Goal: Task Accomplishment & Management: Manage account settings

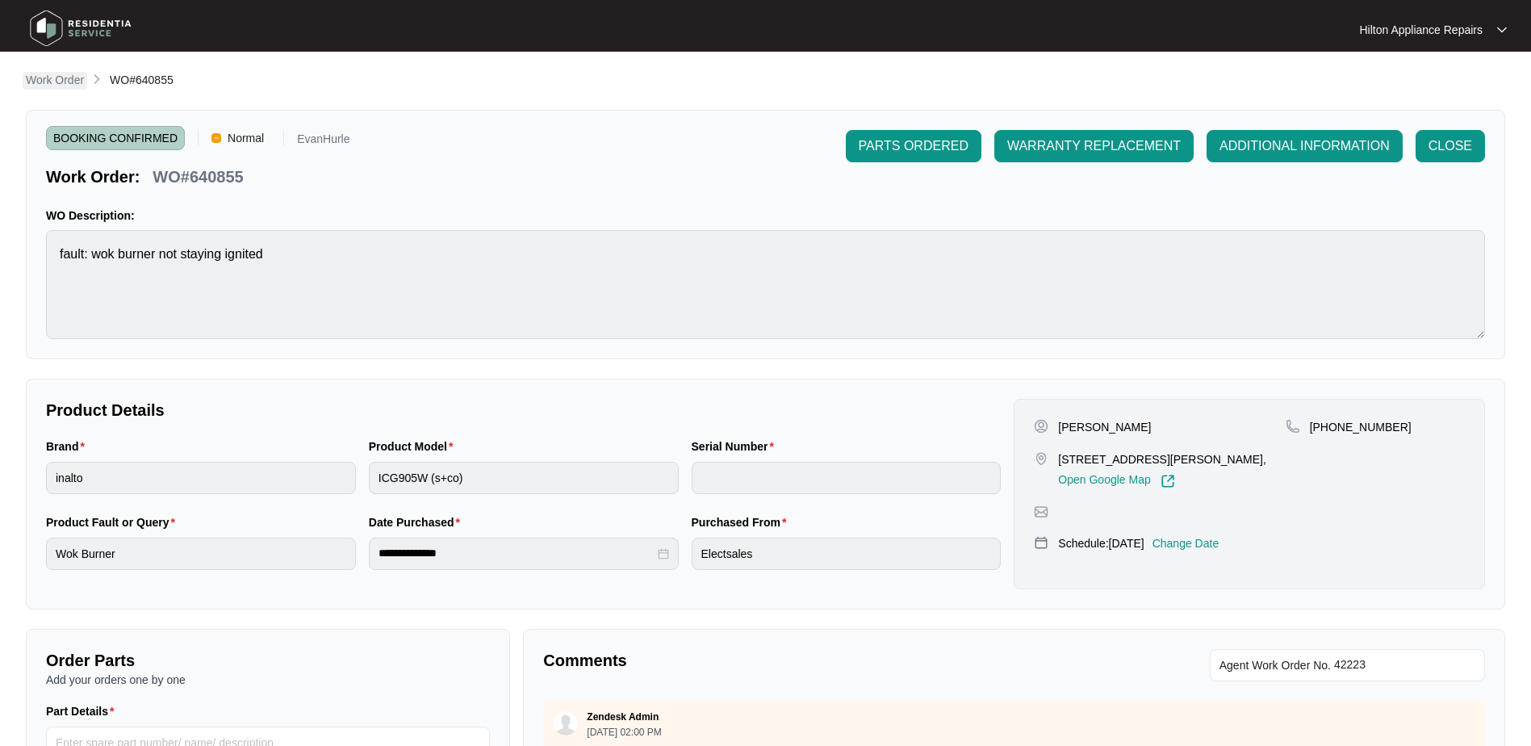
drag, startPoint x: 0, startPoint y: 0, endPoint x: 48, endPoint y: 73, distance: 88.0
click at [48, 73] on p "Work Order" at bounding box center [55, 80] width 58 height 16
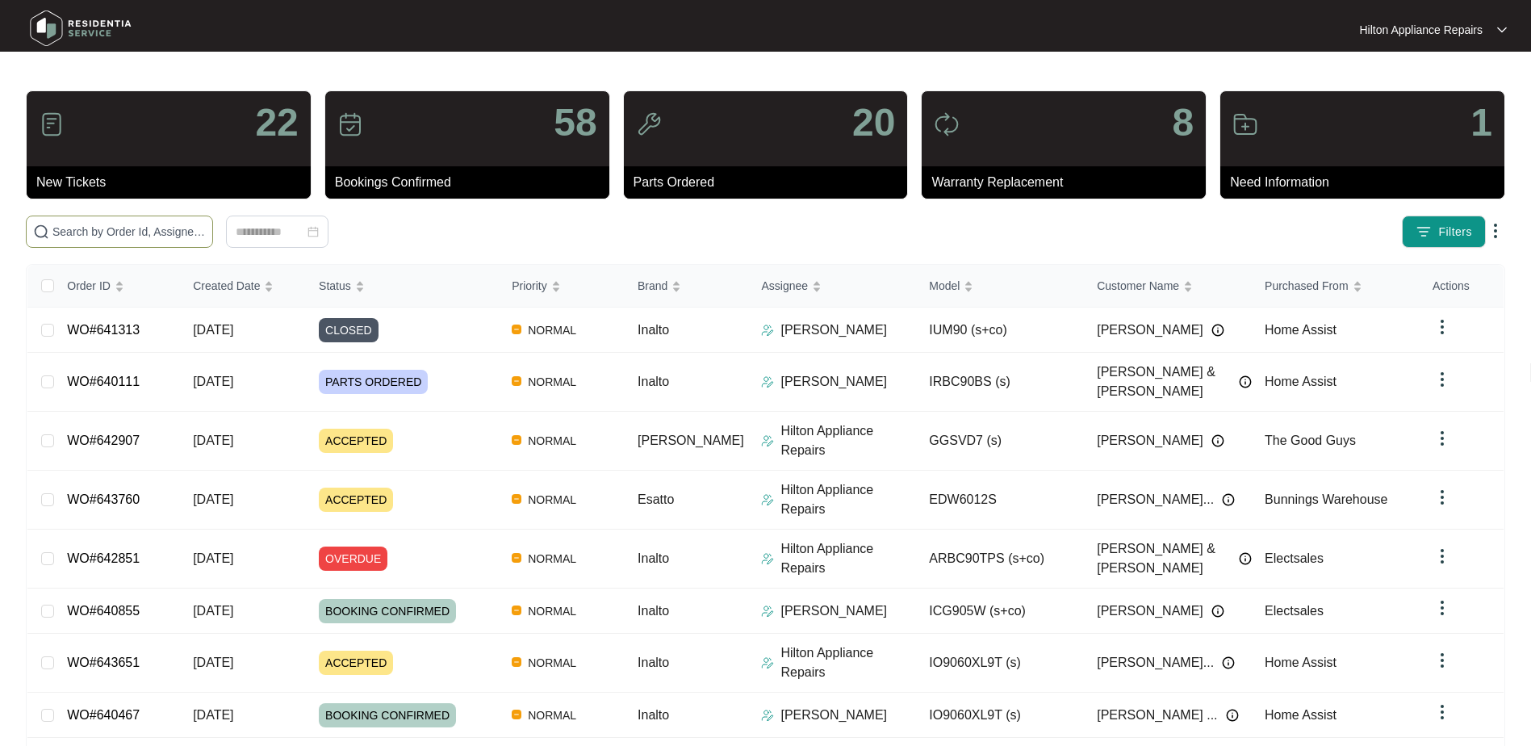
click at [71, 233] on input "text" at bounding box center [128, 232] width 153 height 18
paste input "WO#640010"
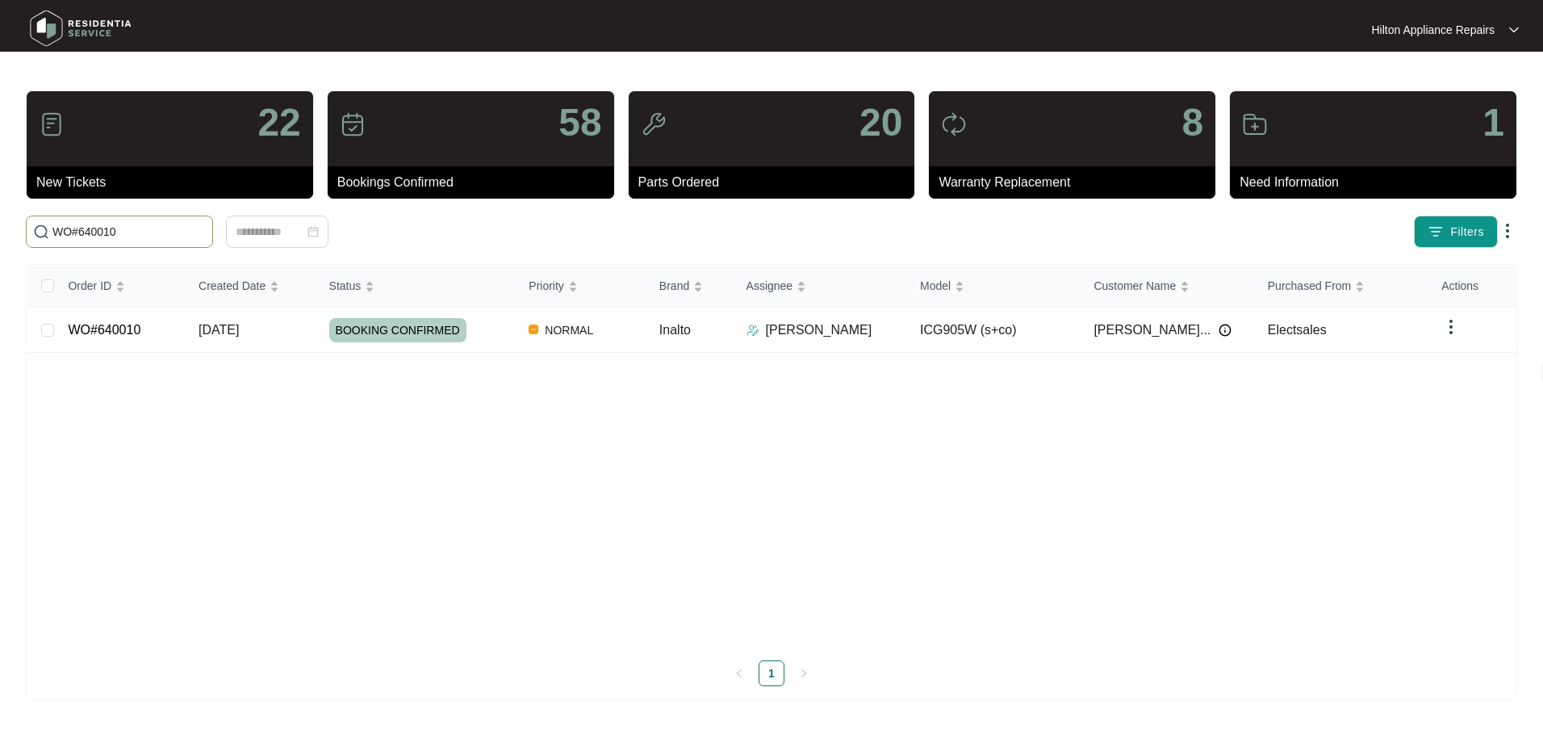
type input "WO#640010"
click at [229, 337] on span "[DATE]" at bounding box center [219, 330] width 40 height 14
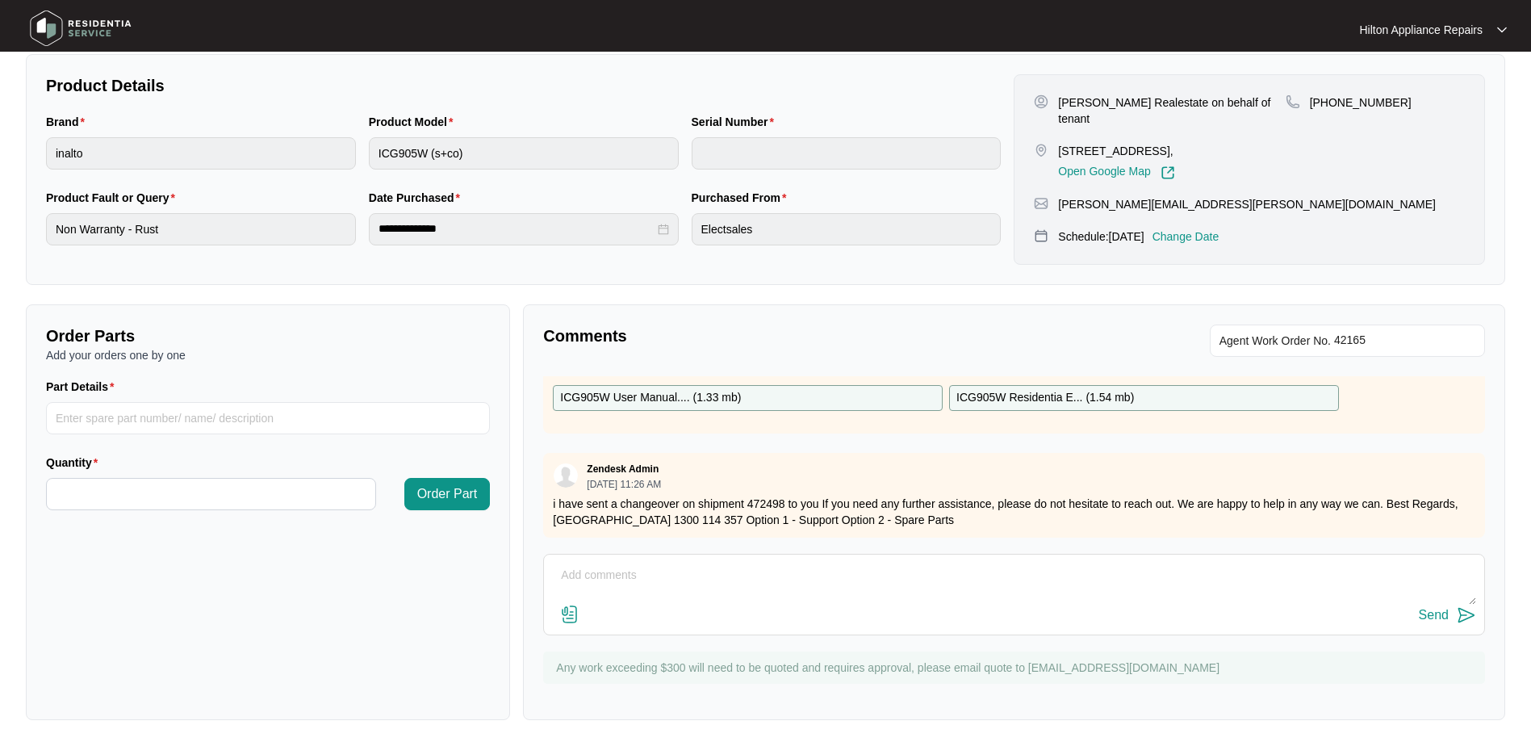
scroll to position [91, 0]
click at [596, 570] on textarea at bounding box center [1014, 584] width 924 height 42
paste textarea "Attended property to replace gas cooktop. Supply and install new gas cooktop. T…"
type textarea "Notes from Gas Tech: "Attended property to replace gas cooktop. Supply and inst…"
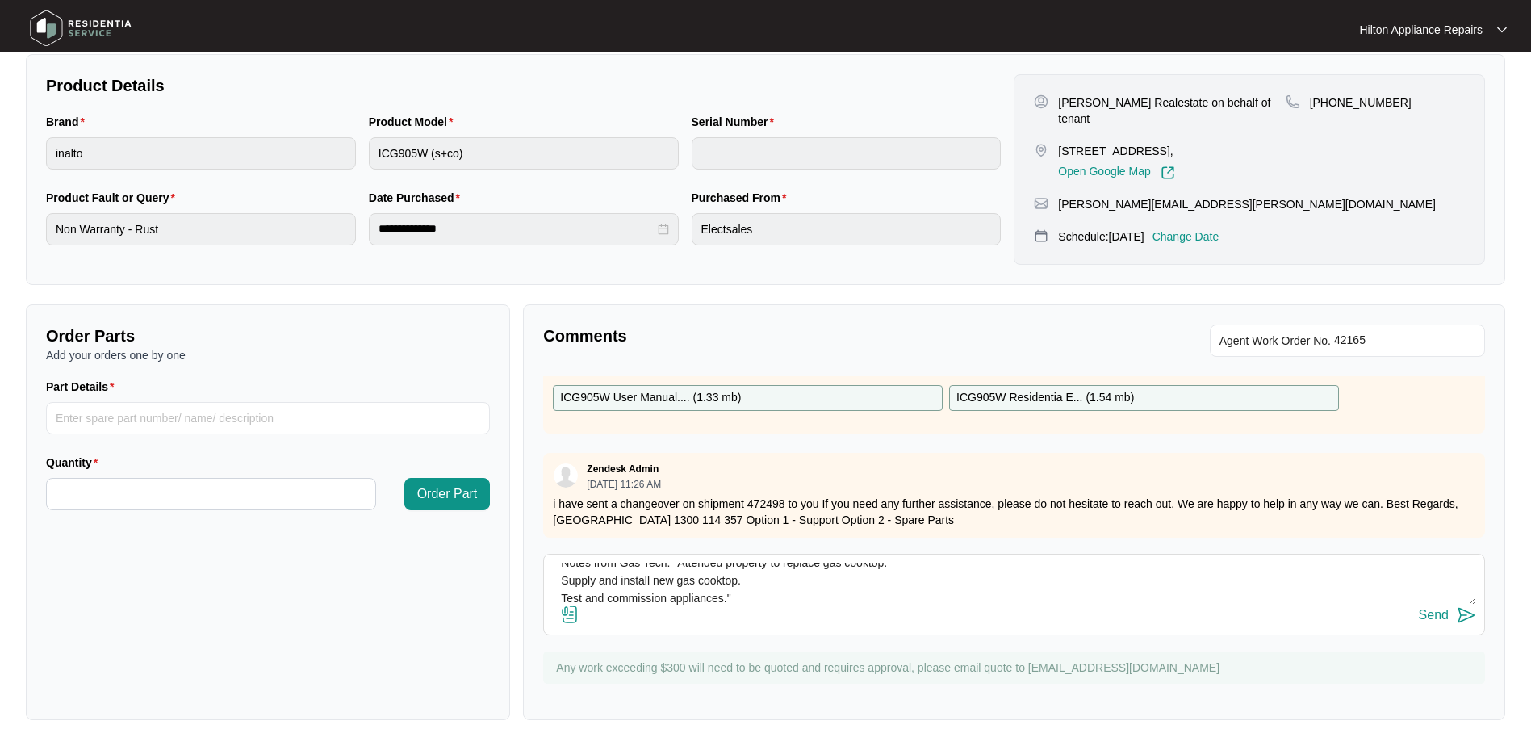
click at [570, 607] on img at bounding box center [569, 614] width 19 height 19
click at [0, 0] on input "file" at bounding box center [0, 0] width 0 height 0
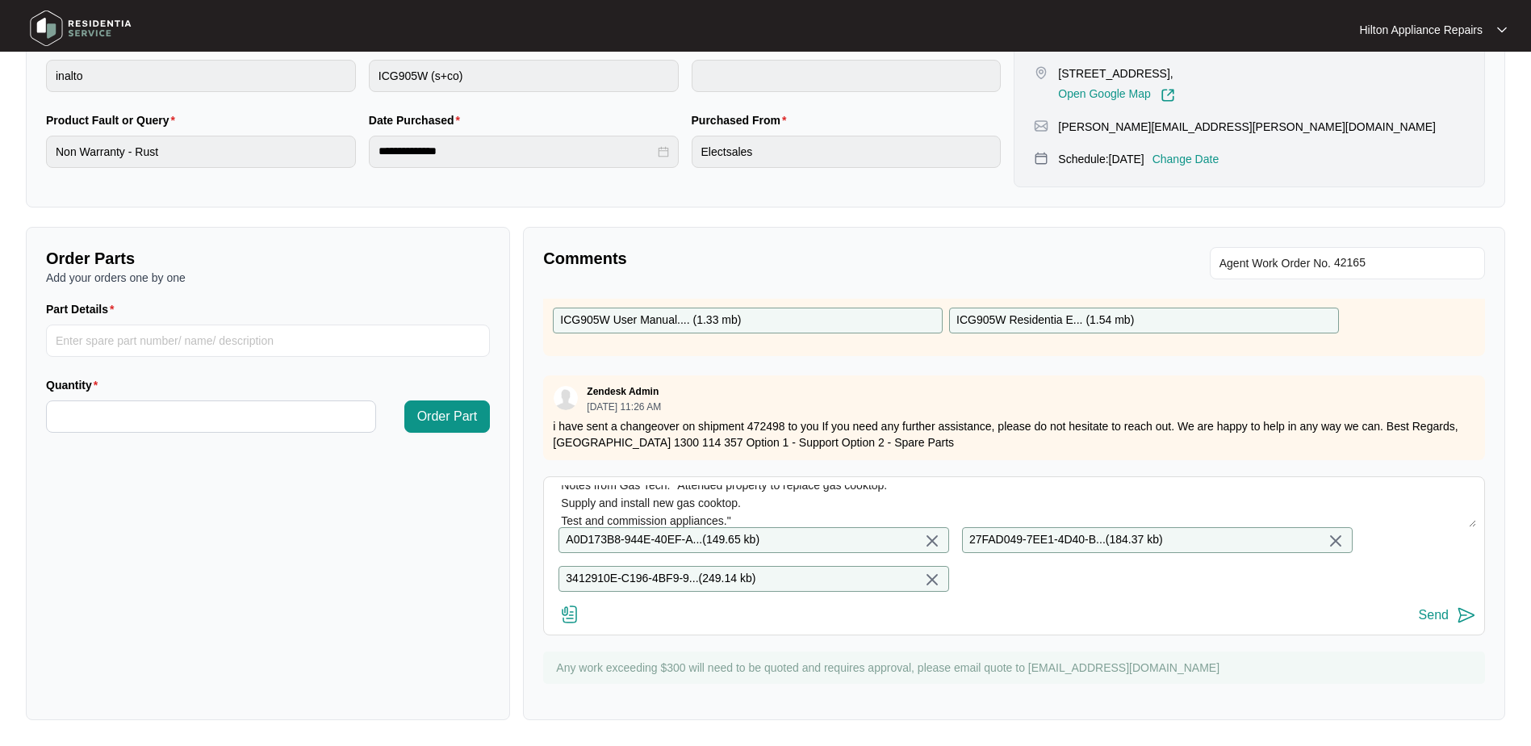
scroll to position [415, 0]
click at [1430, 614] on div "Send" at bounding box center [1434, 615] width 30 height 15
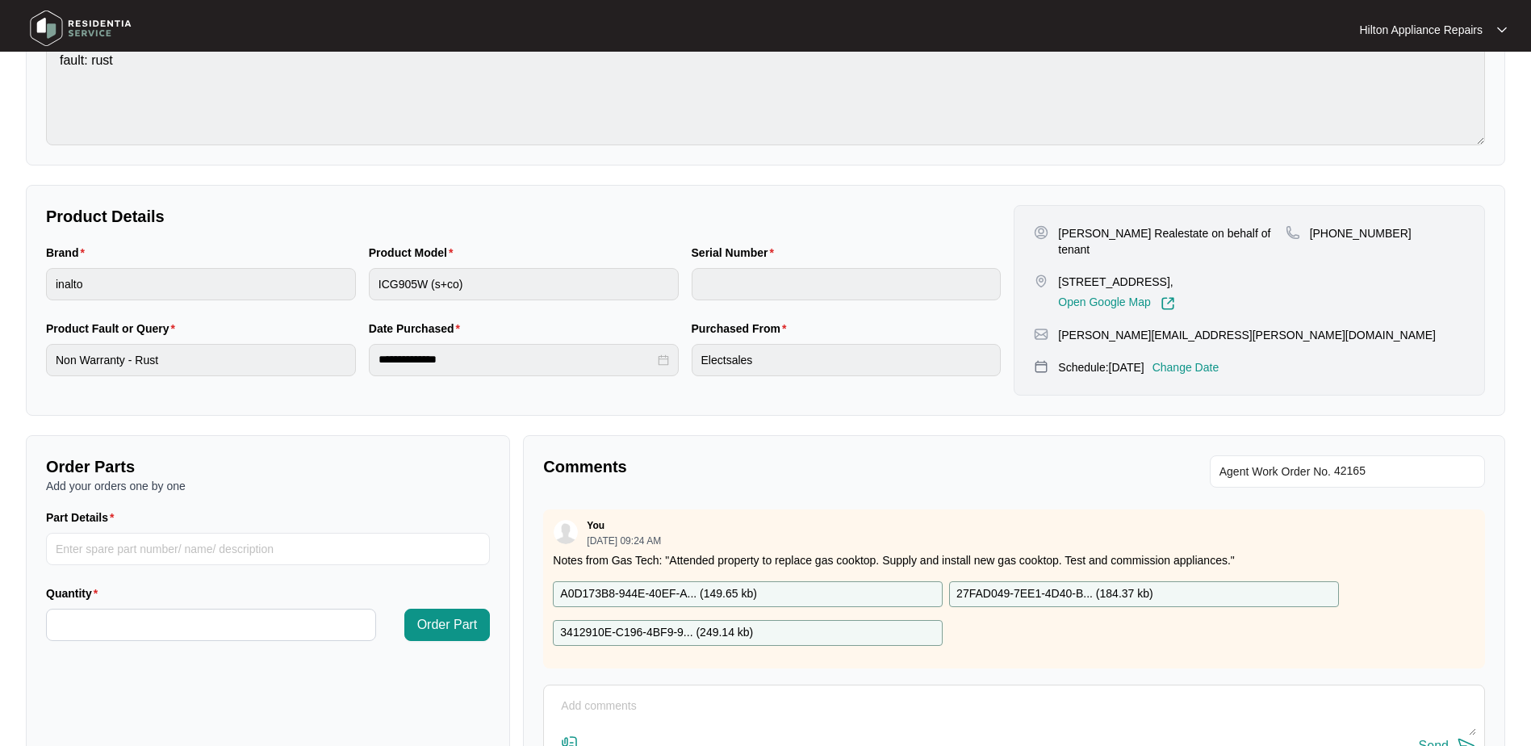
scroll to position [0, 0]
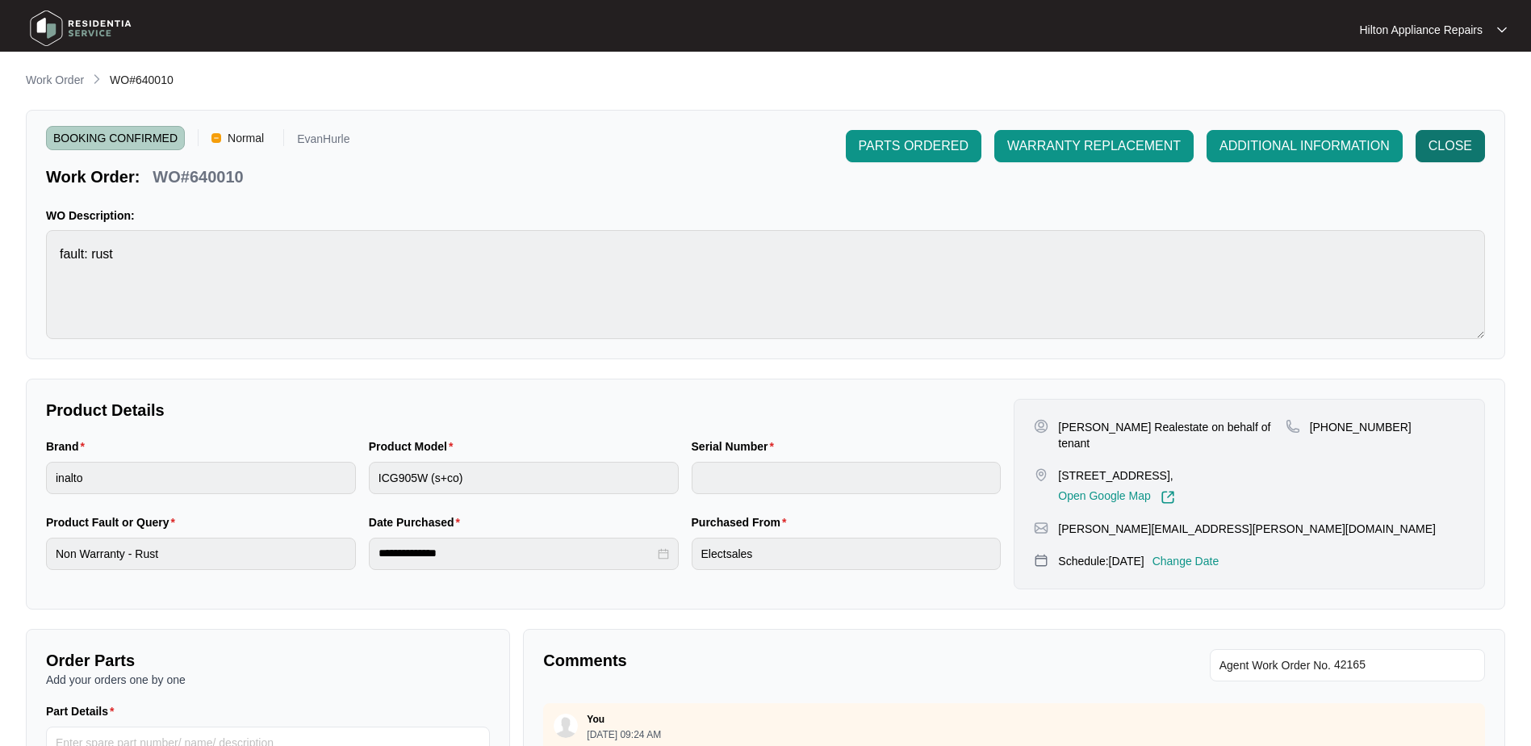
click at [1438, 146] on span "CLOSE" at bounding box center [1451, 145] width 44 height 19
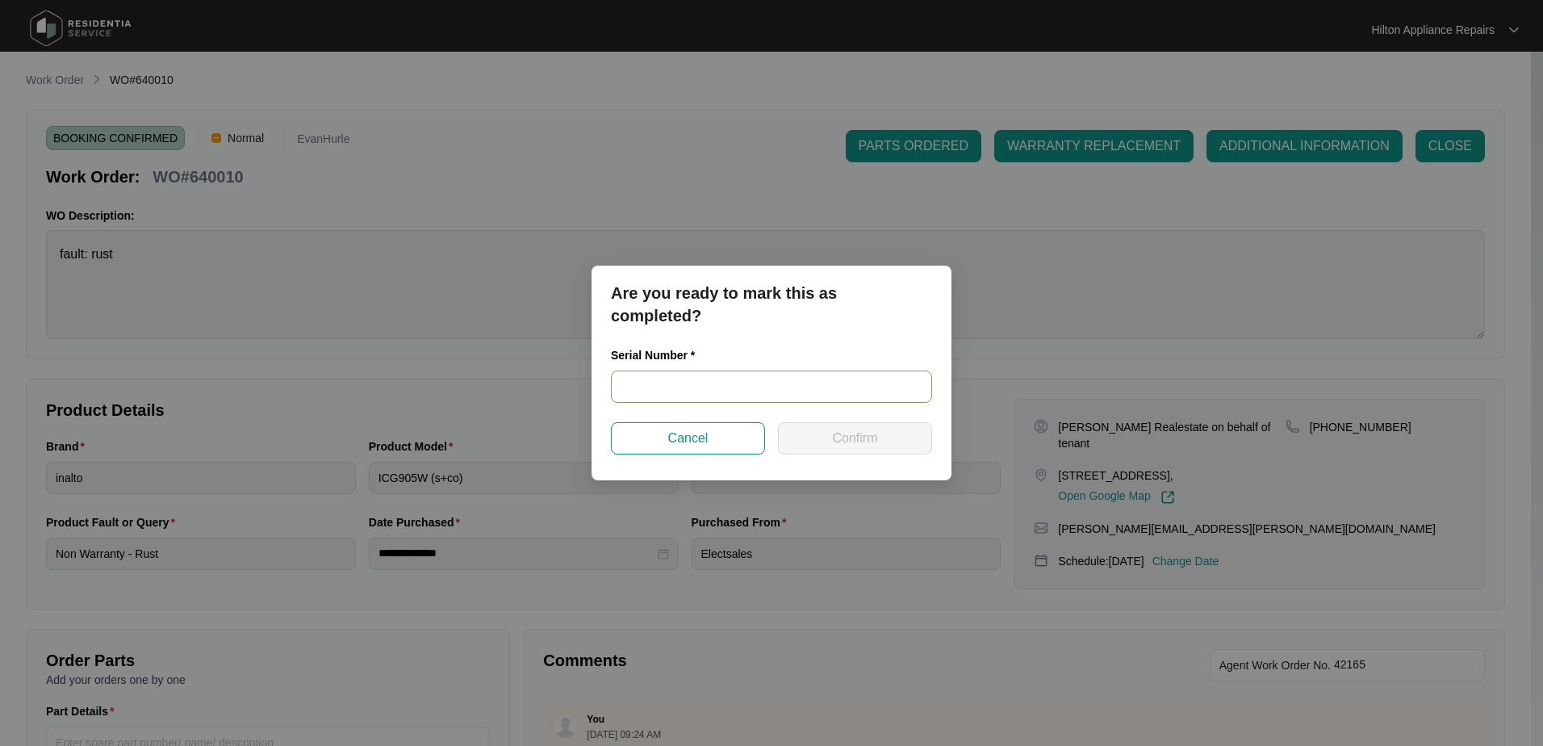
click at [638, 387] on input "text" at bounding box center [771, 386] width 321 height 32
type input "2025052600244"
click at [843, 434] on span "Confirm" at bounding box center [854, 438] width 45 height 19
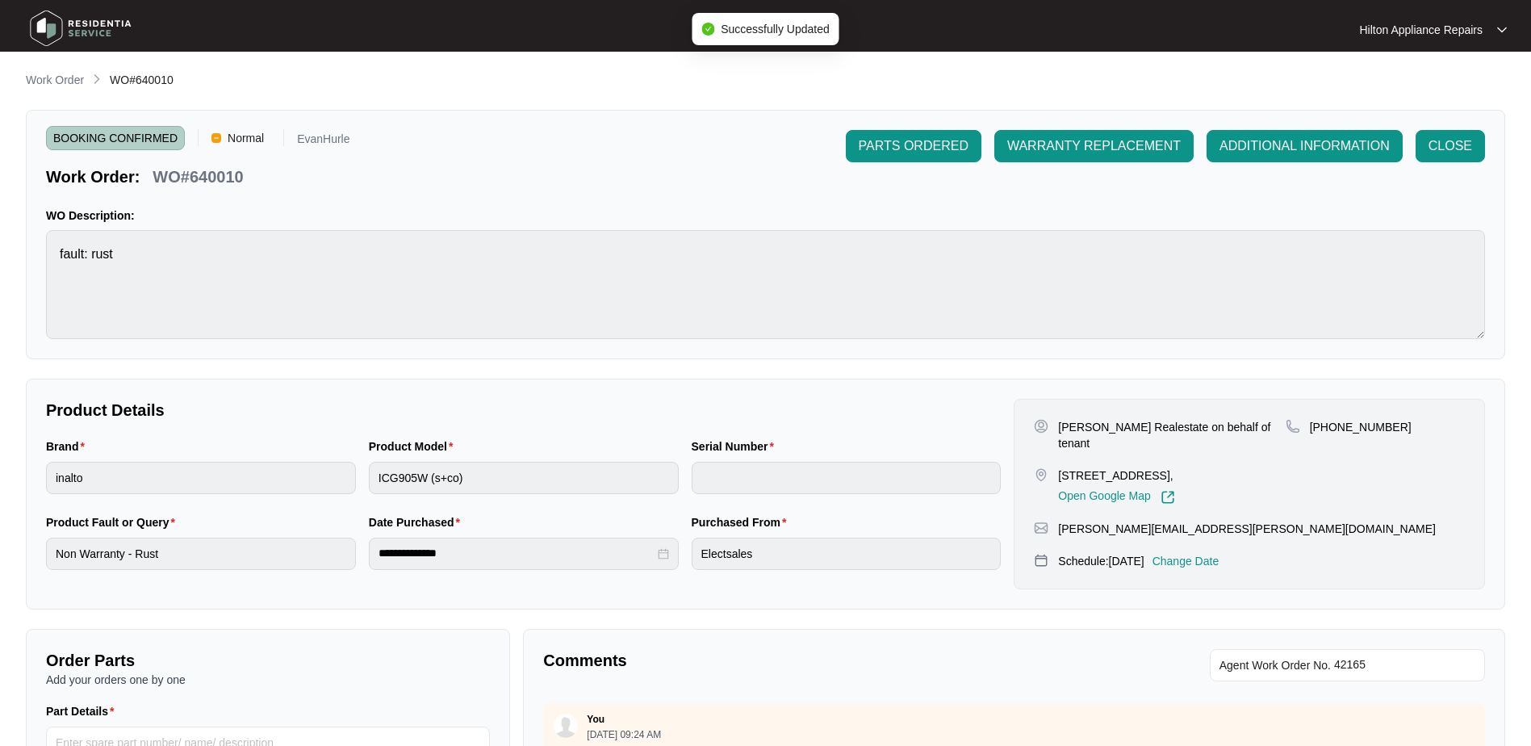
type input "2025052600244"
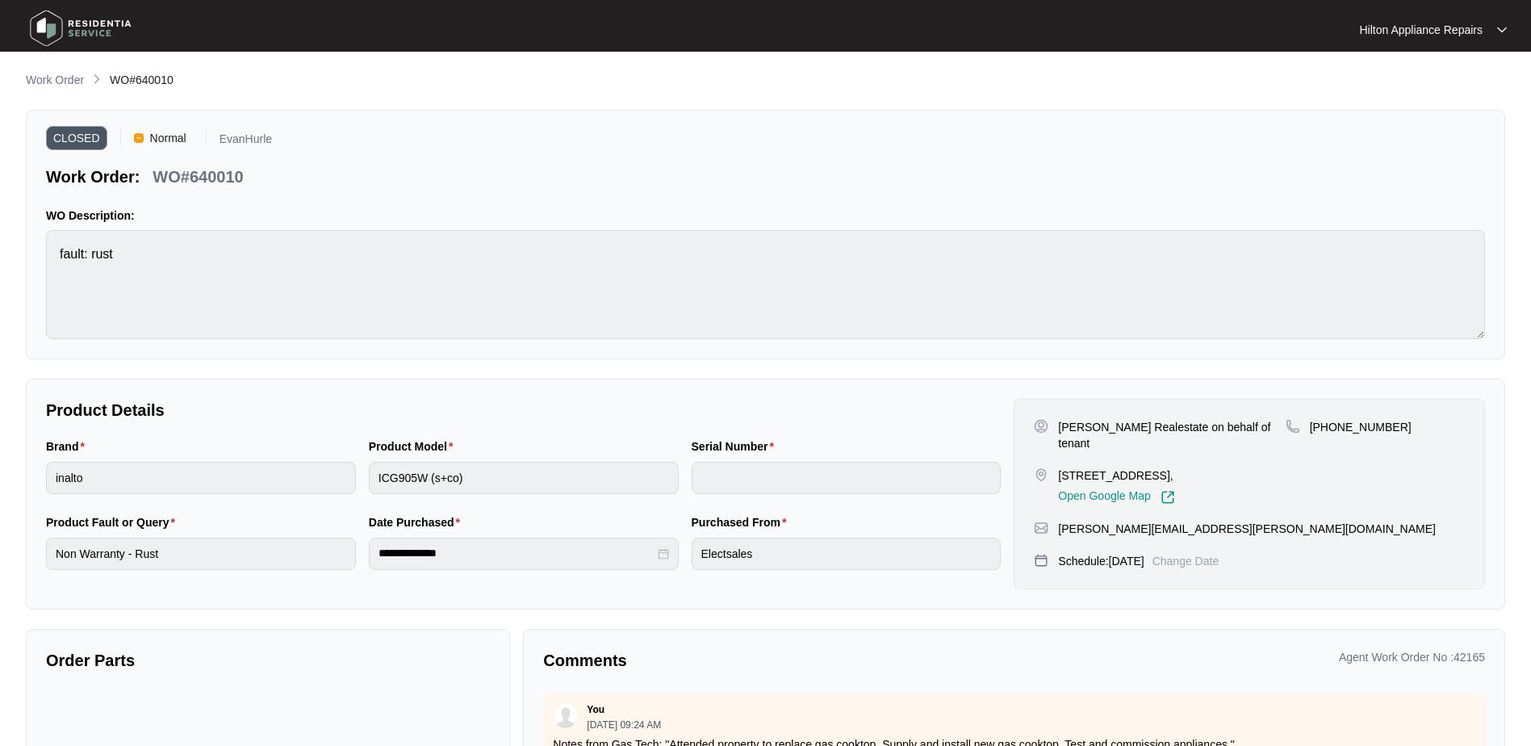
drag, startPoint x: 44, startPoint y: 73, endPoint x: 63, endPoint y: 79, distance: 20.2
click at [45, 73] on p "Work Order" at bounding box center [55, 80] width 58 height 16
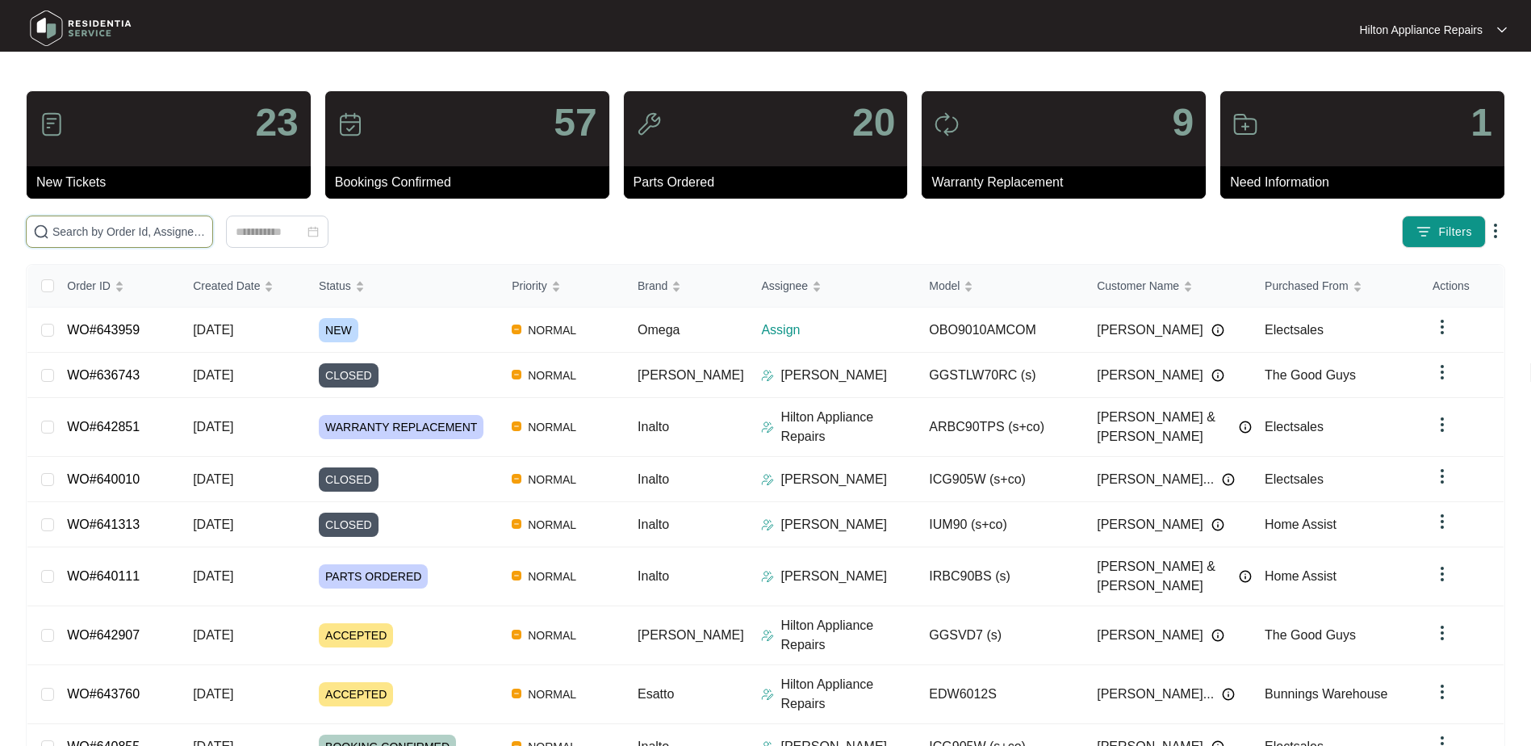
click at [73, 226] on input "text" at bounding box center [128, 232] width 153 height 18
click at [103, 236] on input "text" at bounding box center [128, 232] width 153 height 18
click at [91, 229] on input "text" at bounding box center [128, 232] width 153 height 18
click at [86, 236] on input "text" at bounding box center [128, 232] width 153 height 18
click at [72, 228] on input "text" at bounding box center [128, 232] width 153 height 18
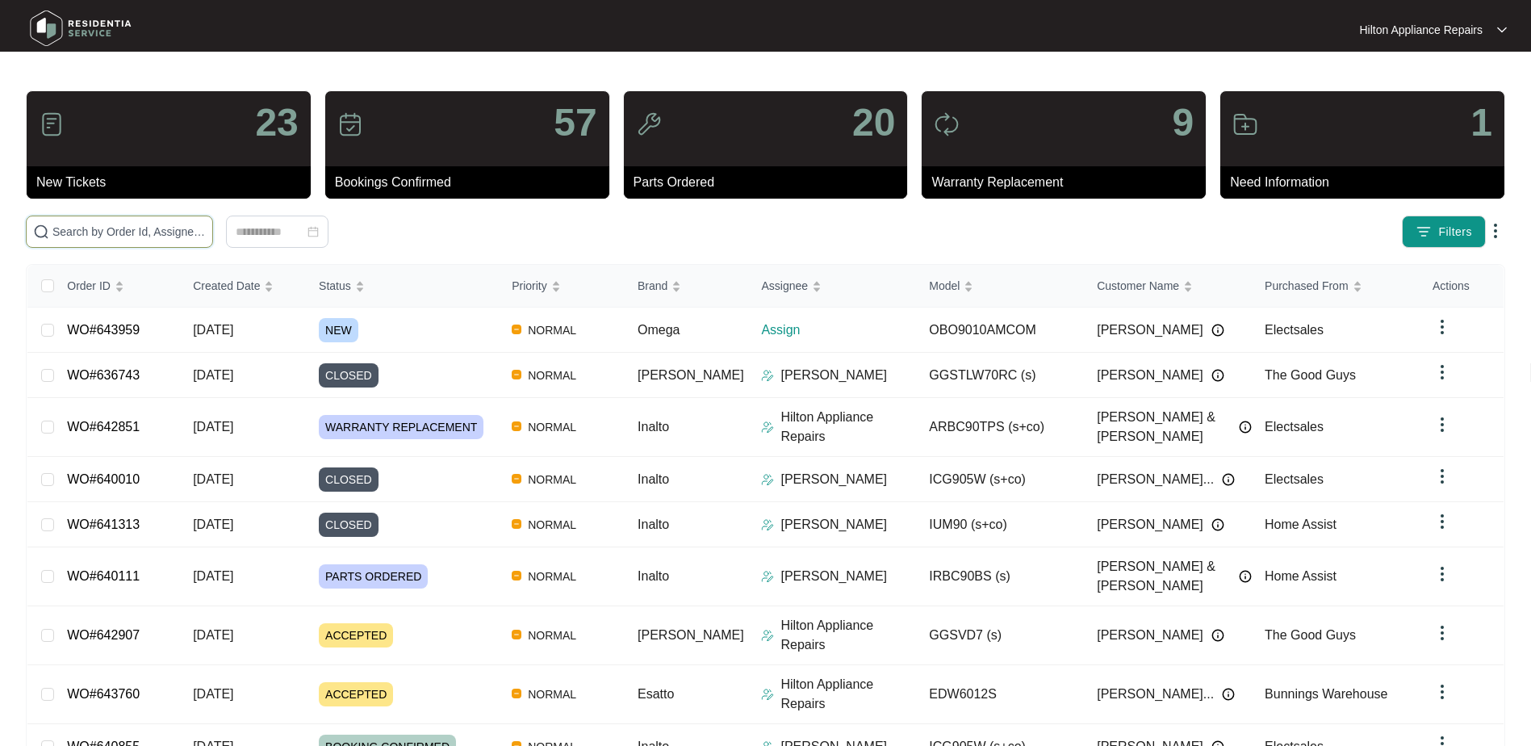
click at [78, 232] on input "text" at bounding box center [128, 232] width 153 height 18
click at [109, 232] on input "text" at bounding box center [128, 232] width 153 height 18
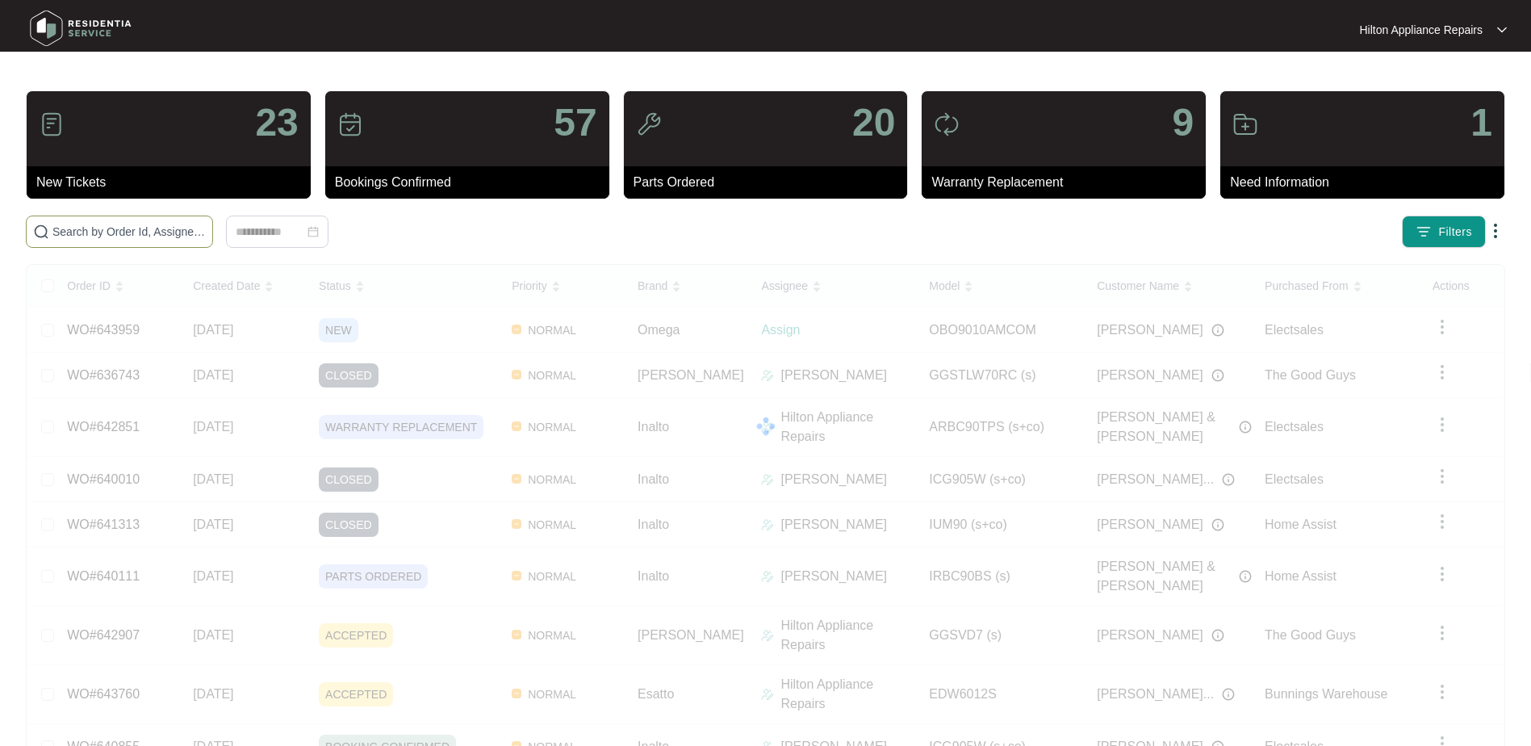
click at [84, 232] on input "text" at bounding box center [128, 232] width 153 height 18
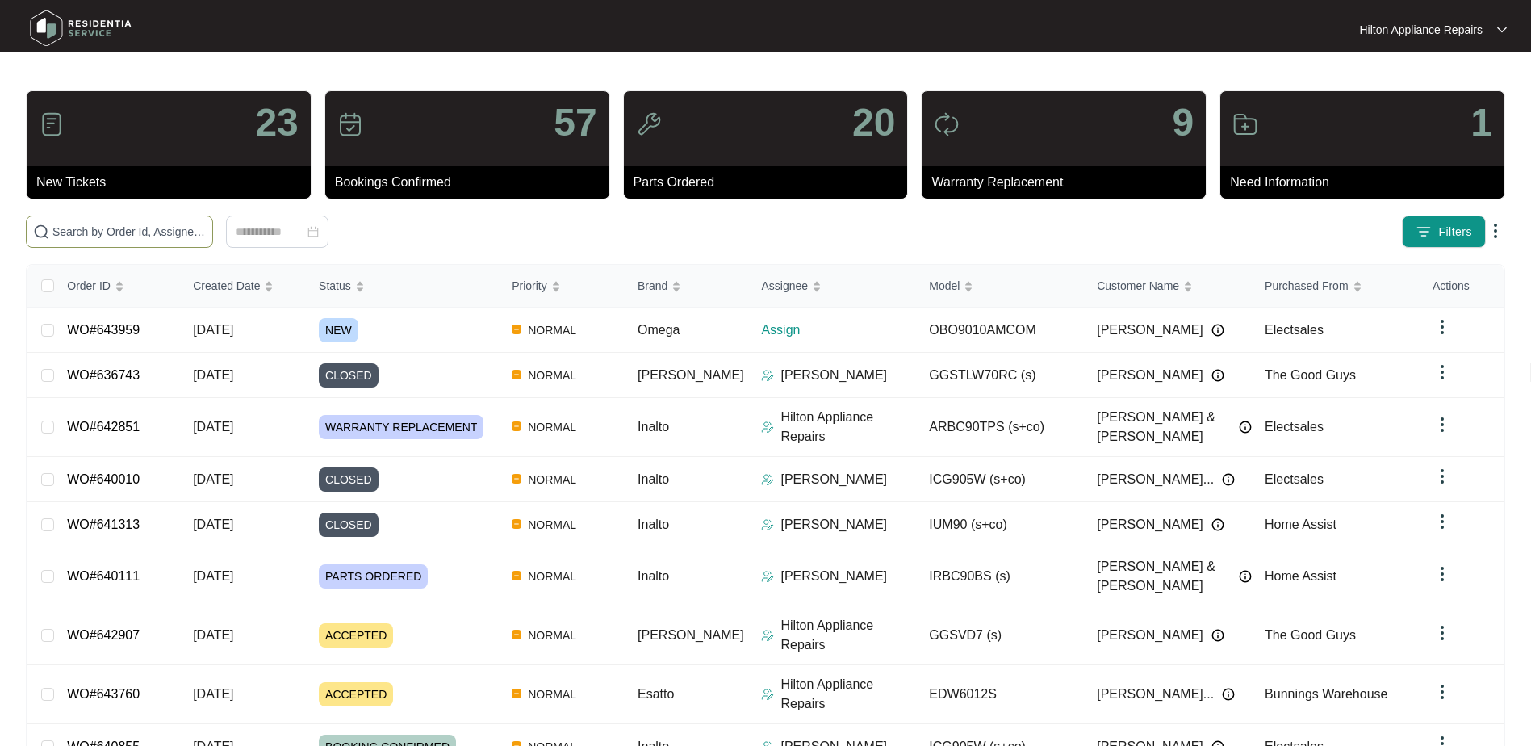
paste input "WO#631707"
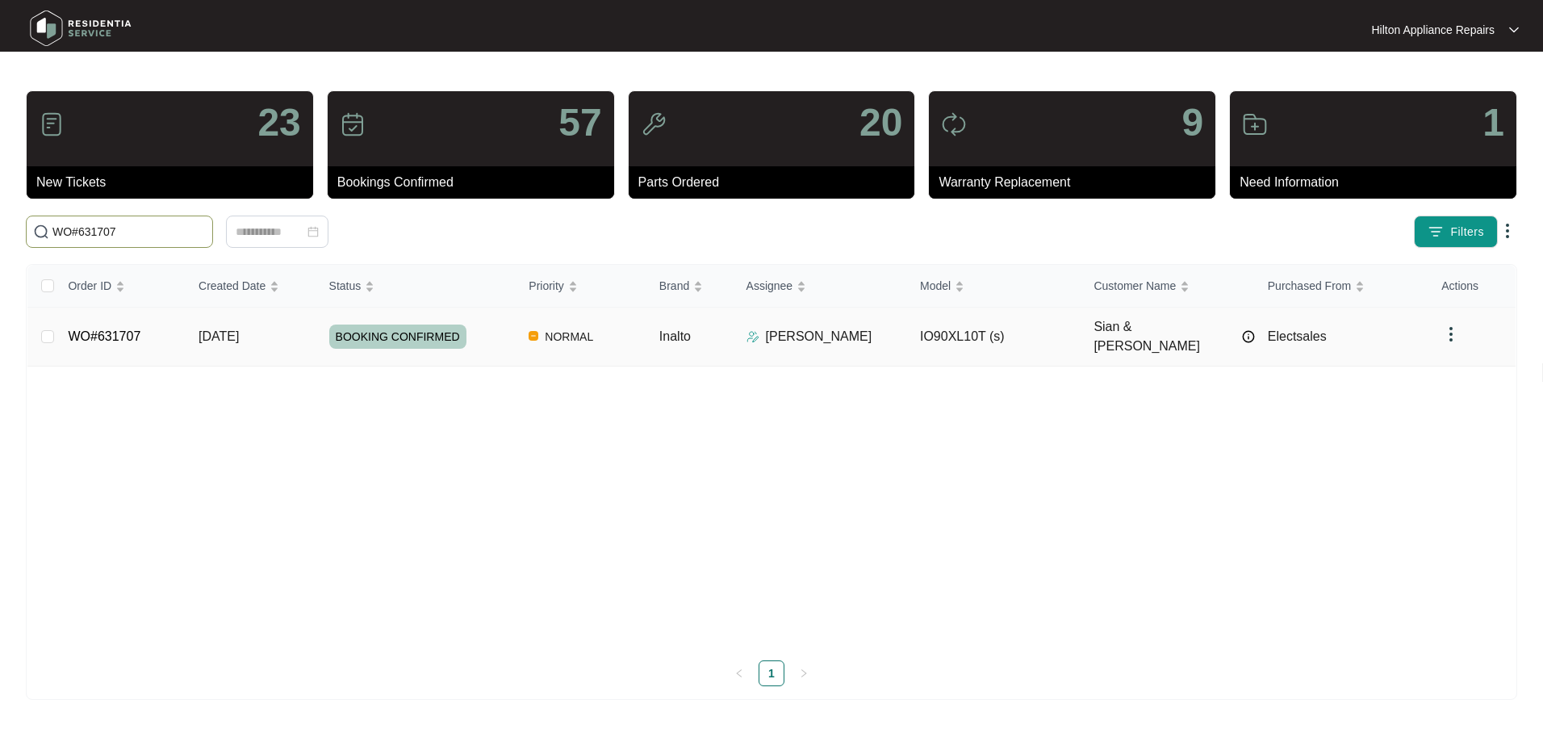
type input "WO#631707"
click at [229, 329] on span "[DATE]" at bounding box center [219, 336] width 40 height 14
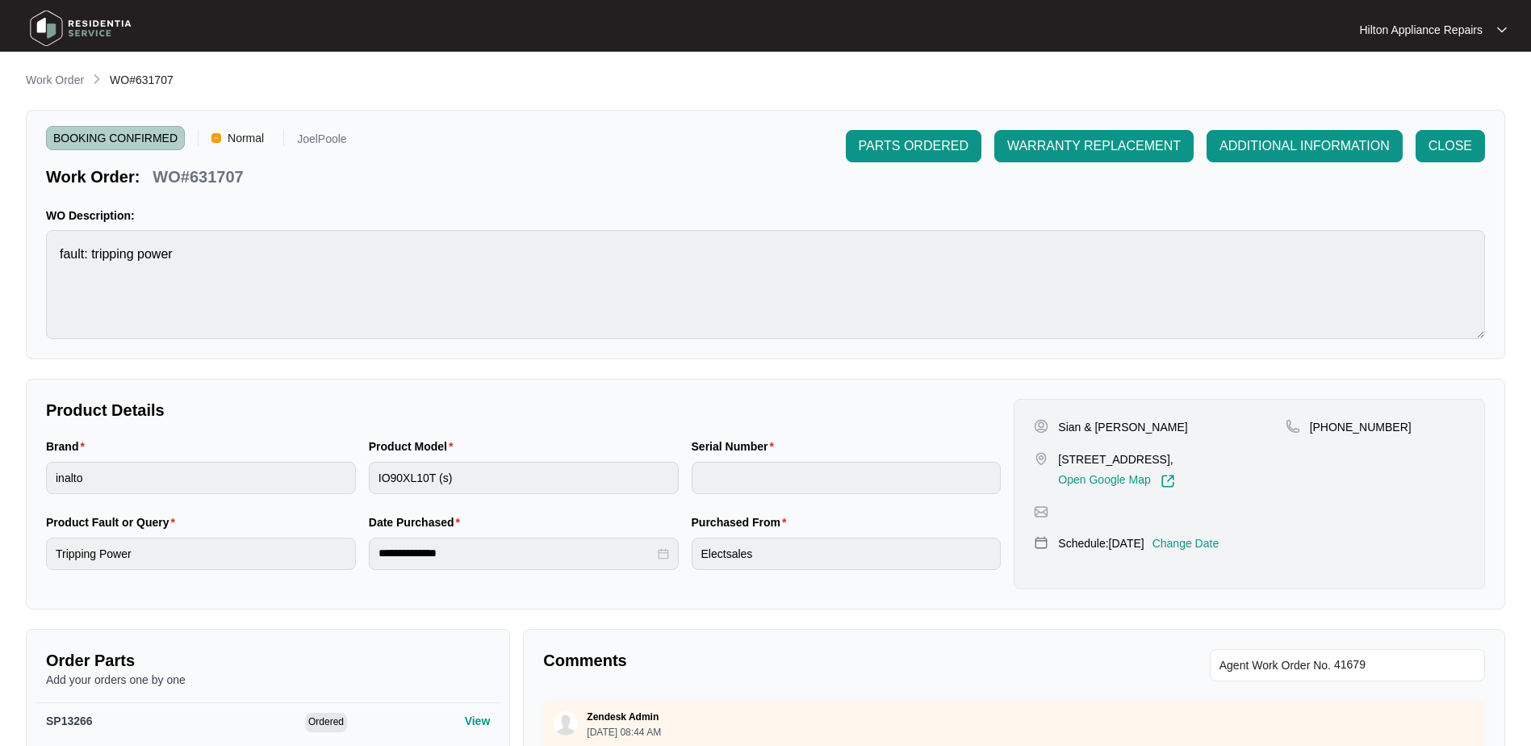
click at [1219, 537] on p "Change Date" at bounding box center [1186, 543] width 67 height 16
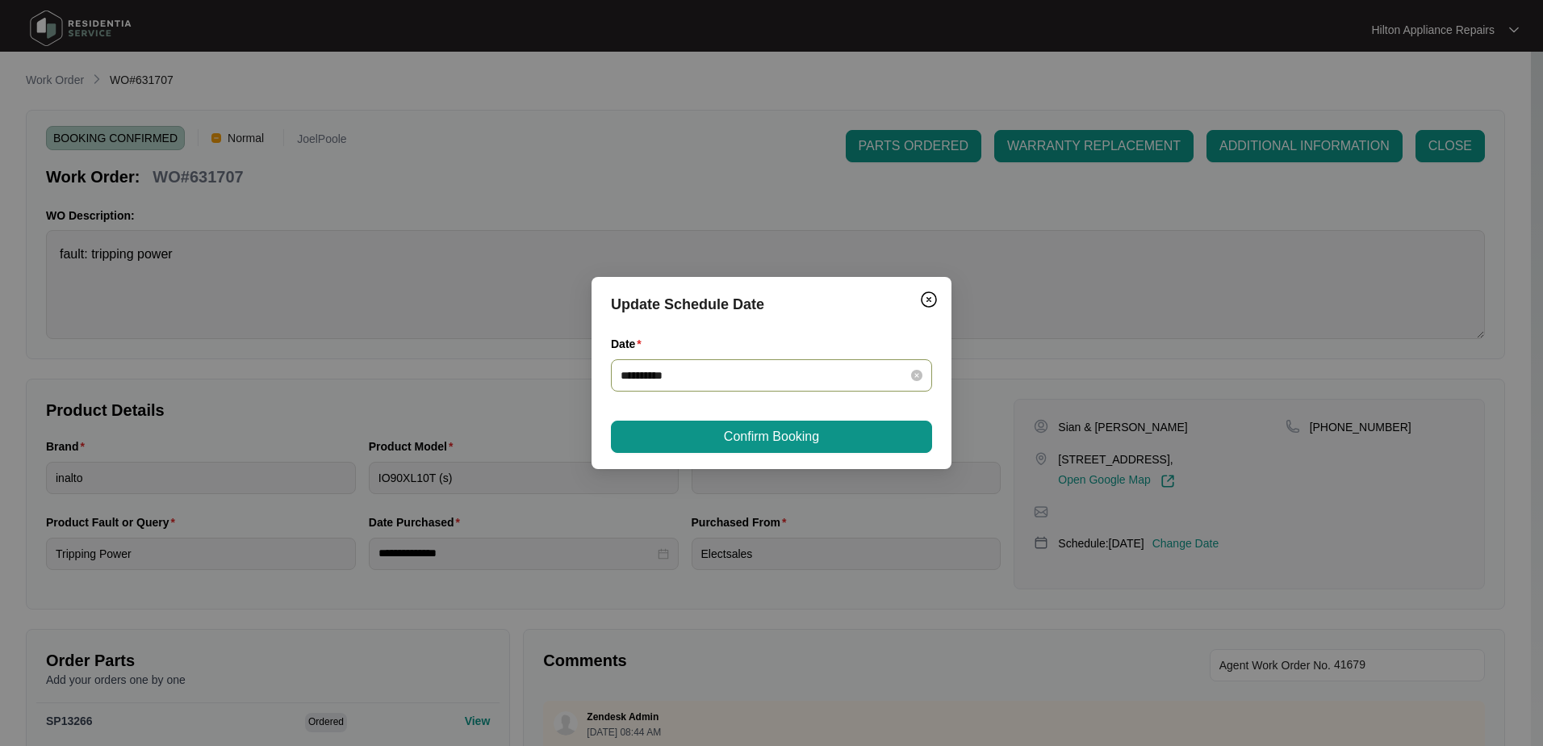
click at [910, 372] on div "**********" at bounding box center [772, 375] width 302 height 18
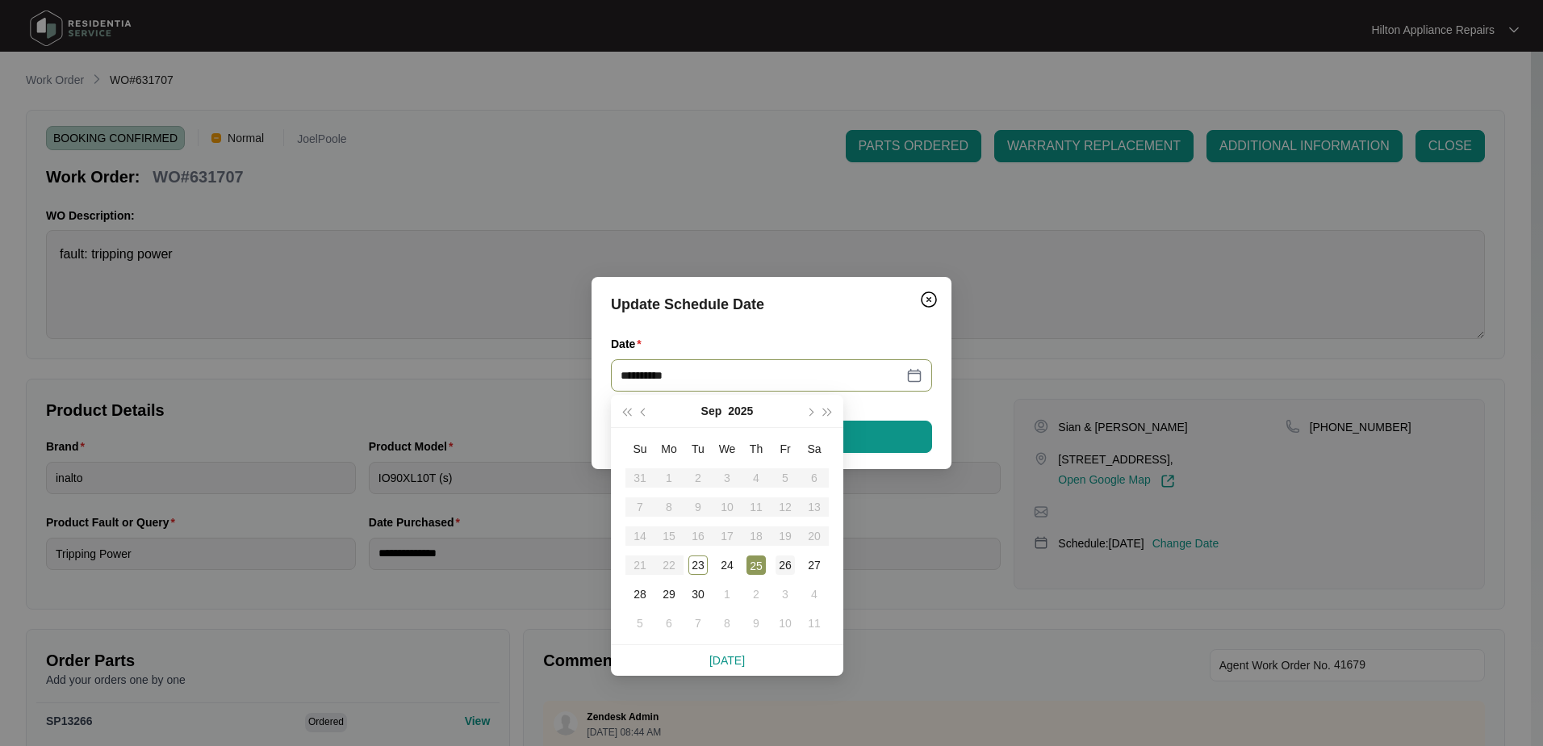
type input "**********"
click at [781, 564] on div "26" at bounding box center [785, 564] width 19 height 19
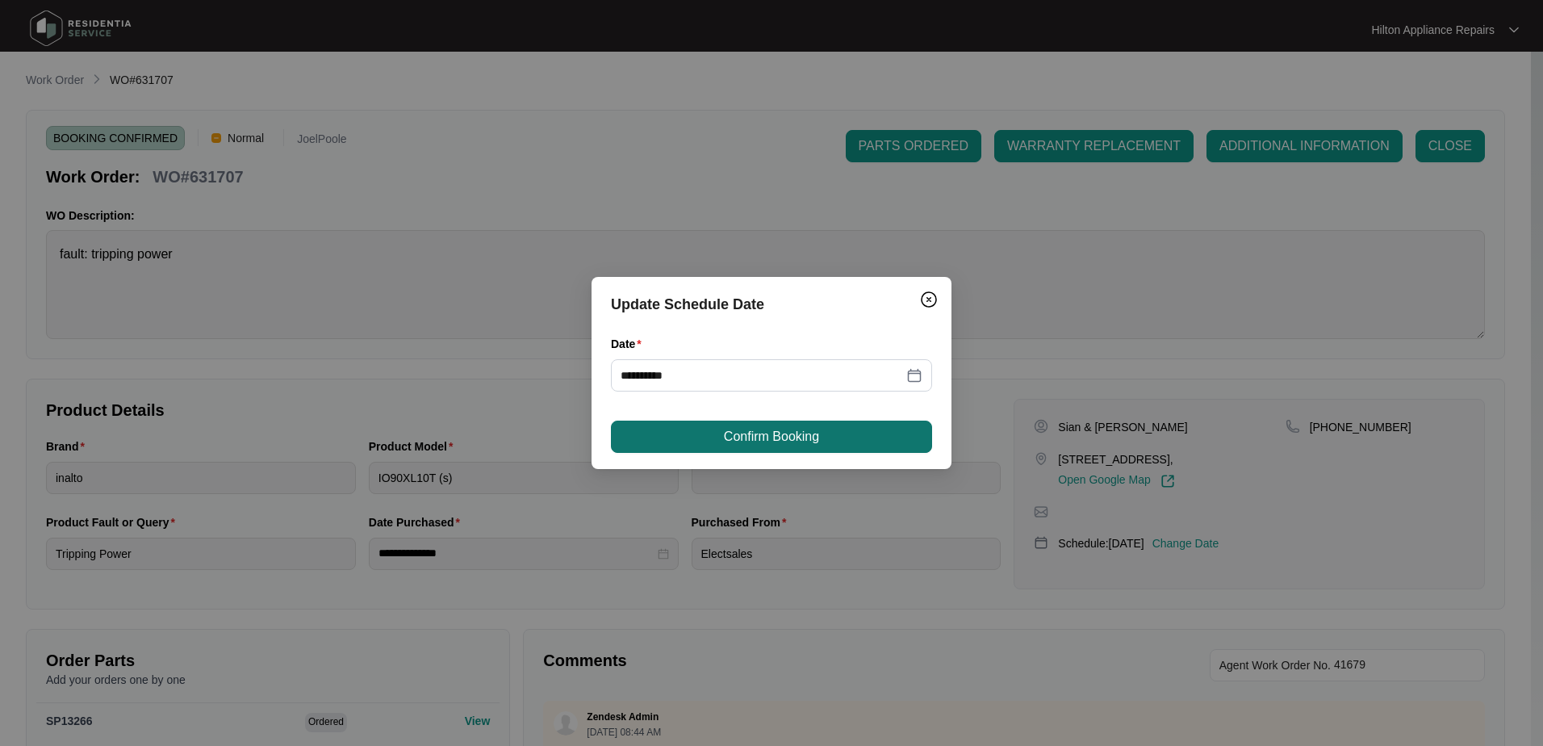
click at [772, 439] on span "Confirm Booking" at bounding box center [771, 436] width 95 height 19
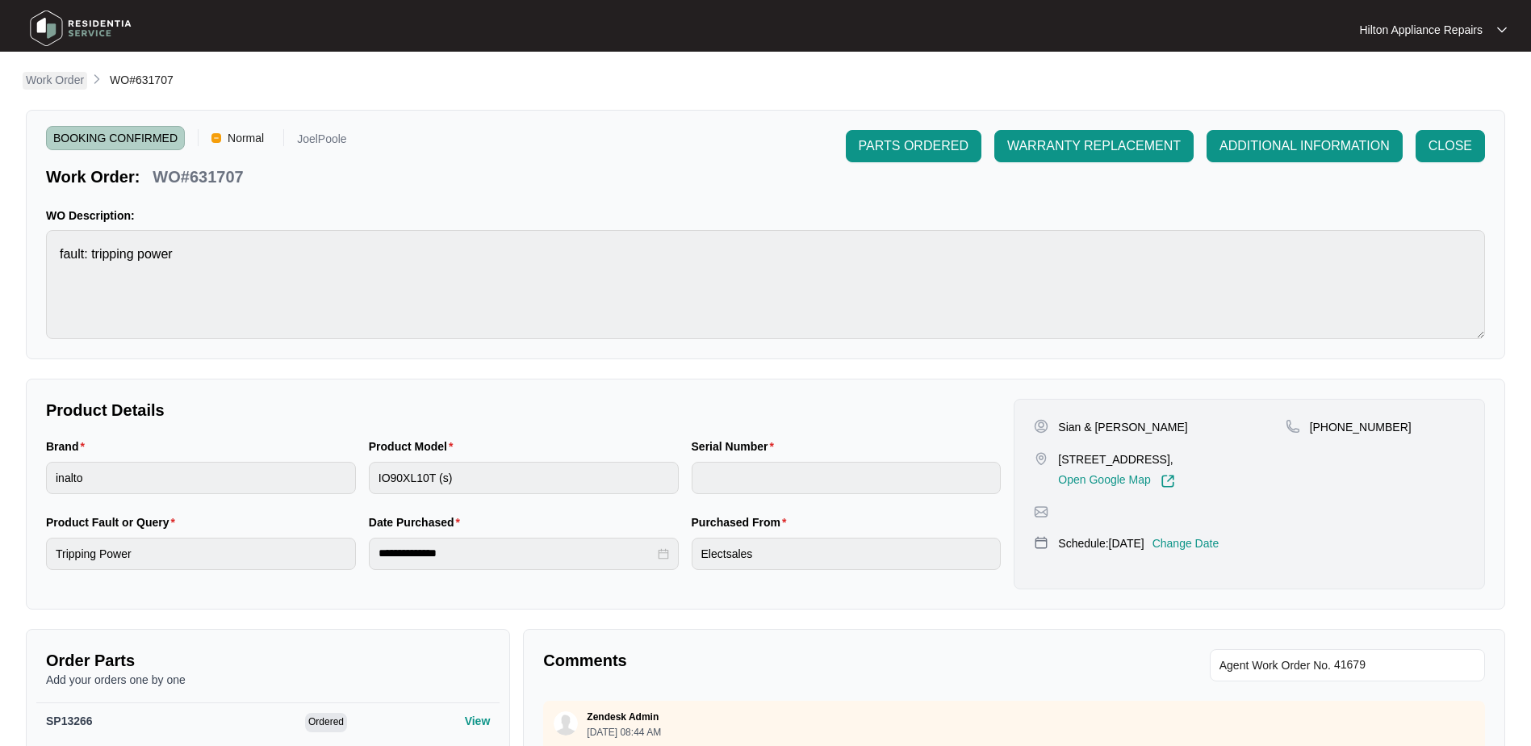
click at [56, 82] on p "Work Order" at bounding box center [55, 80] width 58 height 16
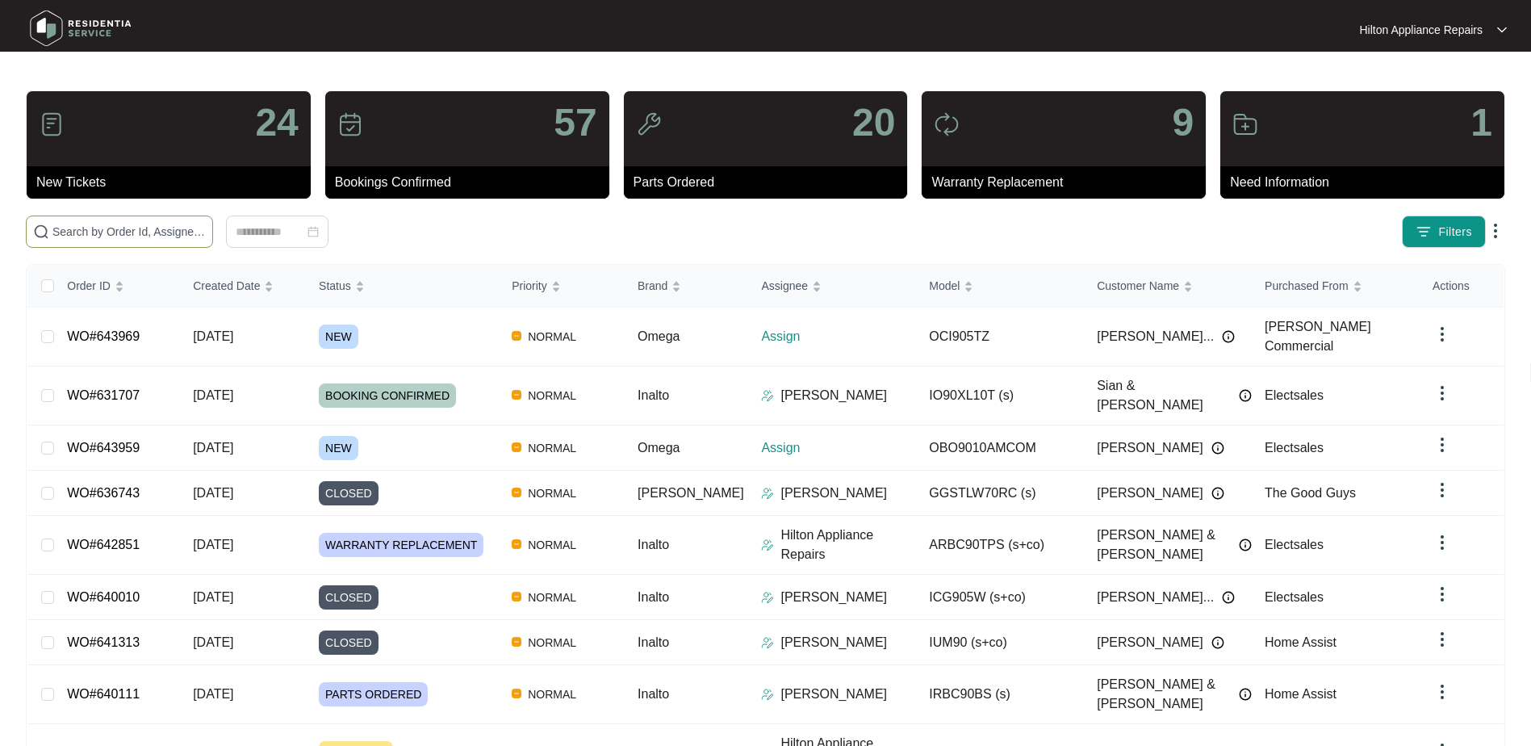
click at [104, 224] on input "text" at bounding box center [128, 232] width 153 height 18
paste input "643959"
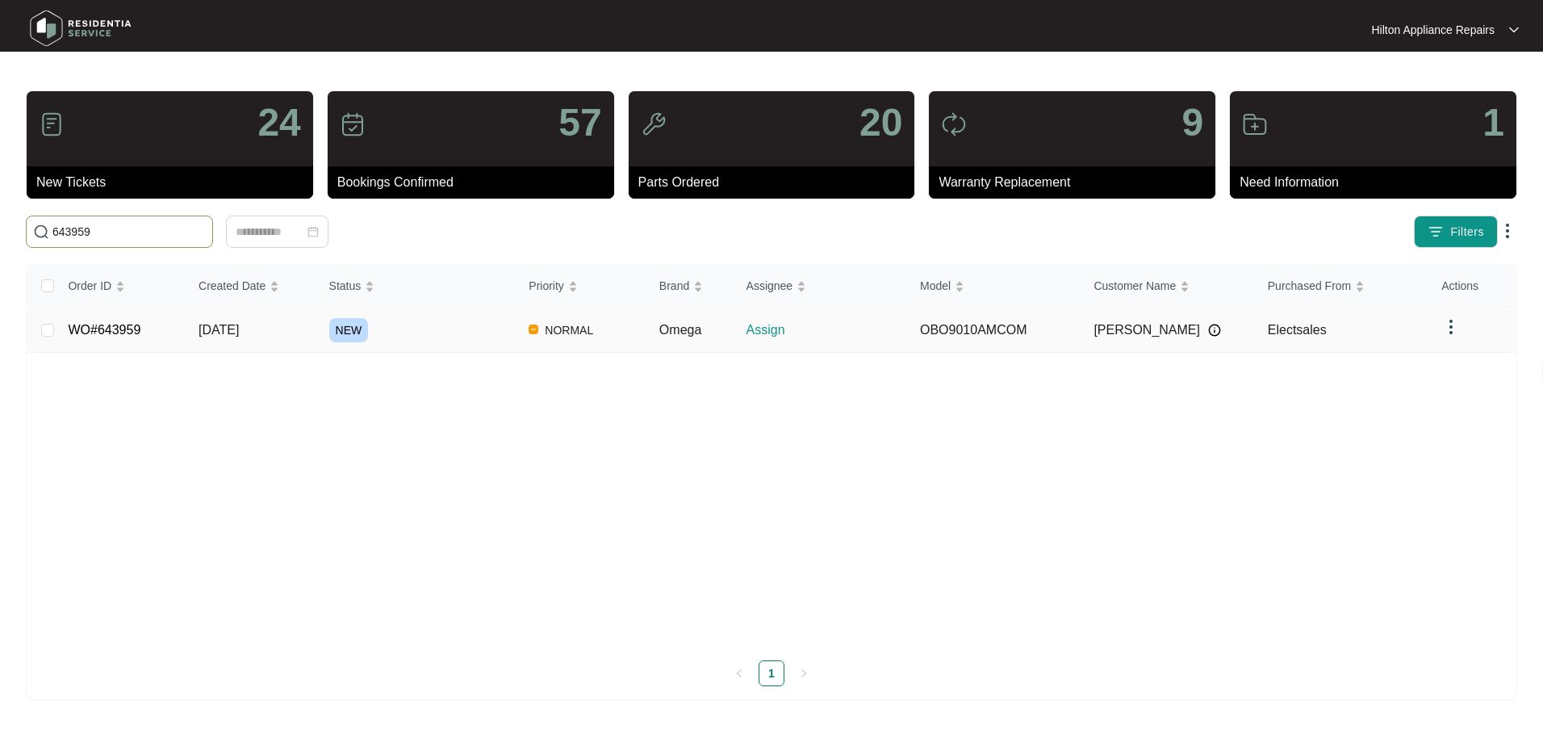
type input "643959"
click at [224, 336] on span "[DATE]" at bounding box center [219, 330] width 40 height 14
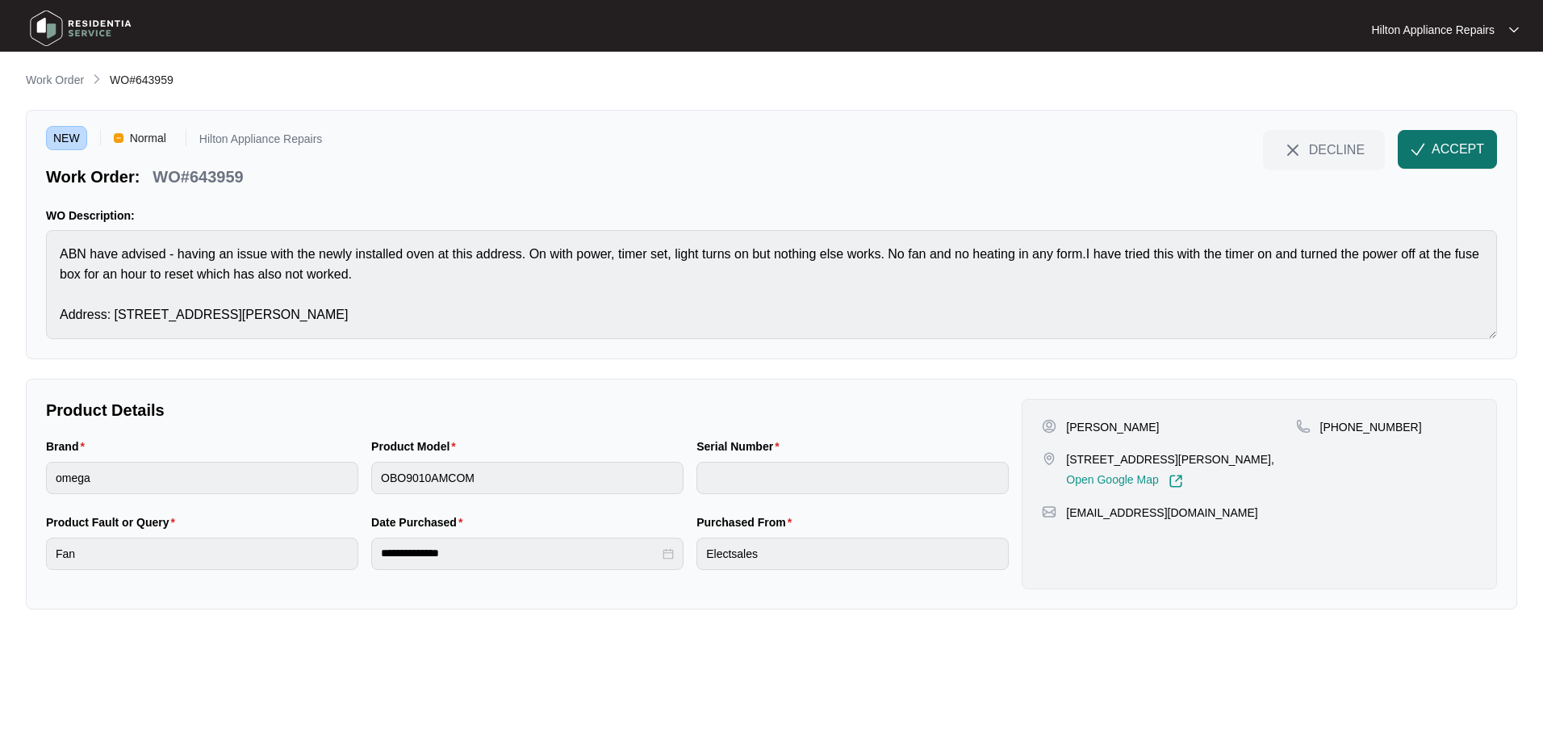
click at [1436, 154] on span "ACCEPT" at bounding box center [1458, 149] width 52 height 19
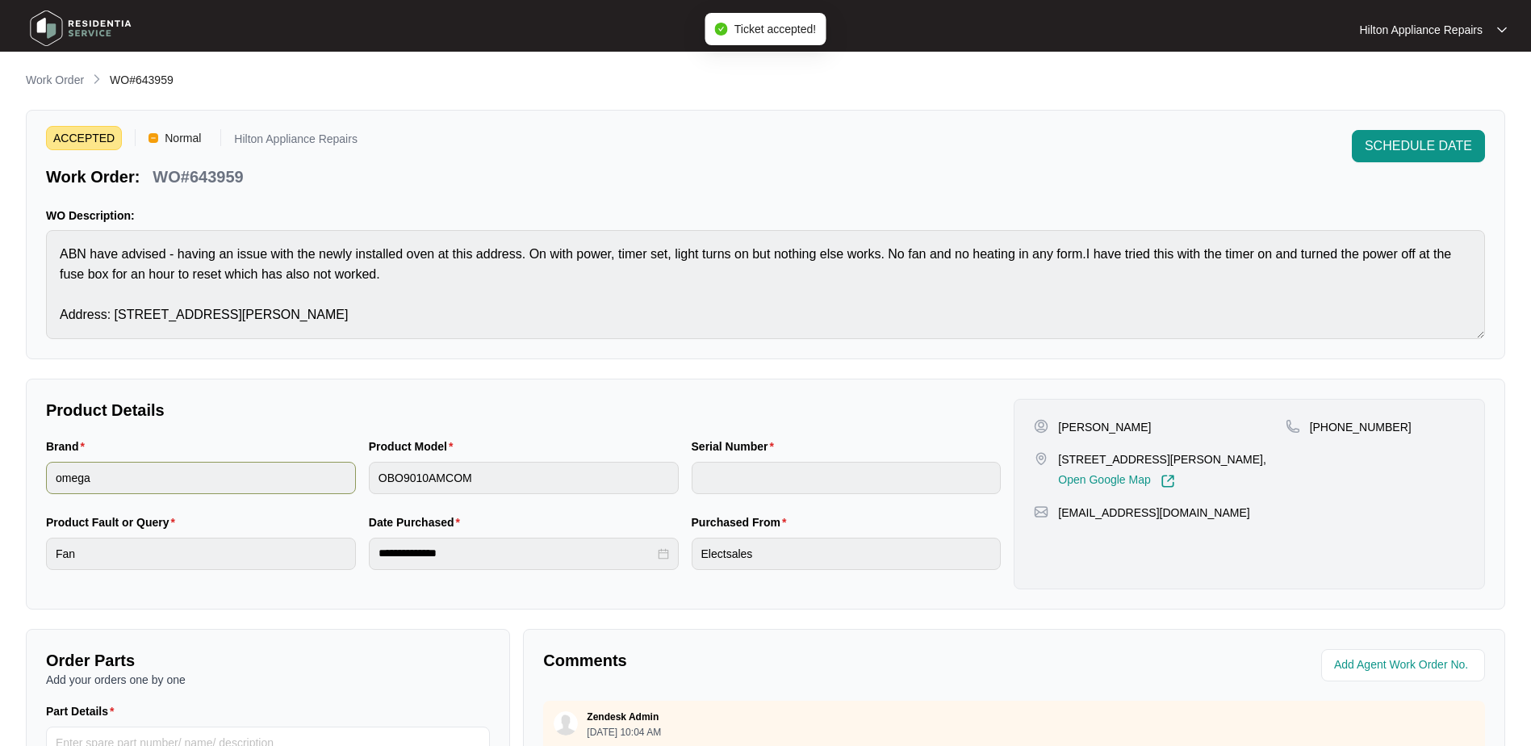
click at [325, 467] on div "Brand omega Product Model OBO9010AMCOM Serial Number" at bounding box center [524, 475] width 968 height 76
drag, startPoint x: 1222, startPoint y: 461, endPoint x: 1133, endPoint y: 458, distance: 88.8
click at [1133, 458] on p "[STREET_ADDRESS][PERSON_NAME]," at bounding box center [1162, 459] width 208 height 16
drag, startPoint x: 1133, startPoint y: 458, endPoint x: 1244, endPoint y: 479, distance: 112.4
click at [1244, 479] on div "Open Google Map" at bounding box center [1162, 477] width 208 height 21
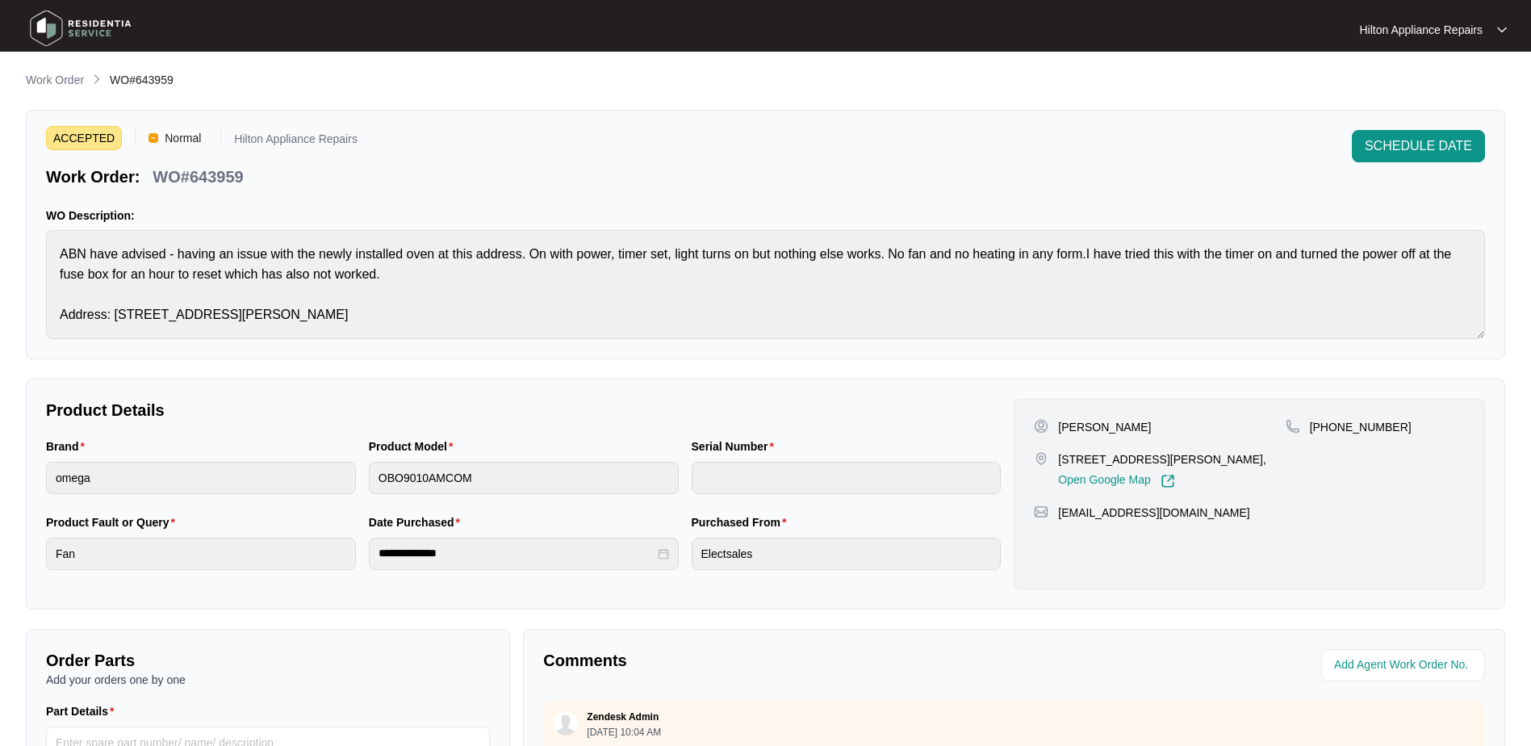
drag, startPoint x: 1228, startPoint y: 460, endPoint x: 1124, endPoint y: 459, distance: 104.1
click at [1124, 459] on p "[STREET_ADDRESS][PERSON_NAME]," at bounding box center [1162, 459] width 208 height 16
copy p "amherst road [PERSON_NAME]"
drag, startPoint x: 1397, startPoint y: 431, endPoint x: 1329, endPoint y: 429, distance: 68.7
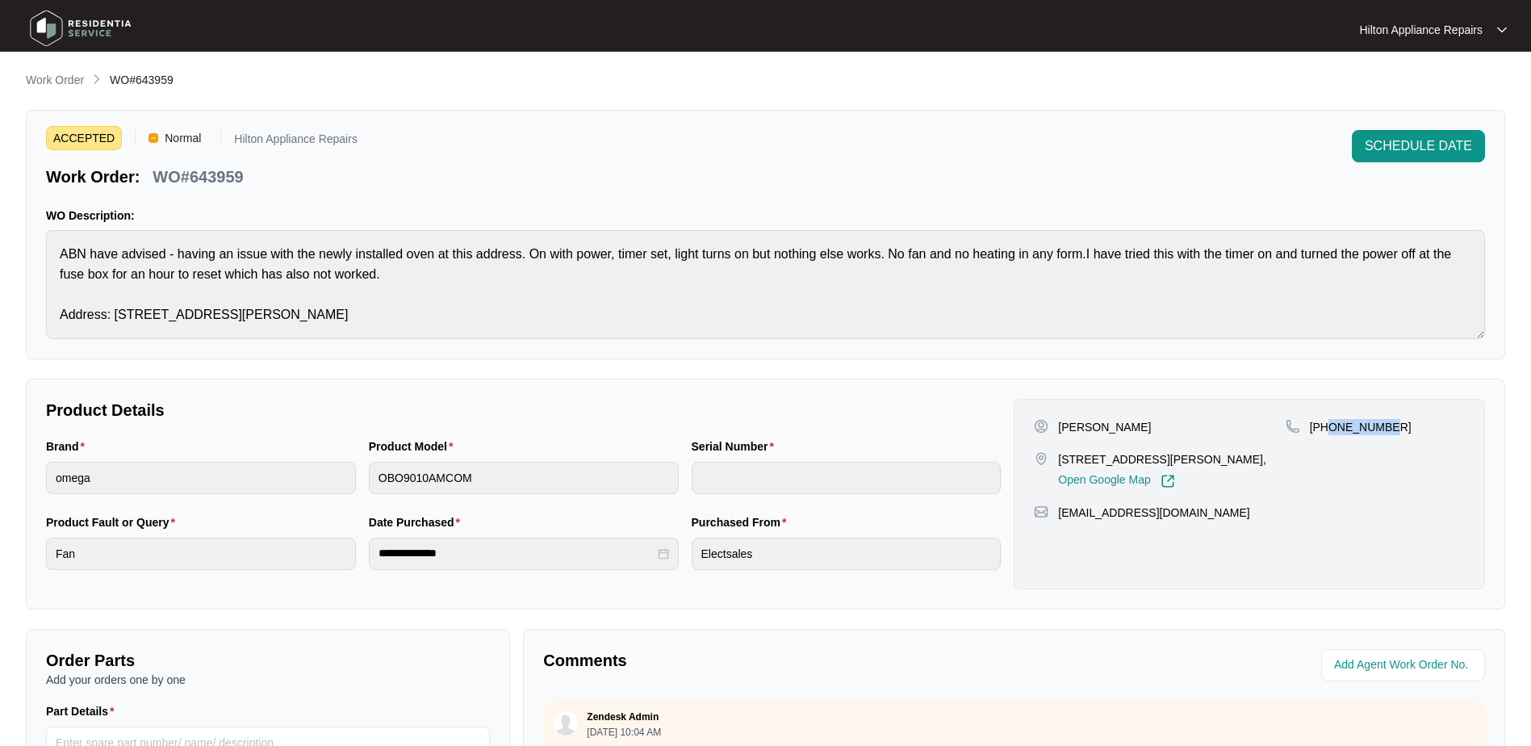
click at [1329, 429] on div "[PHONE_NUMBER]" at bounding box center [1375, 427] width 179 height 16
copy p "455045513"
drag, startPoint x: 1213, startPoint y: 521, endPoint x: 1058, endPoint y: 513, distance: 155.2
click at [1058, 513] on div "[PERSON_NAME] lot [STREET_ADDRESS][PERSON_NAME], Open Google Map [PHONE_NUMBER]…" at bounding box center [1249, 494] width 471 height 190
copy p "[EMAIL_ADDRESS][DOMAIN_NAME]"
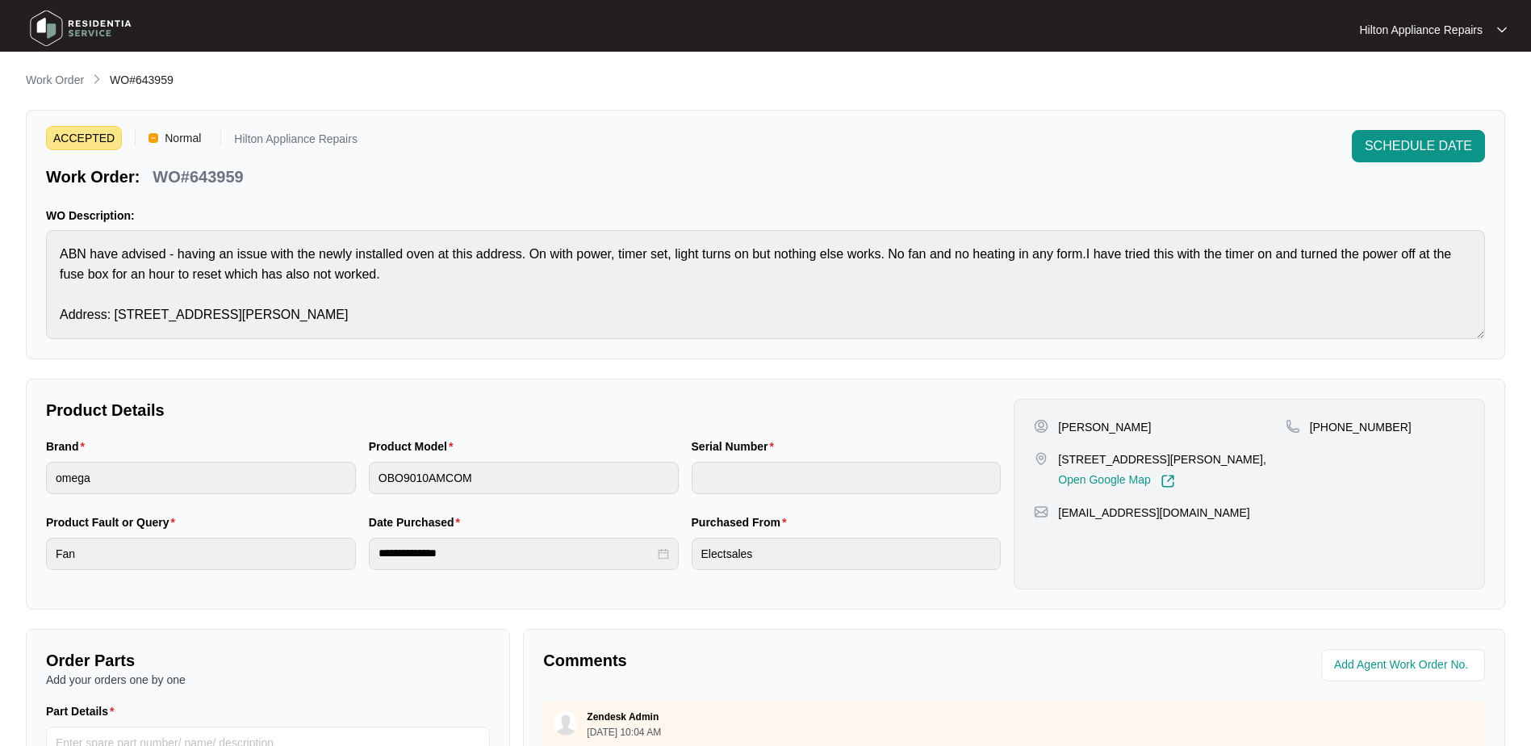
click at [257, 174] on div "Work Order: WO#643959" at bounding box center [202, 174] width 312 height 28
drag, startPoint x: 255, startPoint y: 178, endPoint x: 155, endPoint y: 182, distance: 100.2
click at [155, 182] on div "Work Order: WO#643959" at bounding box center [202, 174] width 312 height 28
copy p "WO#643959"
click at [1404, 658] on input "string" at bounding box center [1404, 664] width 141 height 19
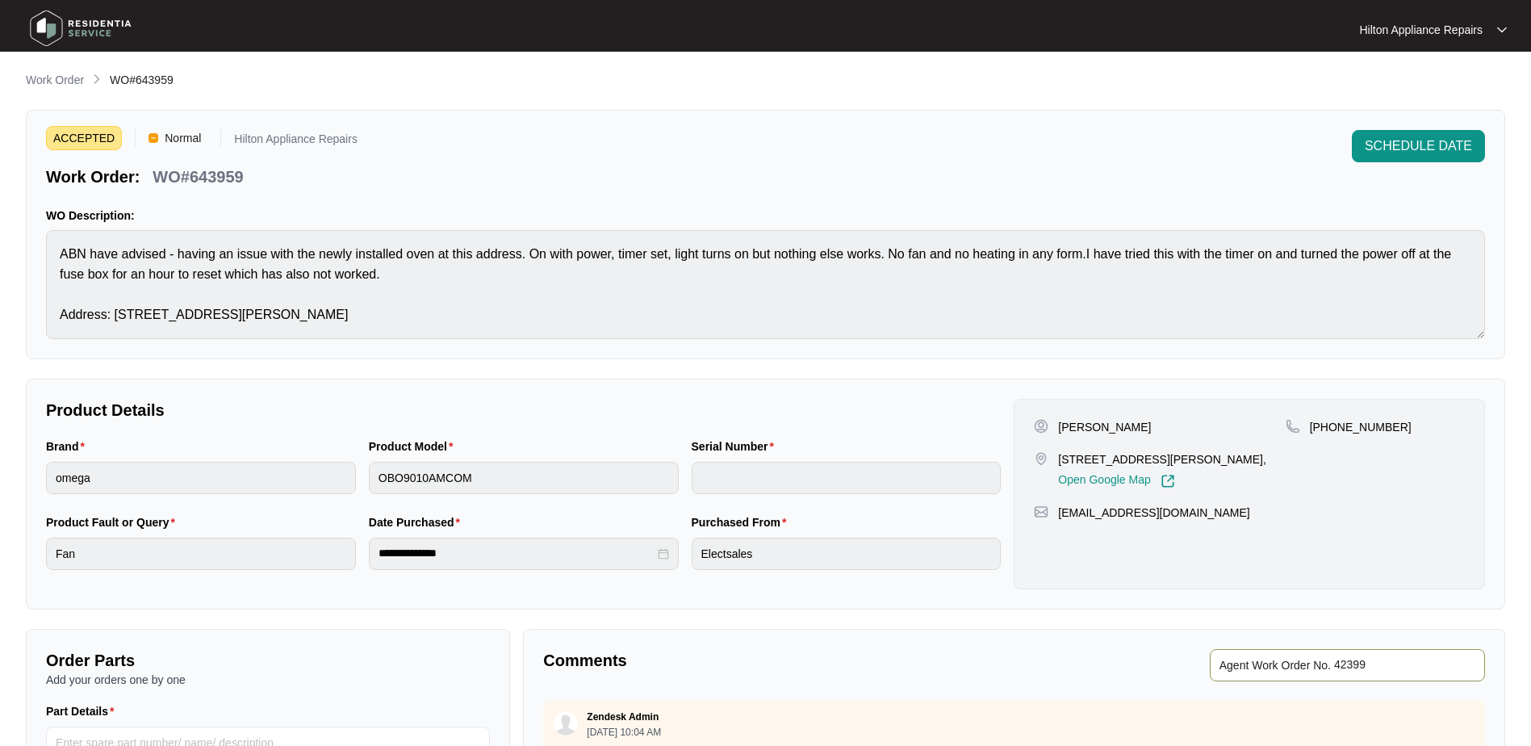
type input "42399"
drag, startPoint x: 922, startPoint y: 650, endPoint x: 1542, endPoint y: 223, distance: 753.4
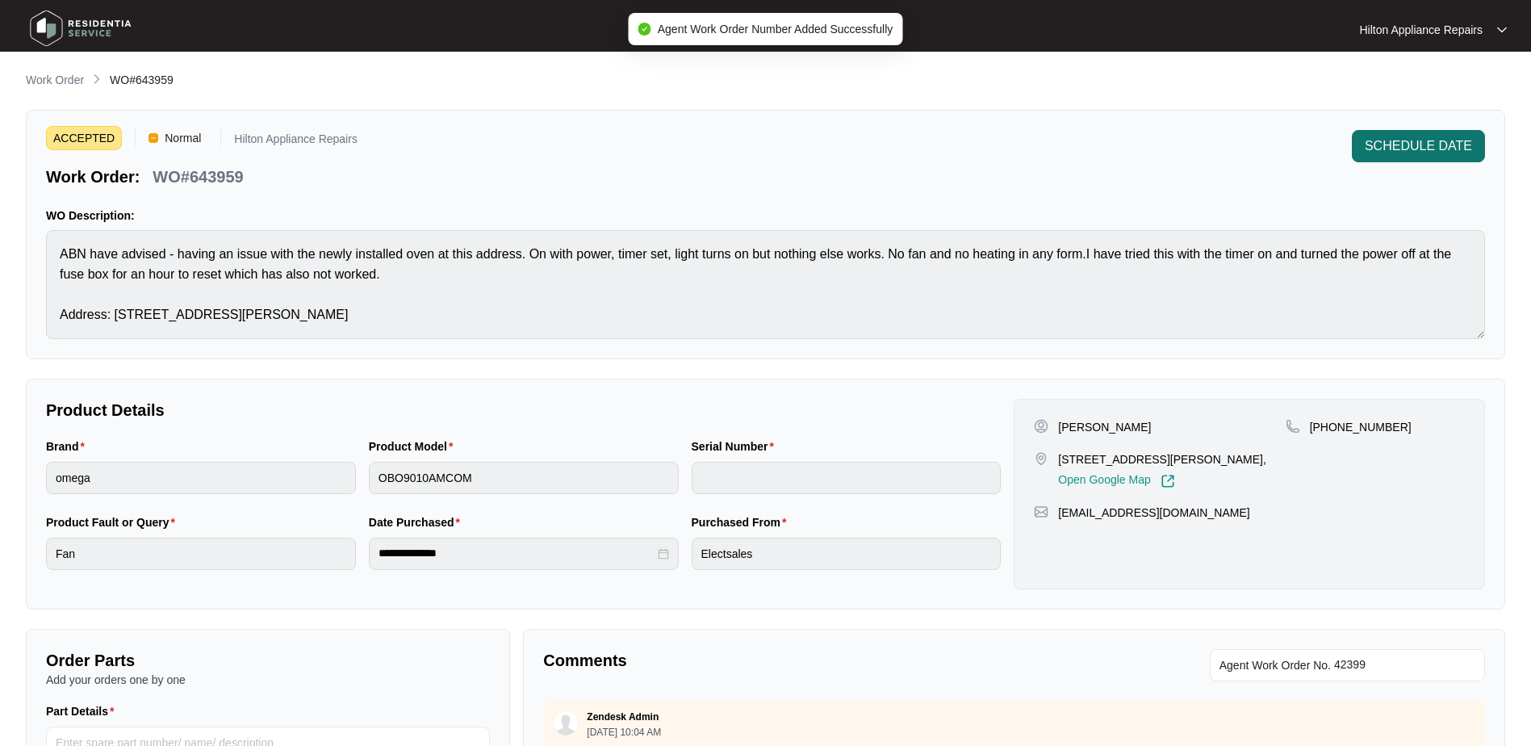
click at [1418, 138] on span "SCHEDULE DATE" at bounding box center [1418, 145] width 107 height 19
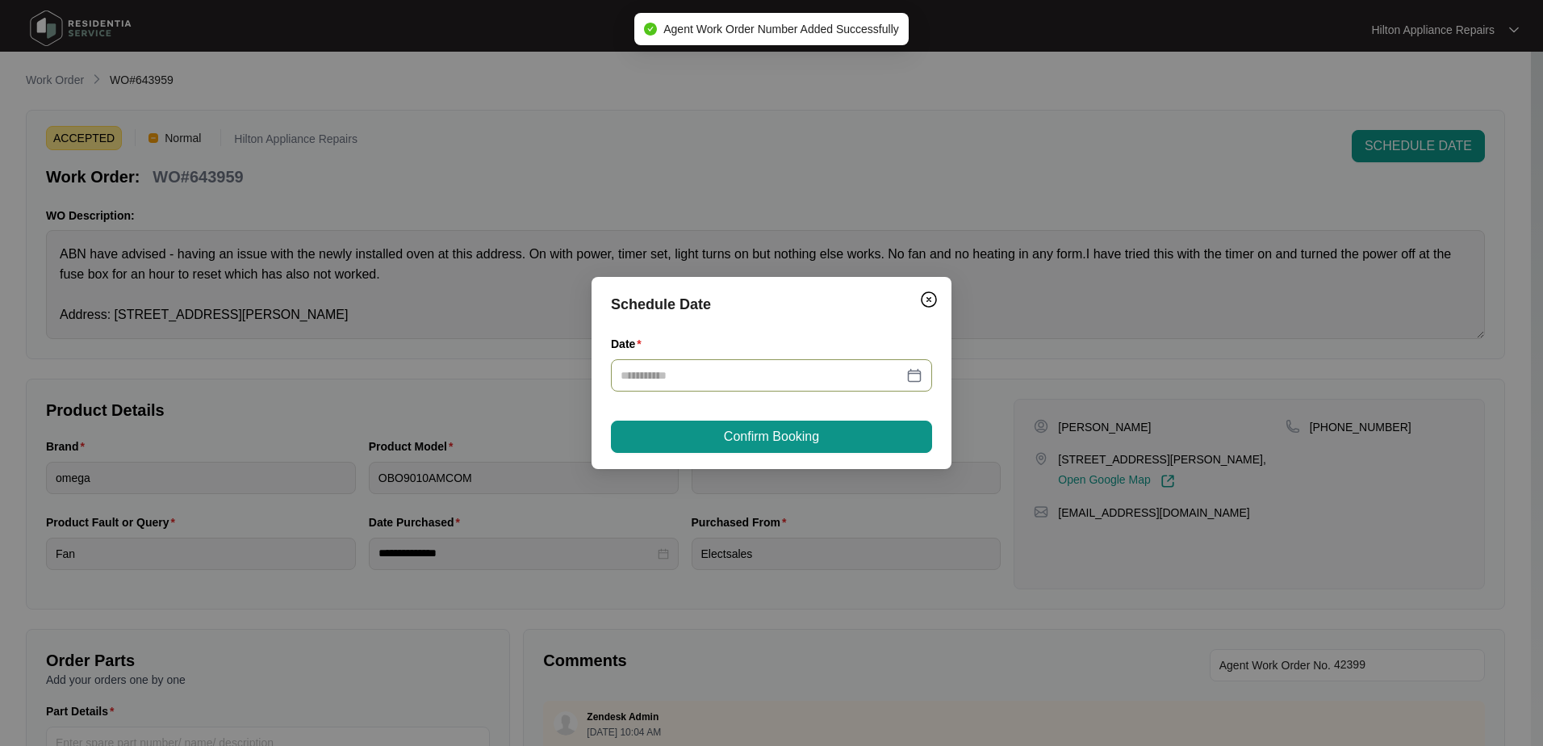
click at [917, 372] on div at bounding box center [772, 375] width 302 height 18
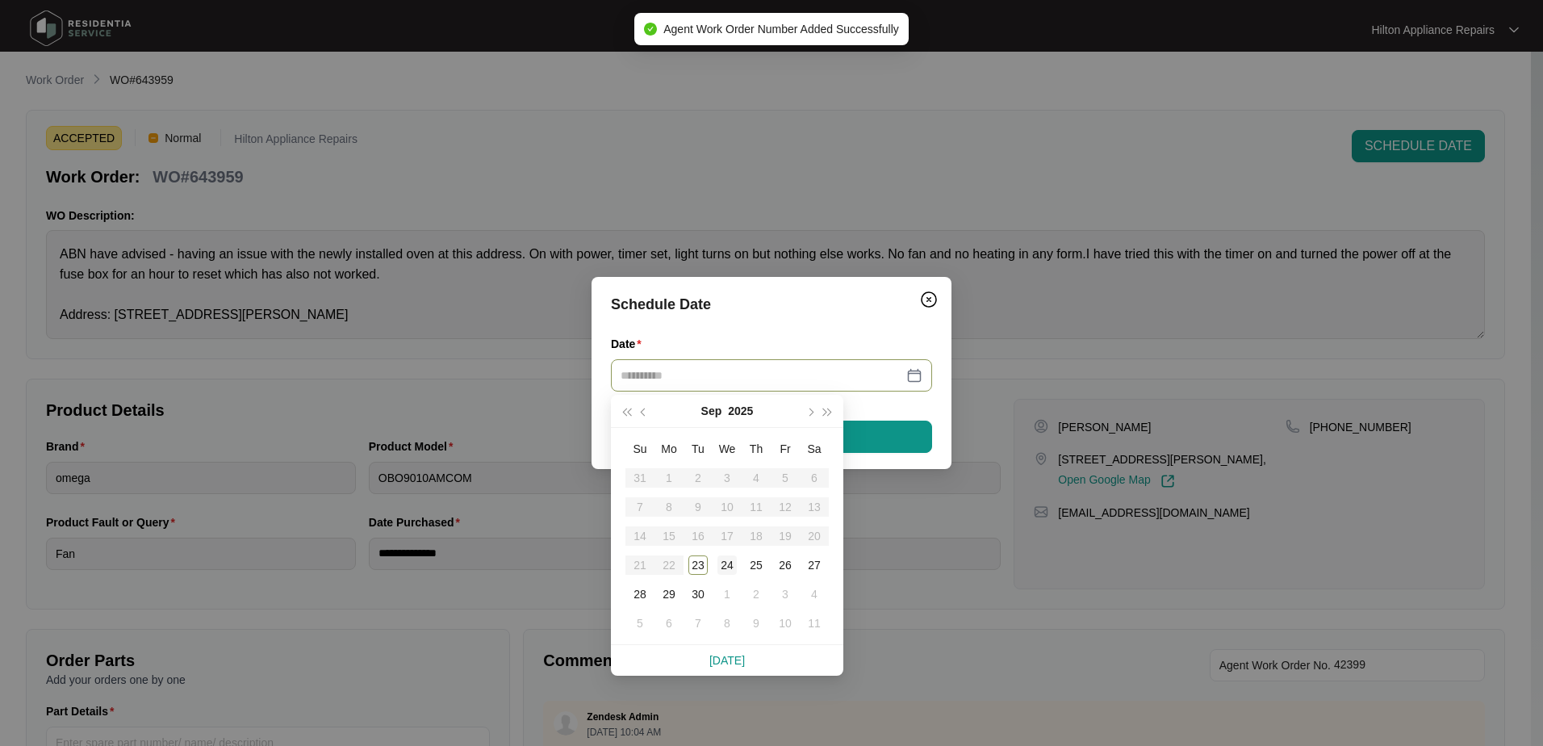
click at [729, 567] on div "24" at bounding box center [727, 564] width 19 height 19
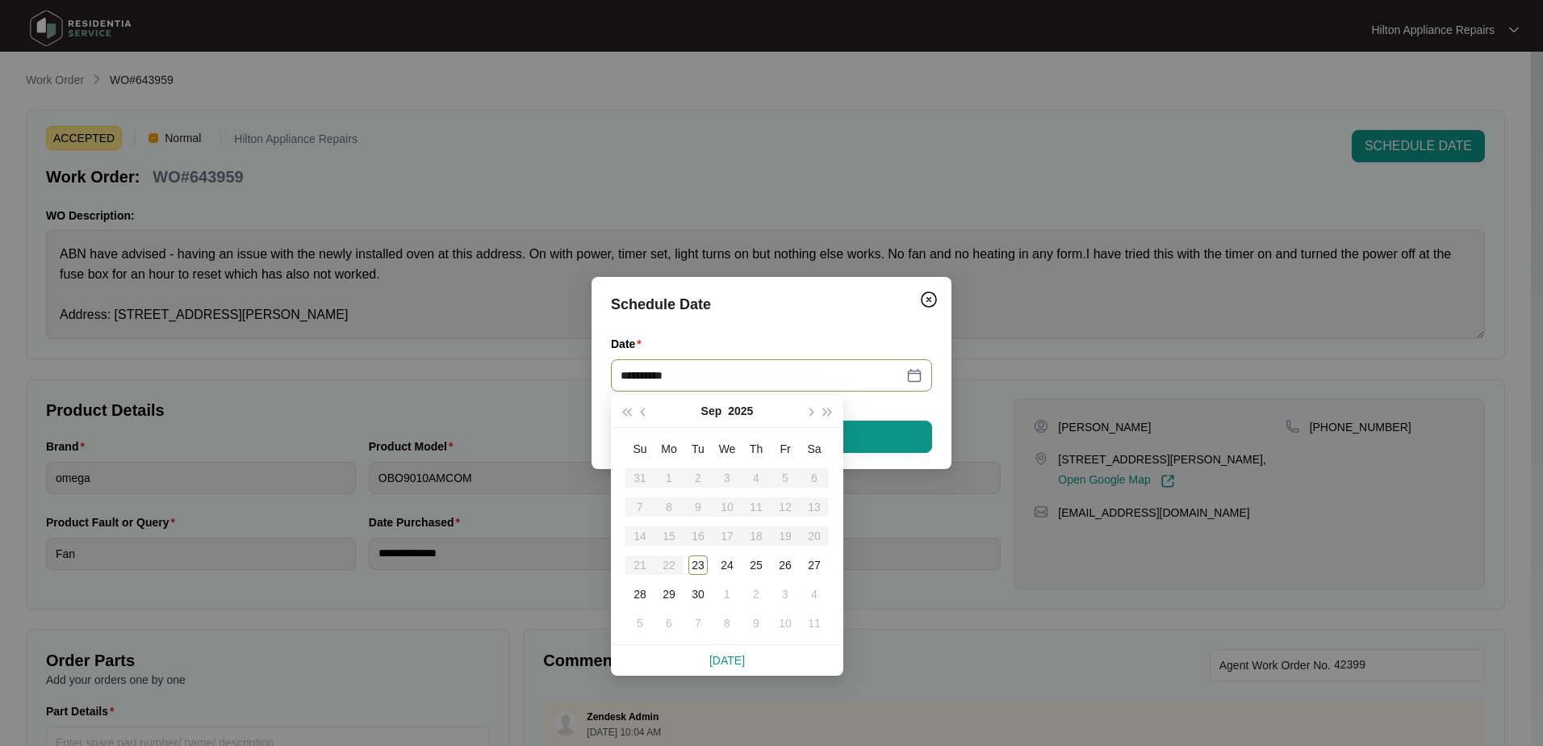
type input "**********"
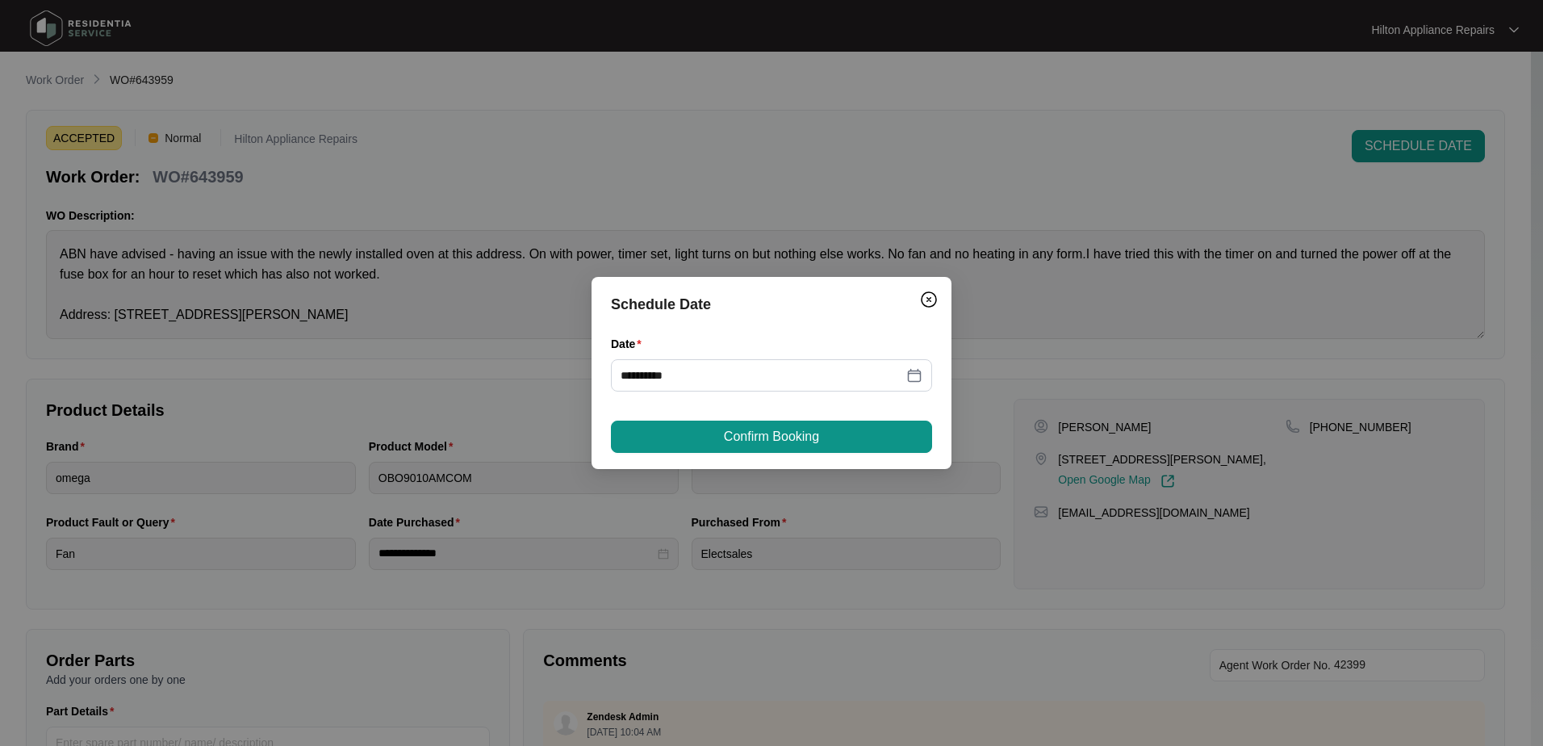
drag, startPoint x: 762, startPoint y: 440, endPoint x: 808, endPoint y: 438, distance: 46.0
click at [764, 440] on span "Confirm Booking" at bounding box center [771, 436] width 95 height 19
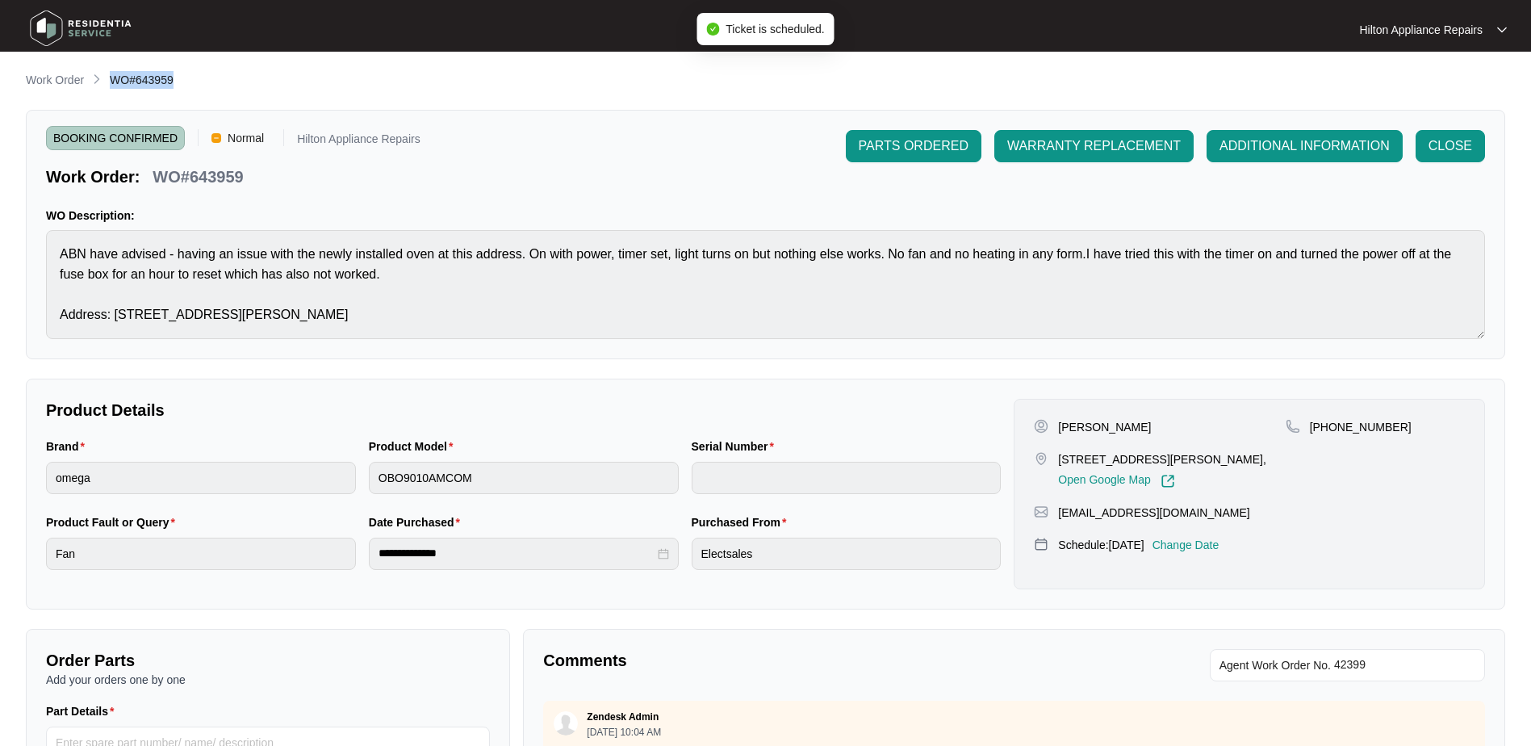
drag, startPoint x: 187, startPoint y: 82, endPoint x: 108, endPoint y: 75, distance: 79.4
click at [108, 75] on div "Work Order WO#643959" at bounding box center [766, 80] width 1480 height 19
copy span "WO#643959"
click at [48, 82] on p "Work Order" at bounding box center [55, 80] width 58 height 16
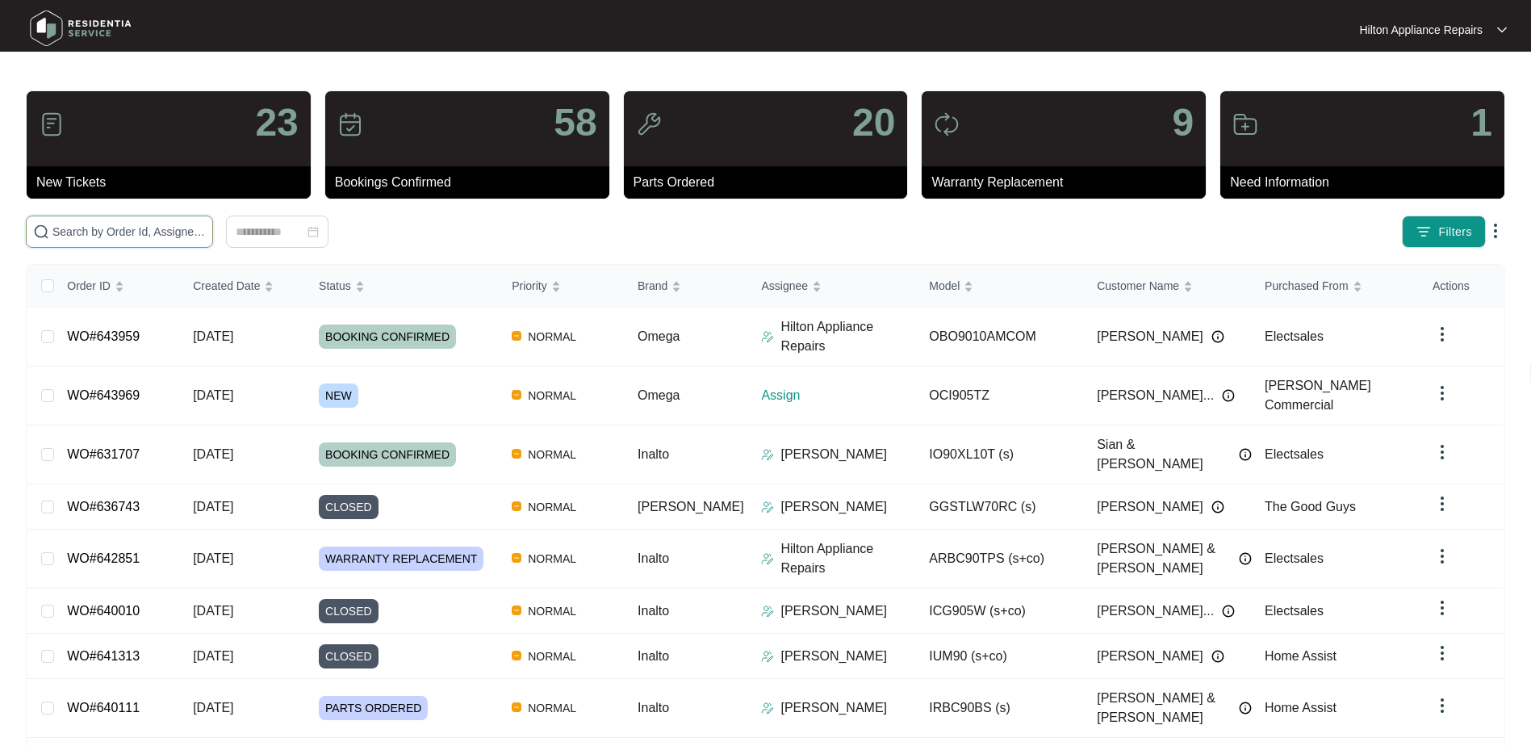
click at [66, 234] on input "text" at bounding box center [128, 232] width 153 height 18
paste input "WO#643959"
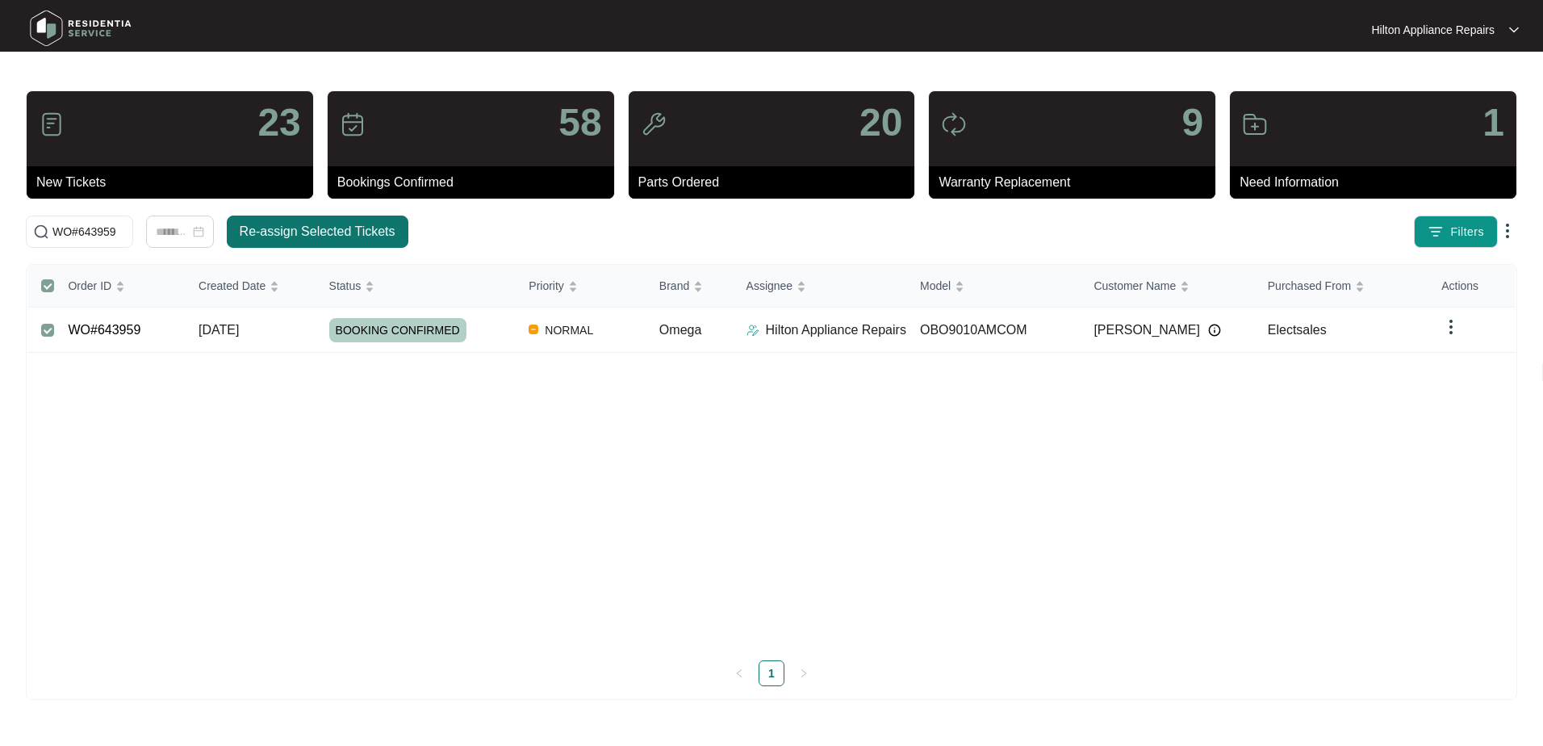
click at [345, 232] on span "Re-assign Selected Tickets" at bounding box center [318, 231] width 156 height 19
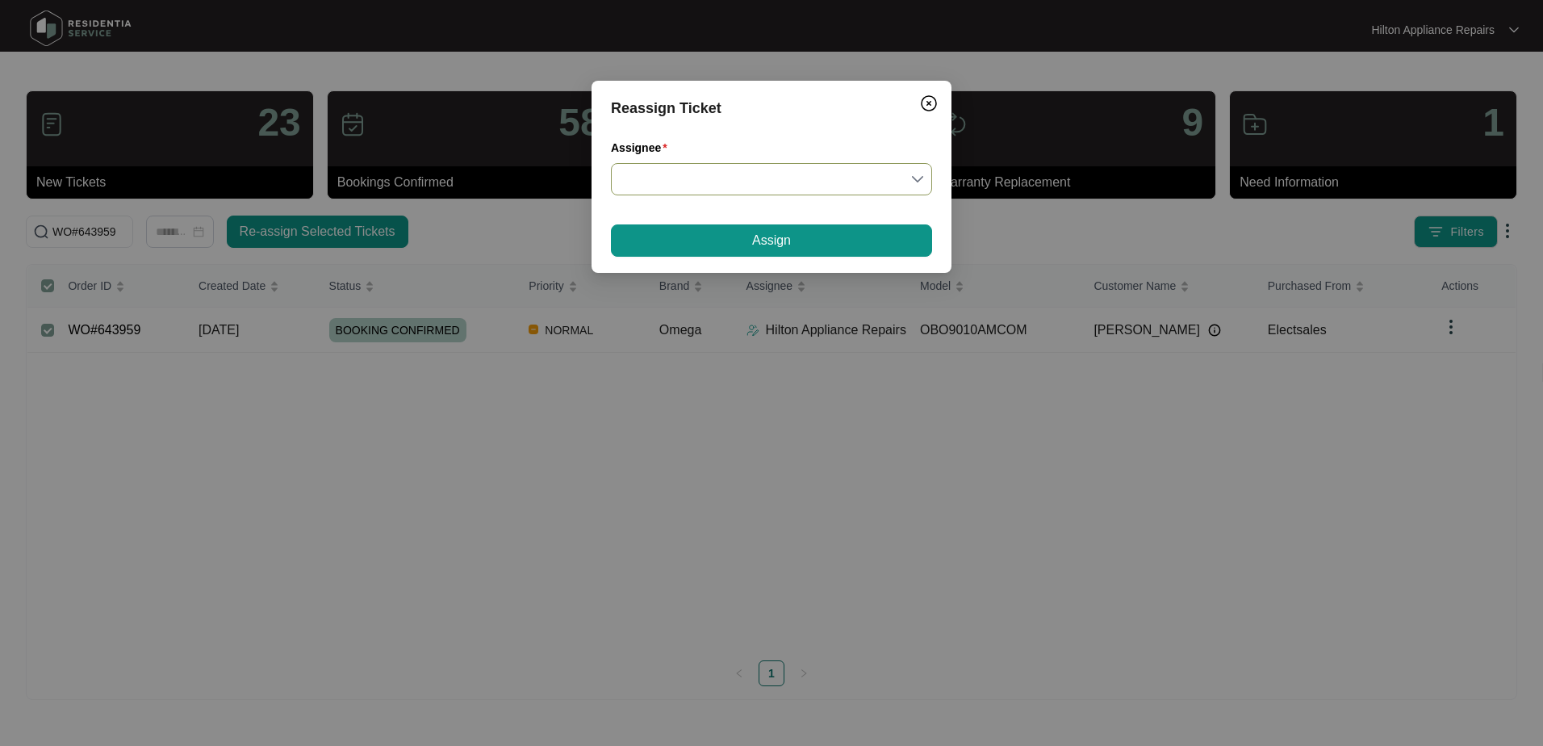
click at [916, 176] on input "Assignee" at bounding box center [772, 179] width 302 height 31
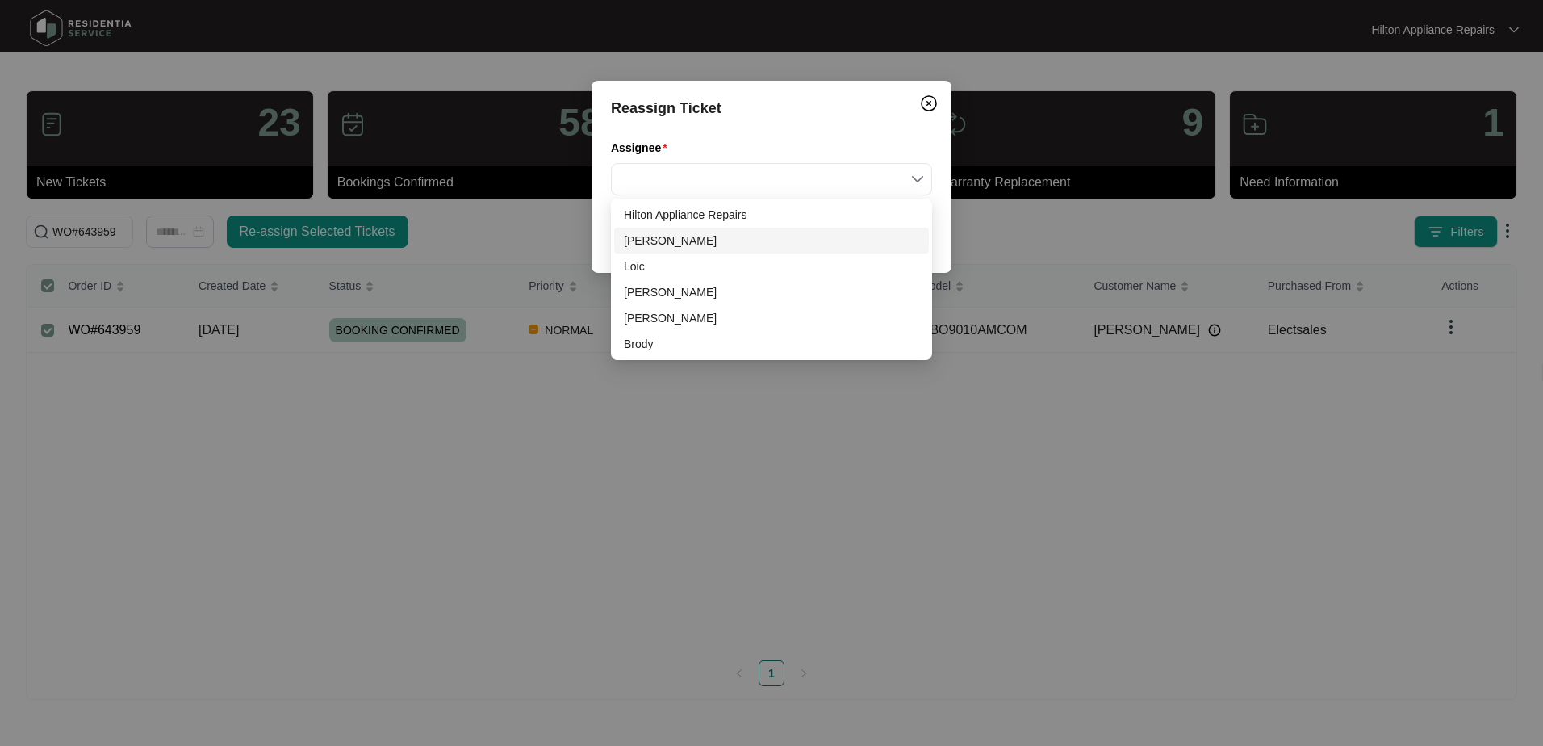
click at [657, 240] on div "[PERSON_NAME]" at bounding box center [771, 241] width 295 height 18
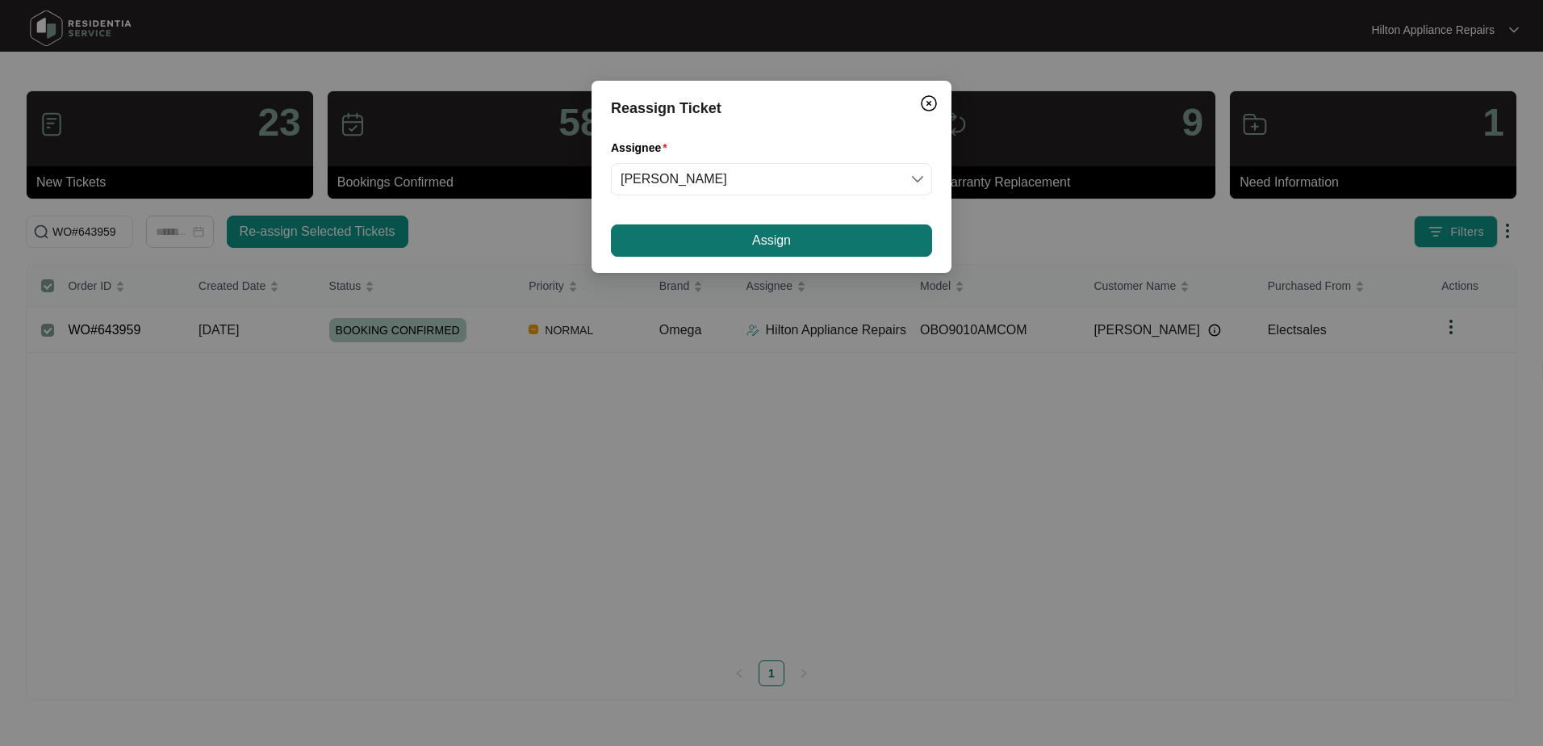
click at [727, 234] on button "Assign" at bounding box center [771, 240] width 321 height 32
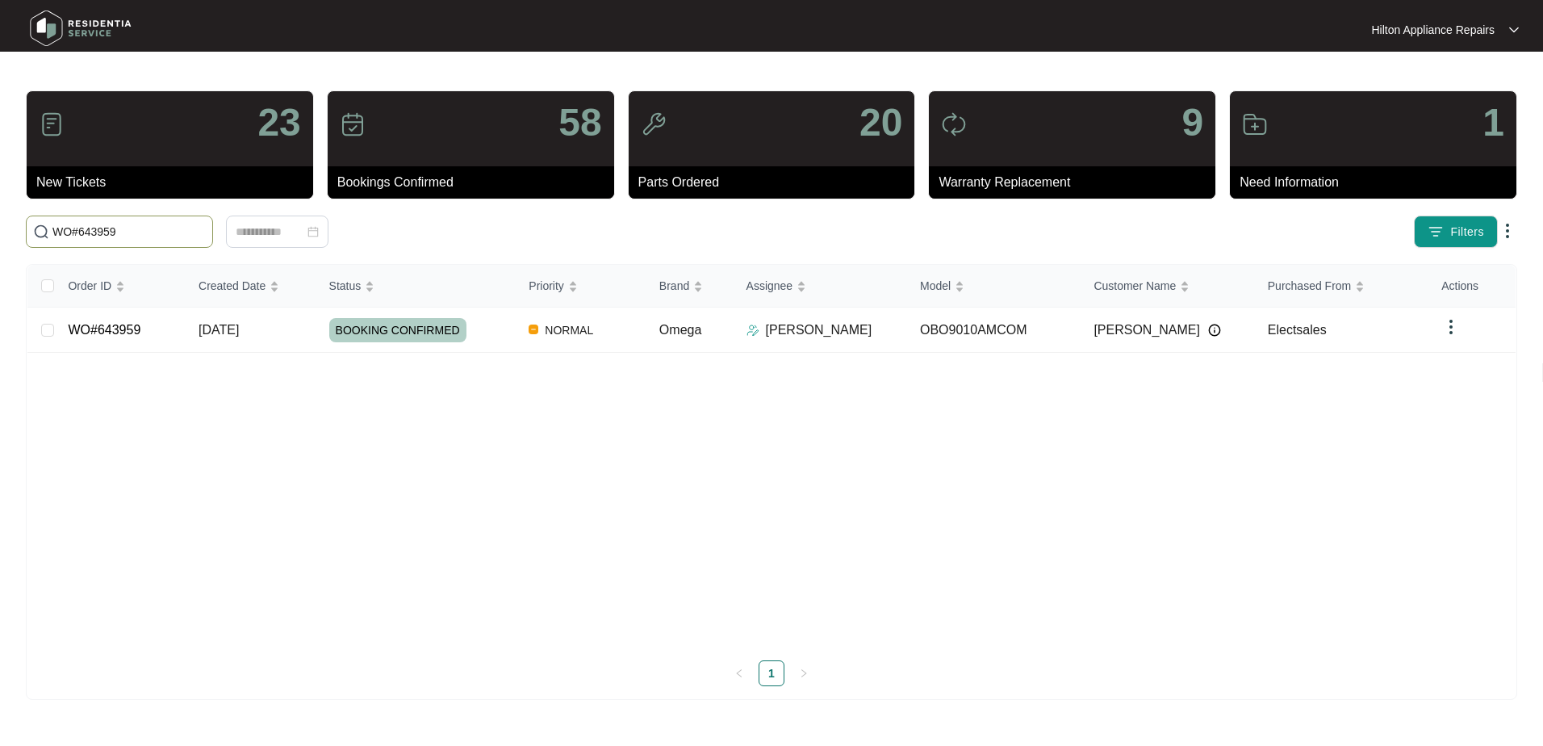
click at [80, 234] on input "WO#643959" at bounding box center [128, 232] width 153 height 18
drag, startPoint x: 103, startPoint y: 234, endPoint x: -186, endPoint y: 232, distance: 289.8
click at [0, 232] on html "Hilton Appliance Repairs Hilton App... 23 New Tickets 58 Bookings Confirmed 20 …" at bounding box center [771, 373] width 1543 height 746
paste input "64396"
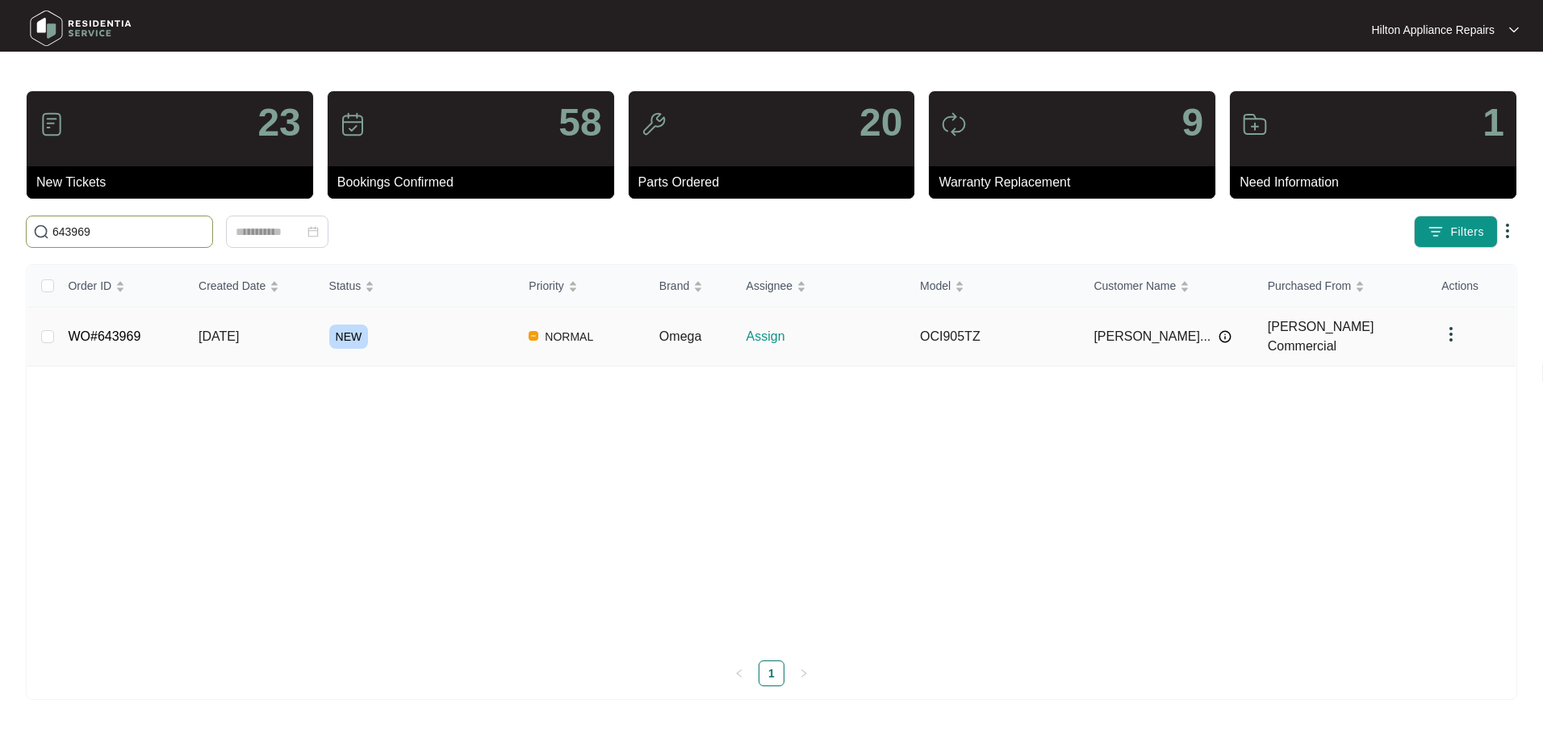
type input "643969"
click at [211, 336] on span "[DATE]" at bounding box center [219, 336] width 40 height 14
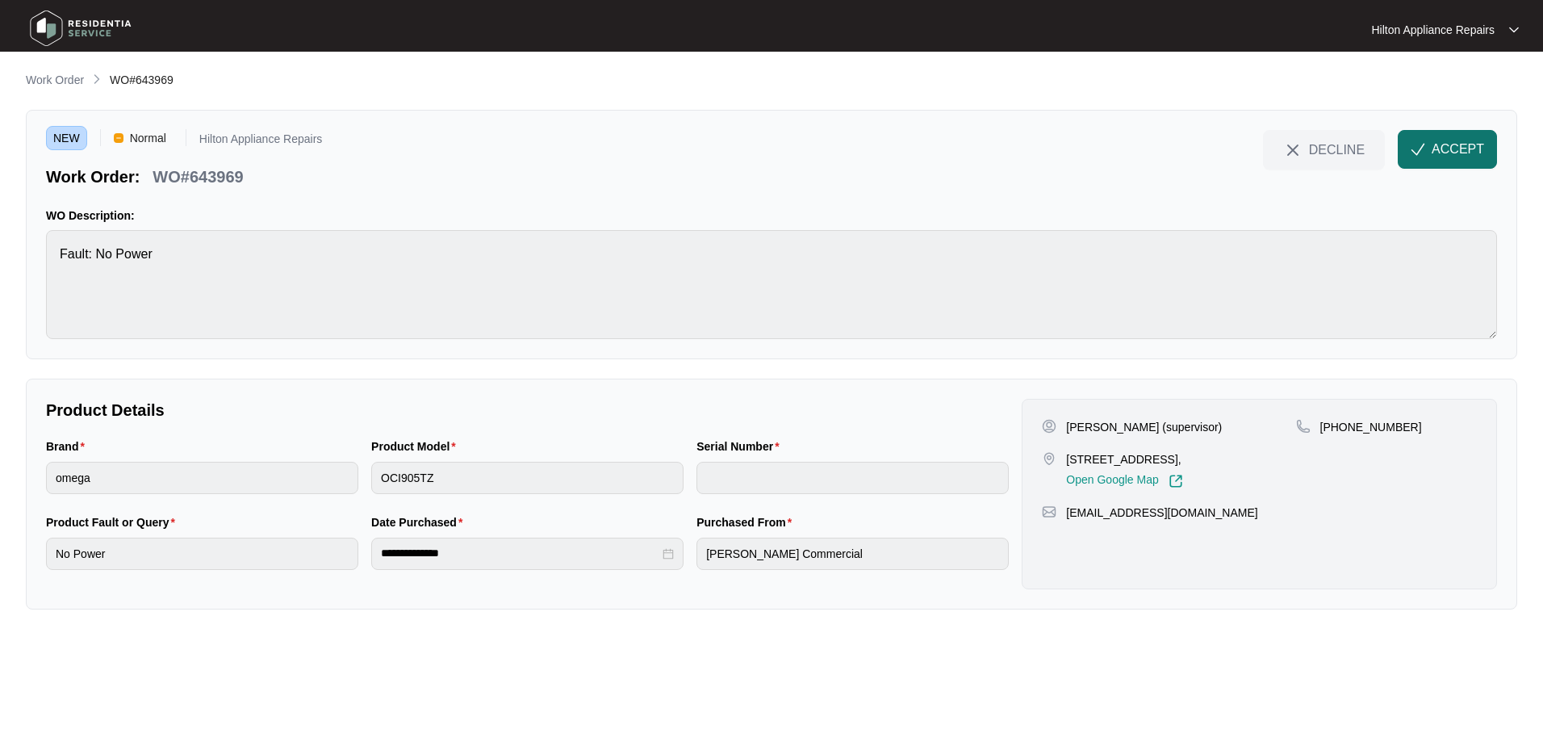
click at [1452, 148] on span "ACCEPT" at bounding box center [1458, 149] width 52 height 19
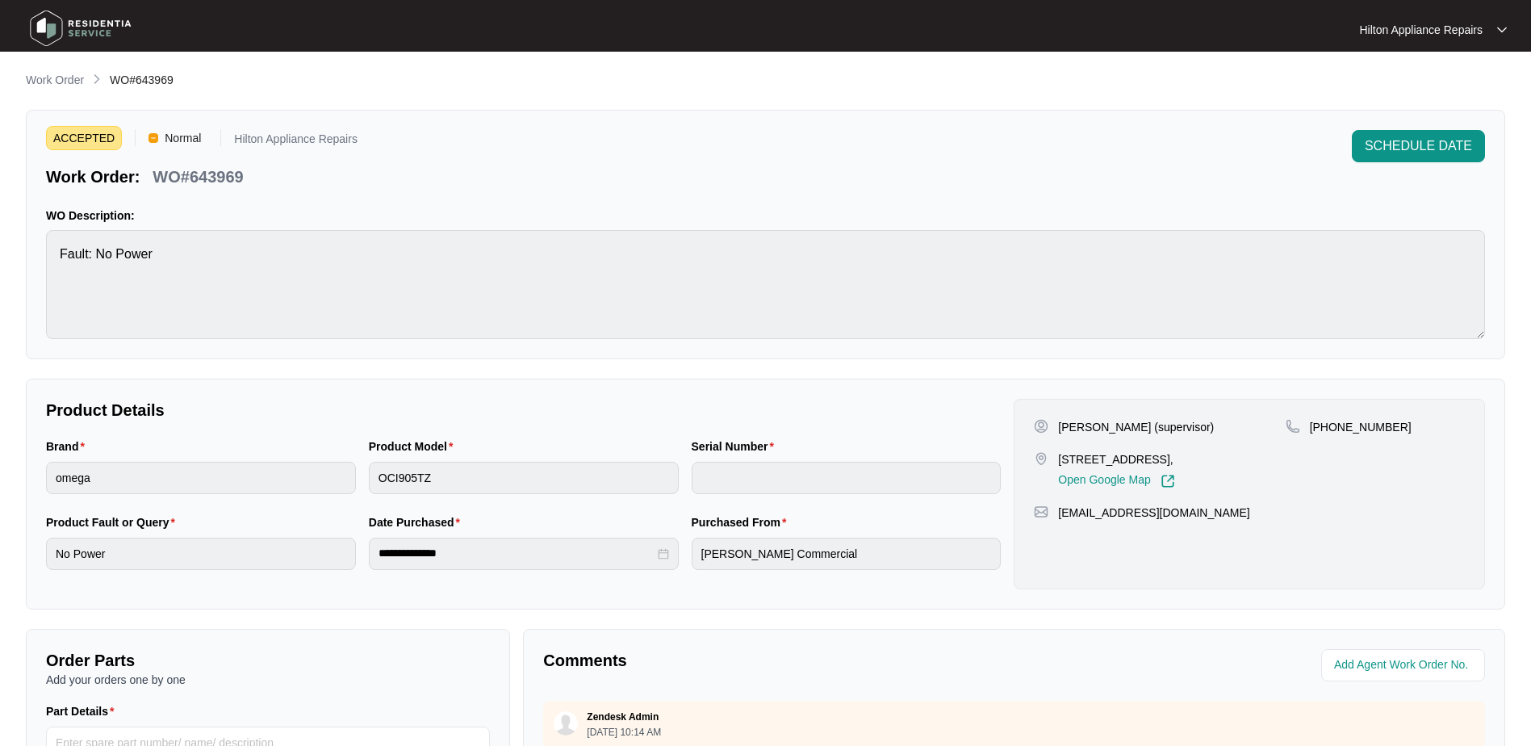
drag, startPoint x: 1273, startPoint y: 457, endPoint x: 1094, endPoint y: 456, distance: 178.4
click at [1094, 456] on div "[STREET_ADDRESS], Open Google Map" at bounding box center [1159, 469] width 251 height 37
copy p "[STREET_ADDRESS],"
drag, startPoint x: 1137, startPoint y: 429, endPoint x: 1081, endPoint y: 428, distance: 56.5
click at [1081, 428] on p "[PERSON_NAME] (supervisor)" at bounding box center [1136, 427] width 156 height 16
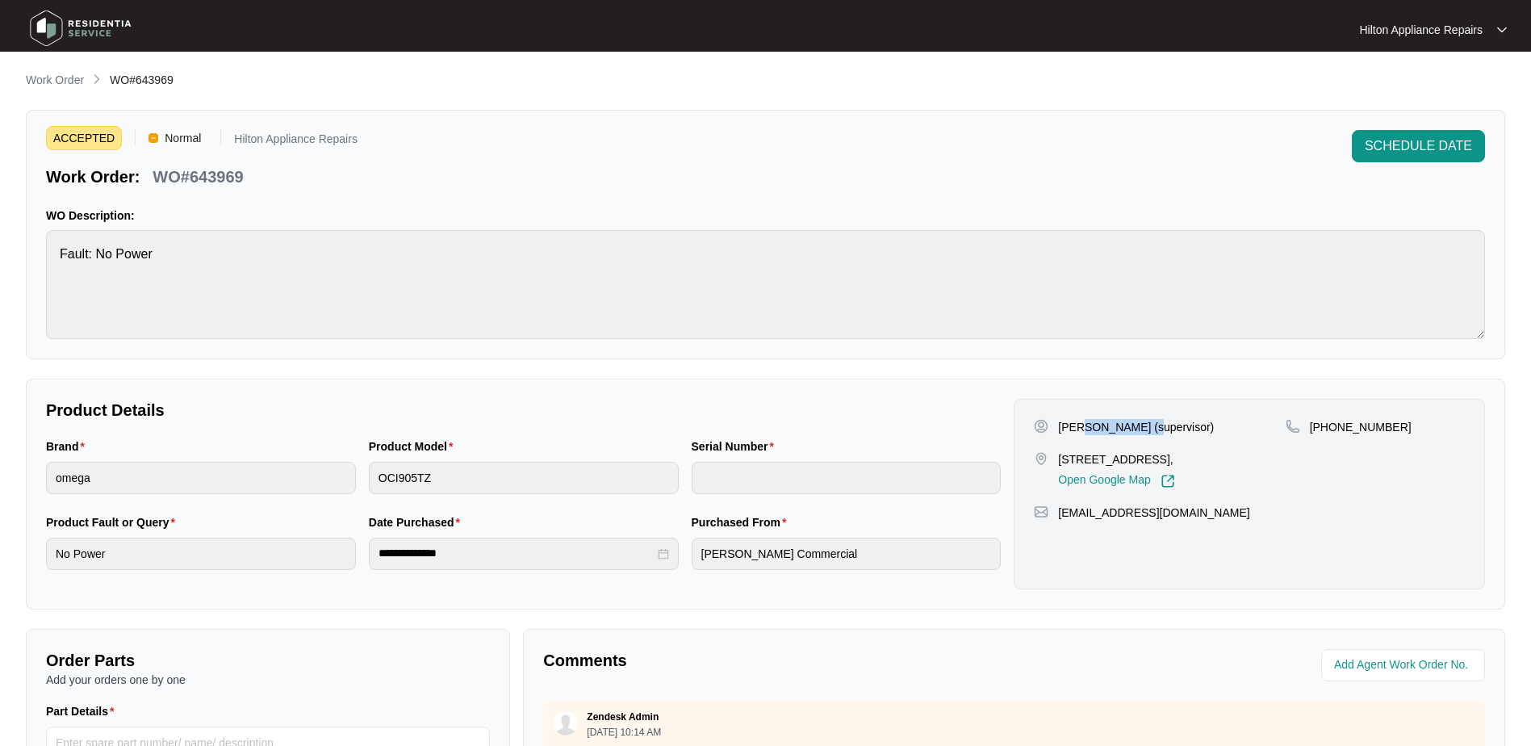
copy p "[PERSON_NAME]"
drag, startPoint x: 1400, startPoint y: 424, endPoint x: 1329, endPoint y: 423, distance: 71.8
click at [1329, 423] on div "[PHONE_NUMBER]" at bounding box center [1375, 427] width 179 height 16
copy p "468304696"
drag, startPoint x: 1201, startPoint y: 508, endPoint x: 1056, endPoint y: 518, distance: 145.7
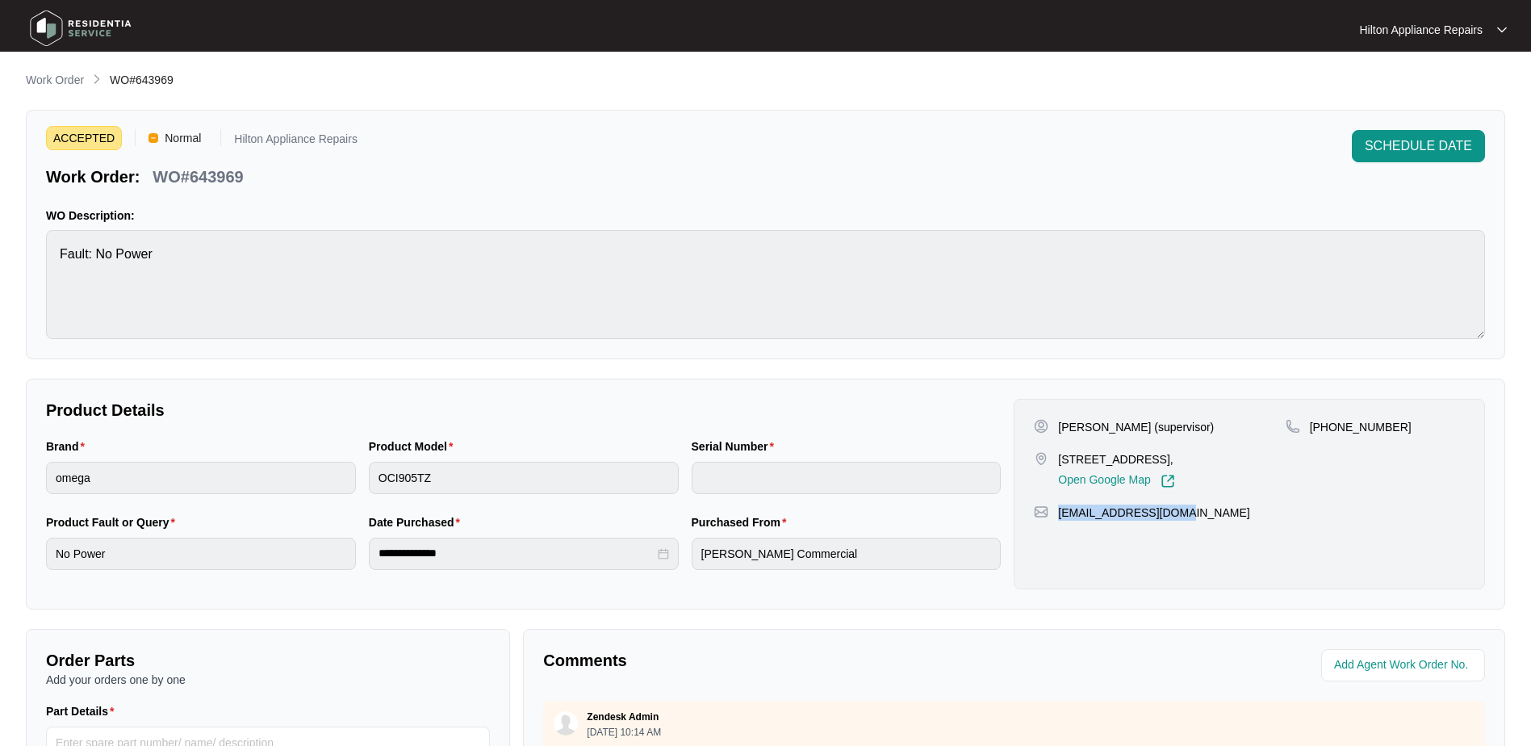
click at [1056, 518] on div "[EMAIL_ADDRESS][DOMAIN_NAME]" at bounding box center [1249, 512] width 431 height 16
copy p "[EMAIL_ADDRESS][DOMAIN_NAME]"
click at [354, 458] on div "Brand omega Product Model OCI905TZ Serial Number" at bounding box center [524, 475] width 968 height 76
click at [362, 466] on div "Product Model OCI905TZ" at bounding box center [523, 475] width 323 height 76
drag, startPoint x: 208, startPoint y: 189, endPoint x: 158, endPoint y: 173, distance: 52.6
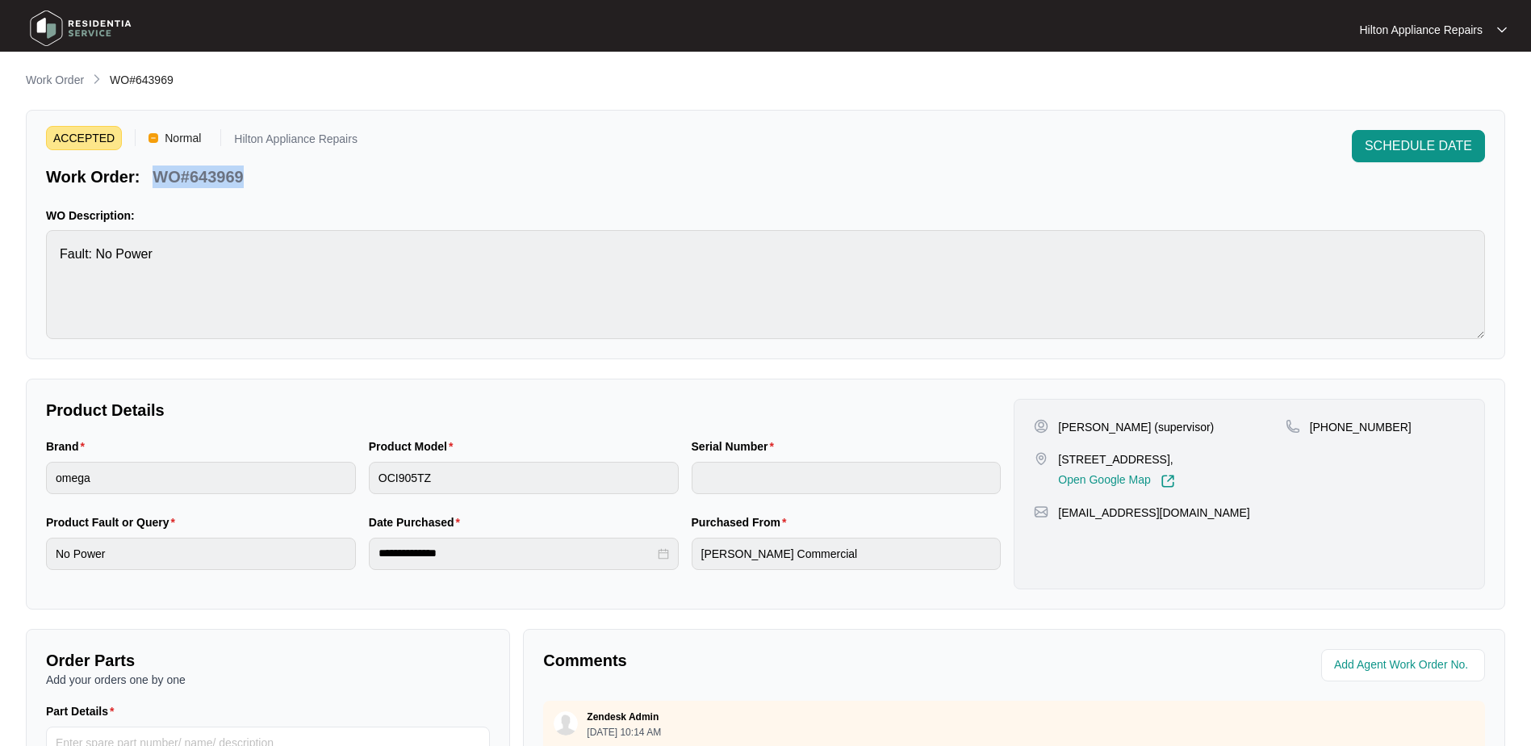
click at [158, 173] on div "Work Order: WO#643969" at bounding box center [202, 174] width 312 height 28
click at [274, 170] on div "Work Order: WO#643969" at bounding box center [202, 174] width 312 height 28
drag, startPoint x: 236, startPoint y: 179, endPoint x: 151, endPoint y: 174, distance: 84.9
click at [151, 174] on div "Work Order: WO#643969" at bounding box center [202, 174] width 312 height 28
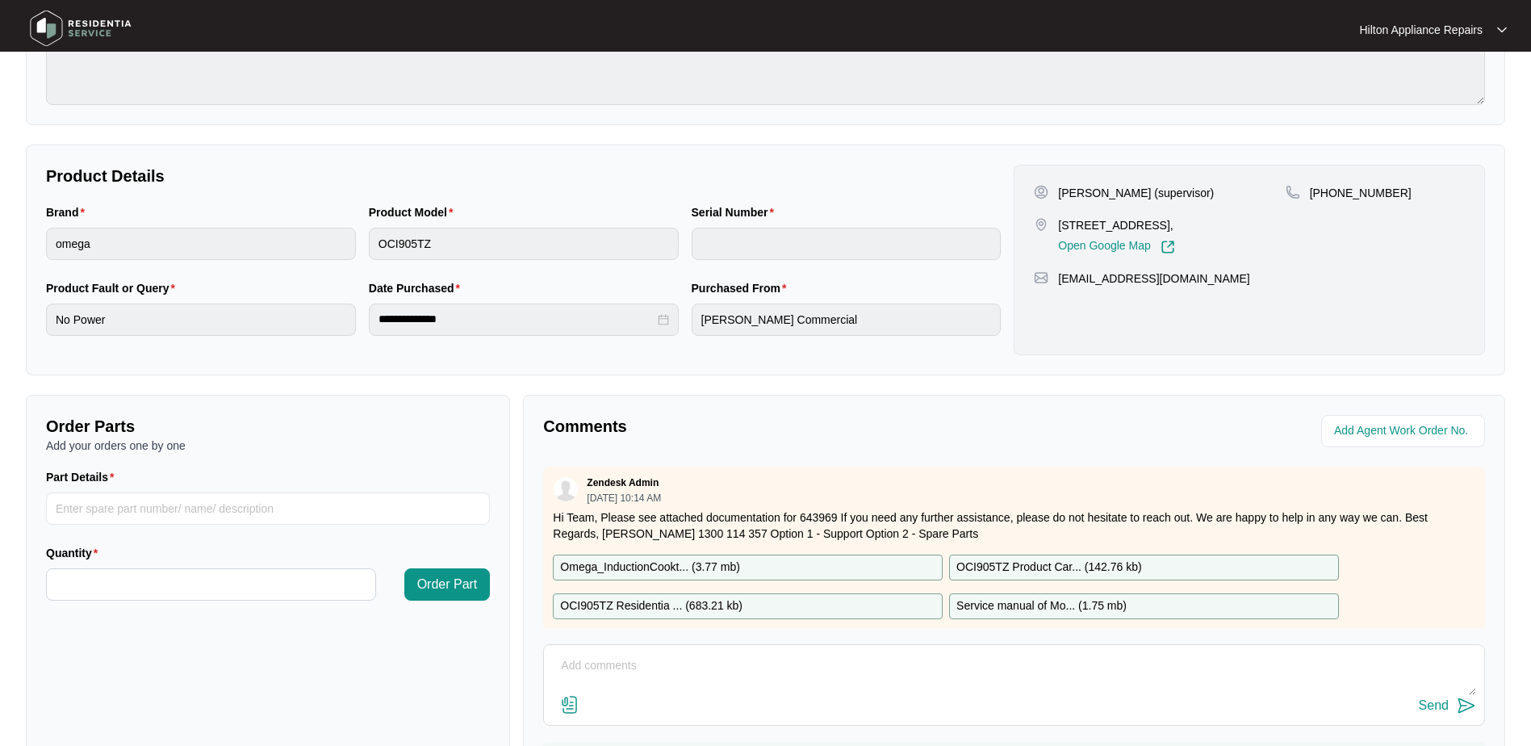
scroll to position [242, 0]
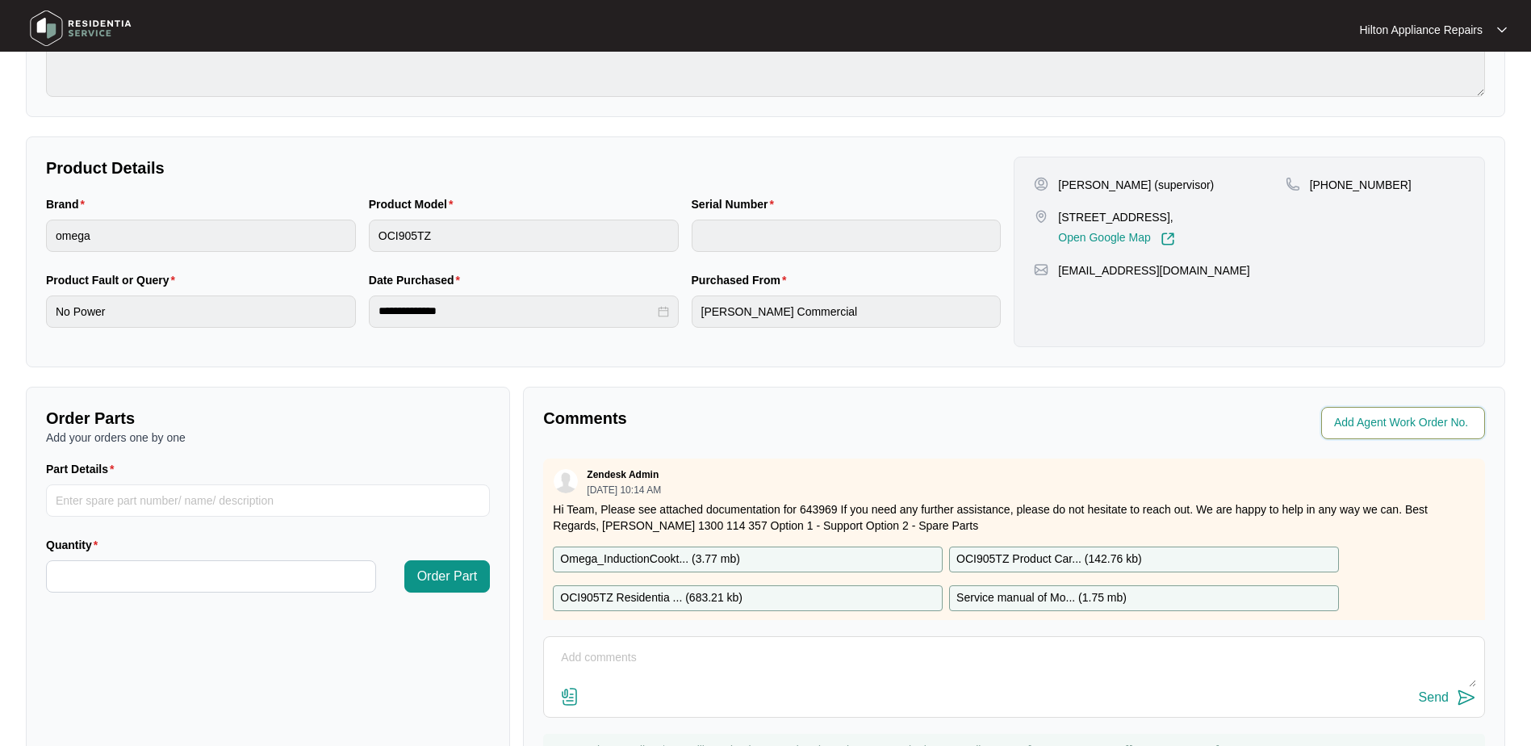
click at [1371, 432] on input "string" at bounding box center [1404, 422] width 141 height 19
type input "42402"
click at [985, 459] on div "Zendesk Admin [DATE] 10:14 AM Hi Team, Please see attached documentation for 64…" at bounding box center [1014, 545] width 942 height 175
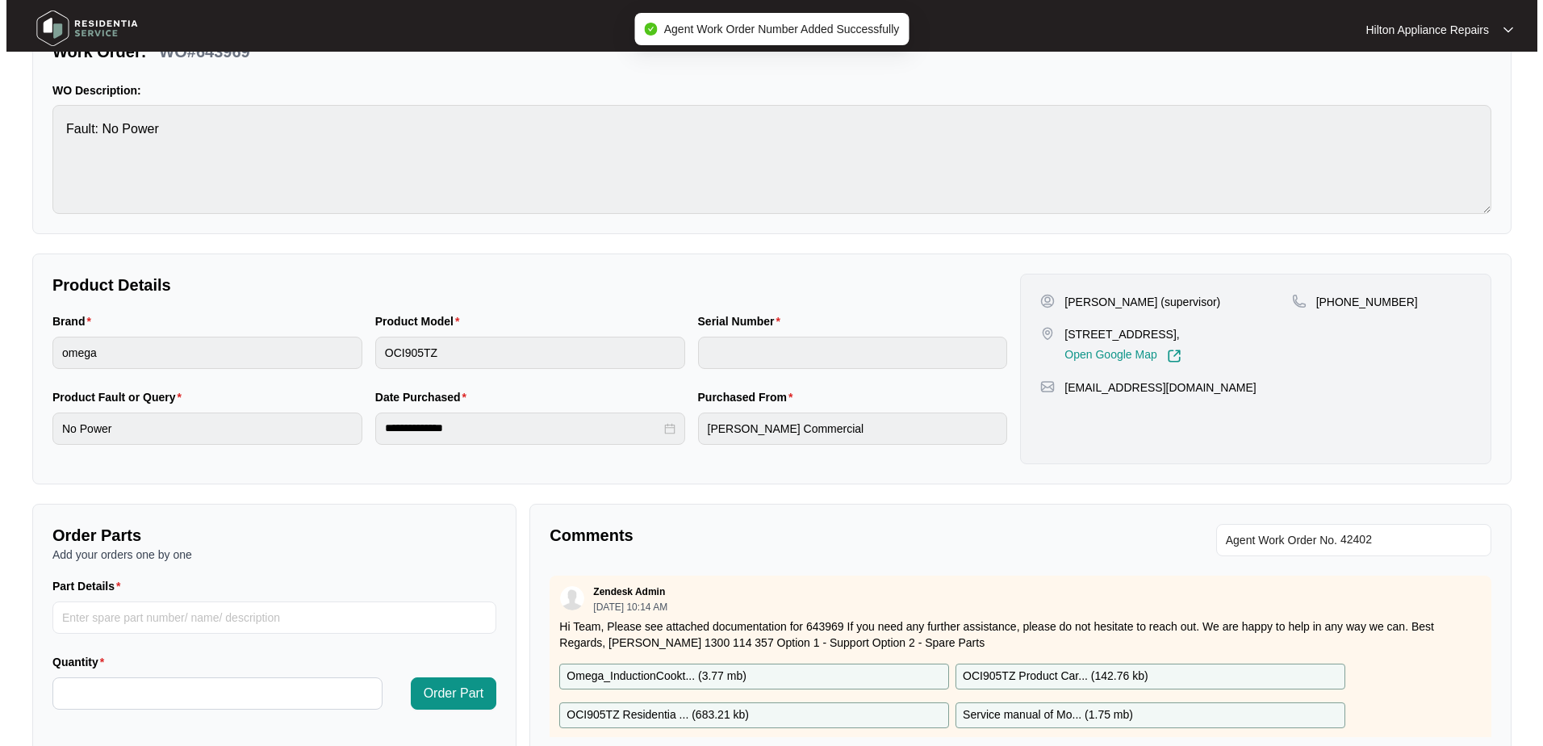
scroll to position [0, 0]
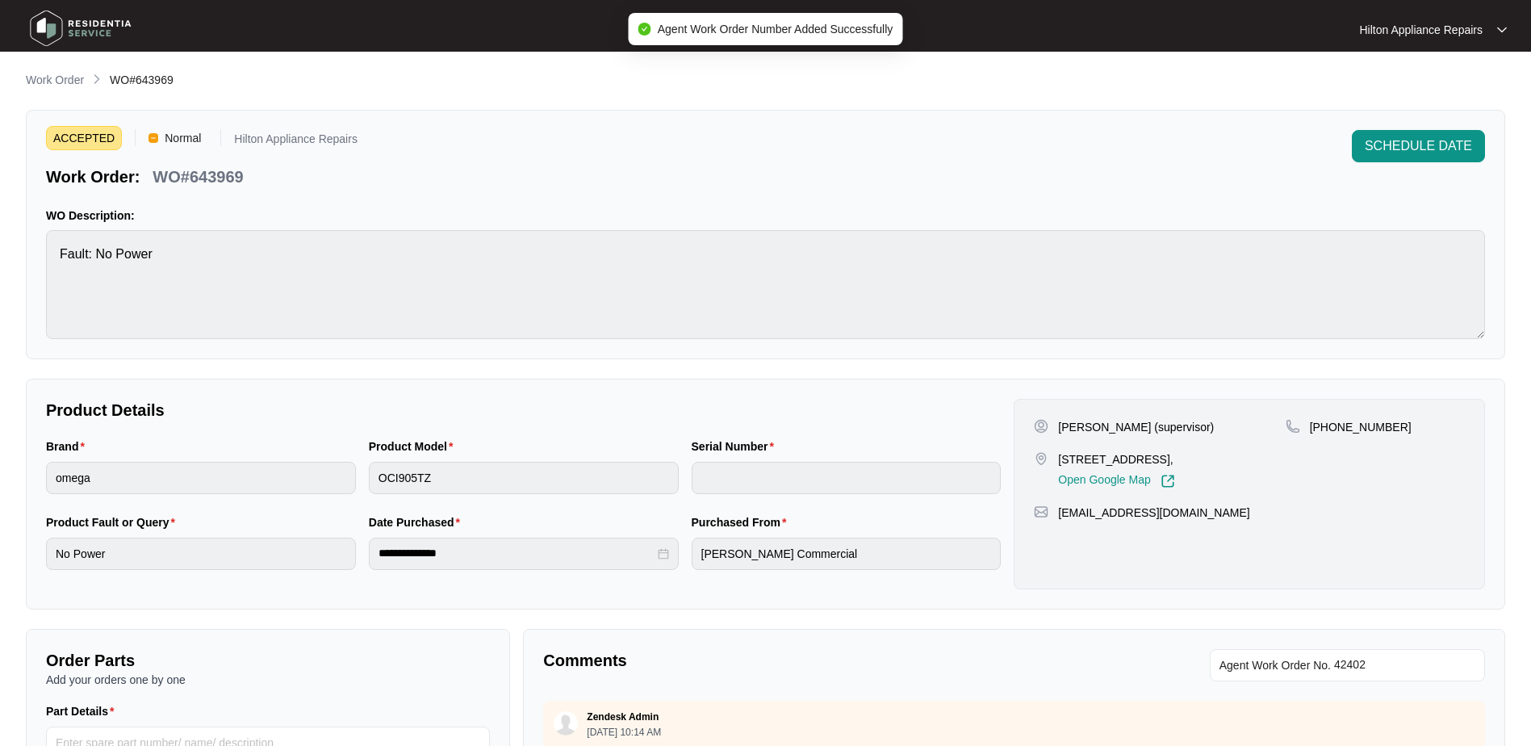
click at [1401, 129] on div "ACCEPTED Normal Hilton Appliance Repairs Work Order: WO#643969 SCHEDULE DATE WO…" at bounding box center [766, 234] width 1480 height 249
click at [1404, 144] on span "SCHEDULE DATE" at bounding box center [1418, 145] width 107 height 19
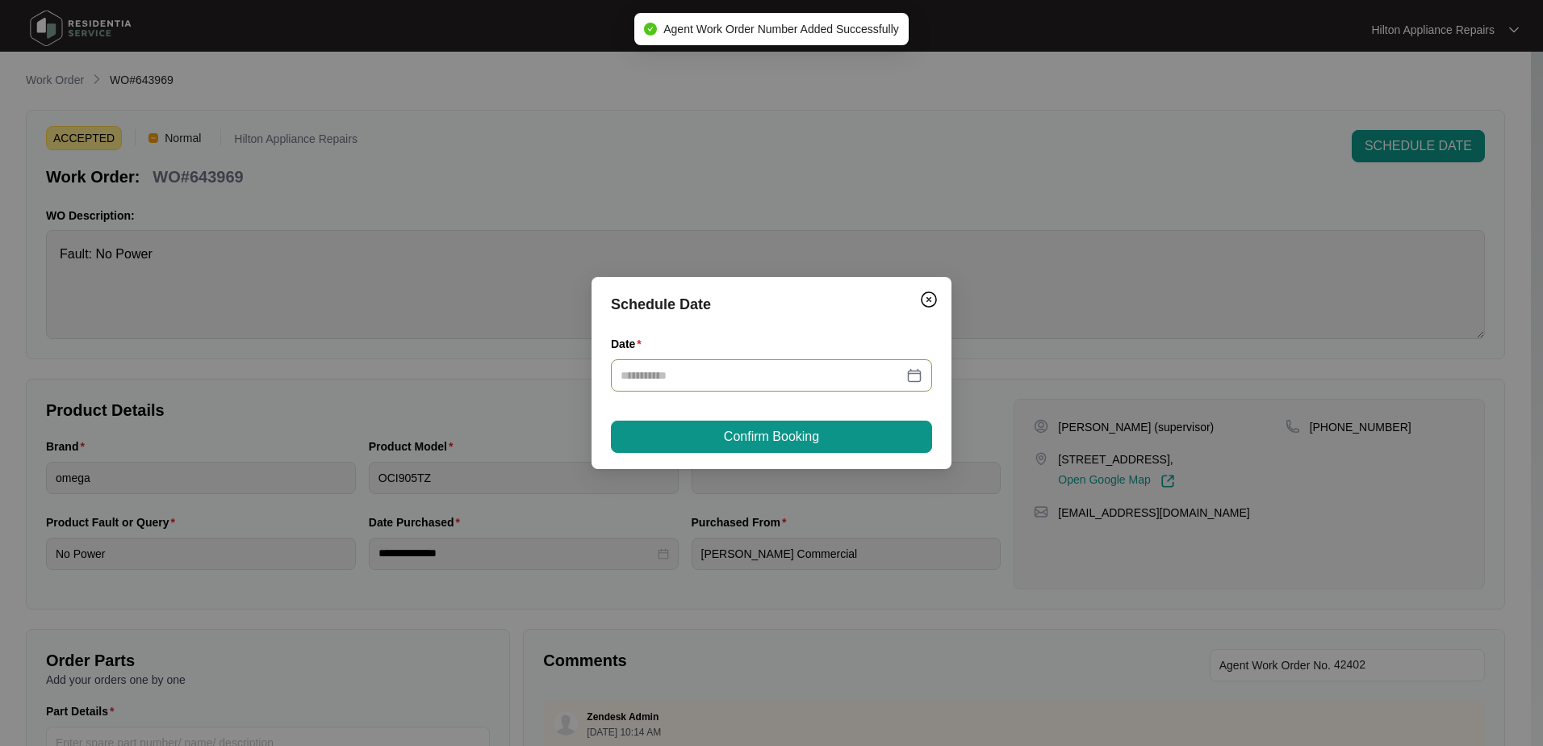
click at [906, 367] on div at bounding box center [772, 375] width 302 height 18
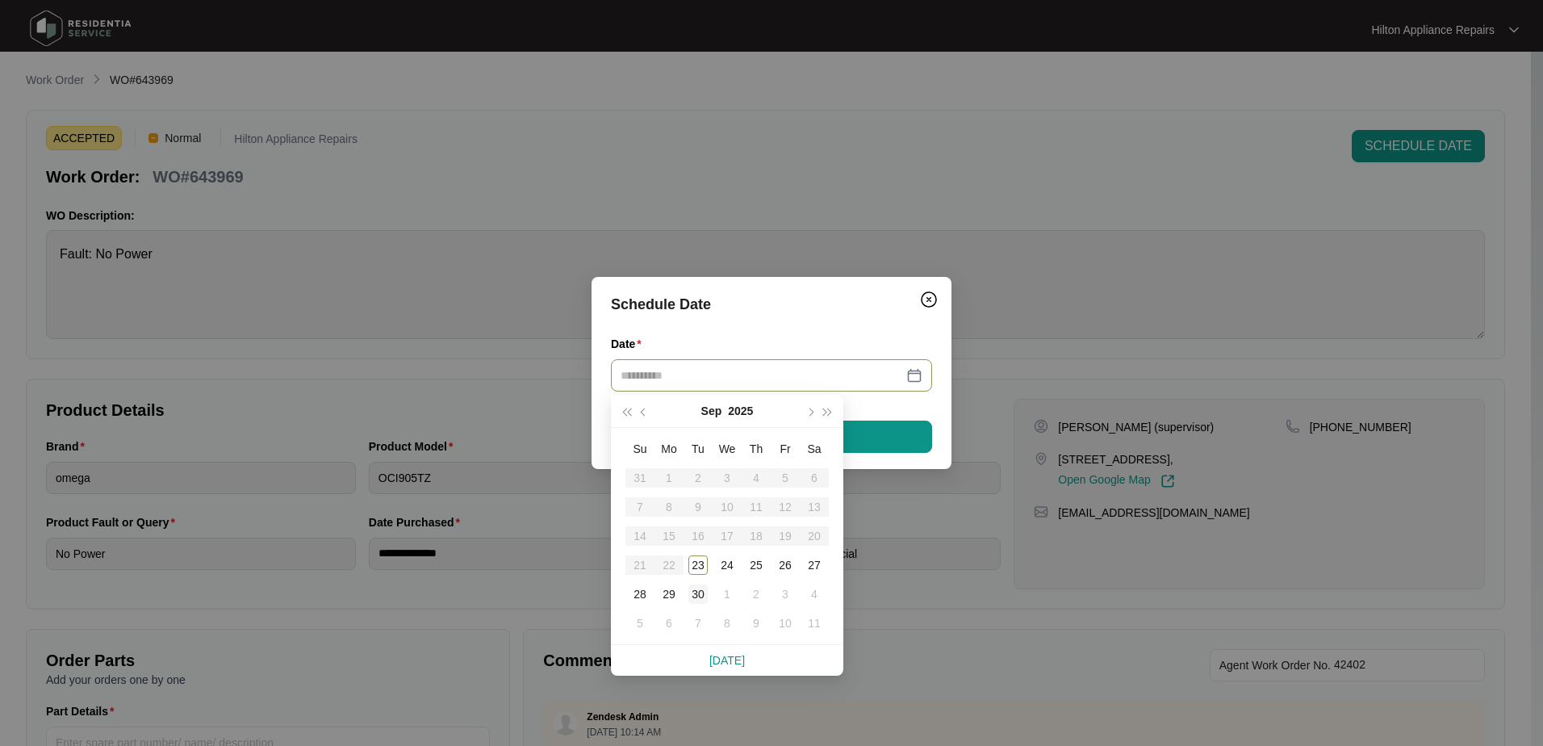
click at [697, 592] on div "30" at bounding box center [697, 593] width 19 height 19
type input "**********"
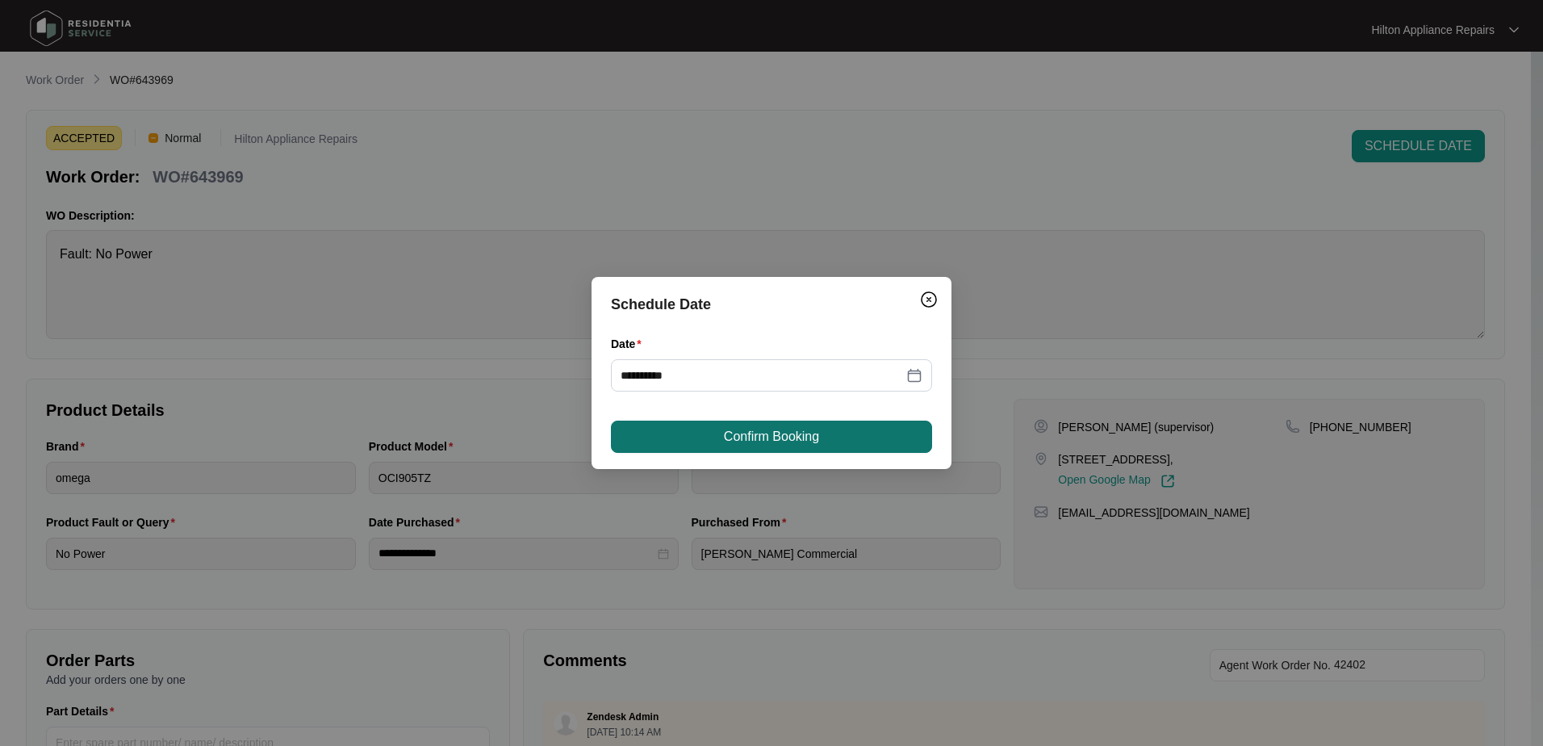
click at [756, 439] on span "Confirm Booking" at bounding box center [771, 436] width 95 height 19
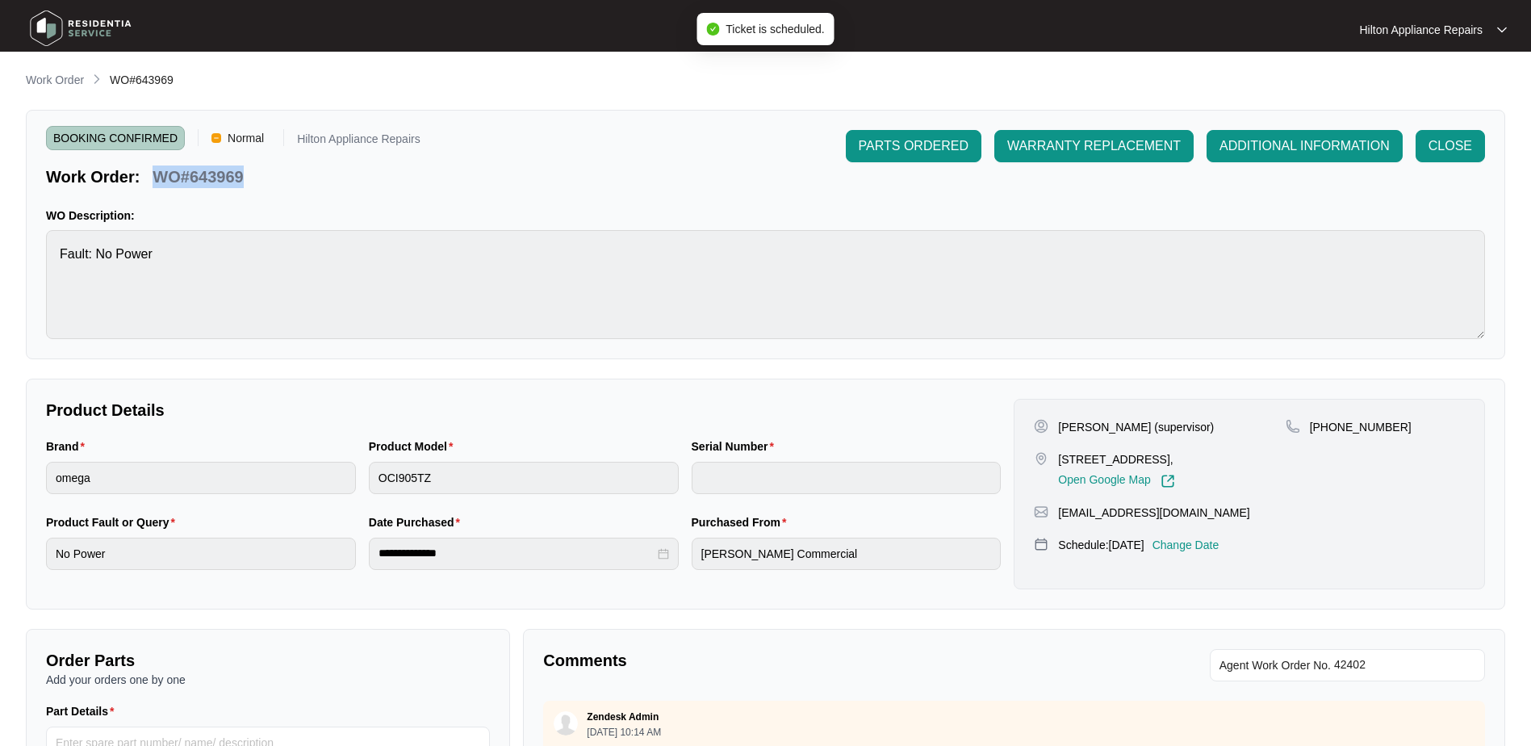
drag, startPoint x: 253, startPoint y: 182, endPoint x: 159, endPoint y: 173, distance: 94.0
click at [159, 173] on div "Work Order: WO#643969" at bounding box center [233, 174] width 375 height 28
click at [71, 77] on p "Work Order" at bounding box center [55, 80] width 58 height 16
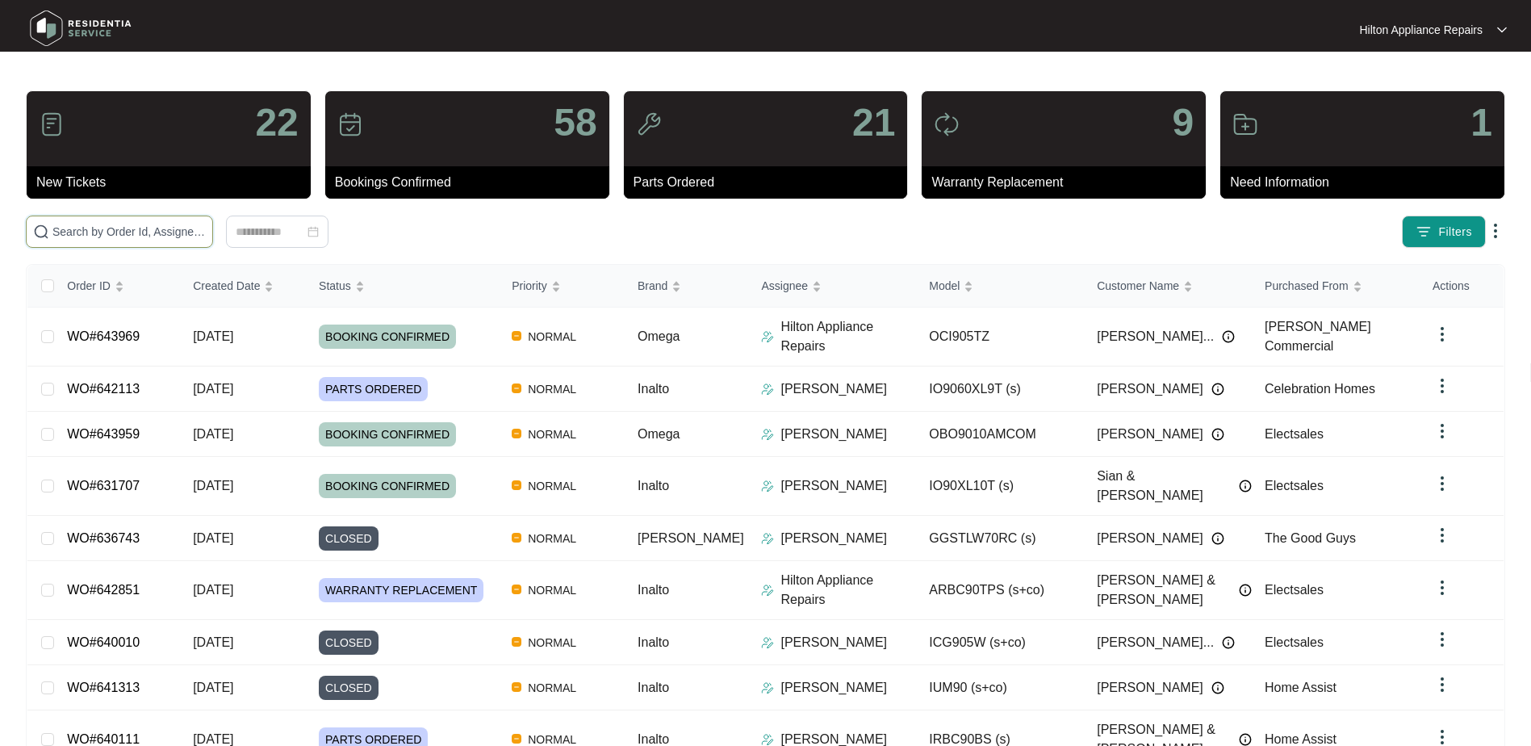
click at [81, 227] on input "text" at bounding box center [128, 232] width 153 height 18
paste input "WO#643969"
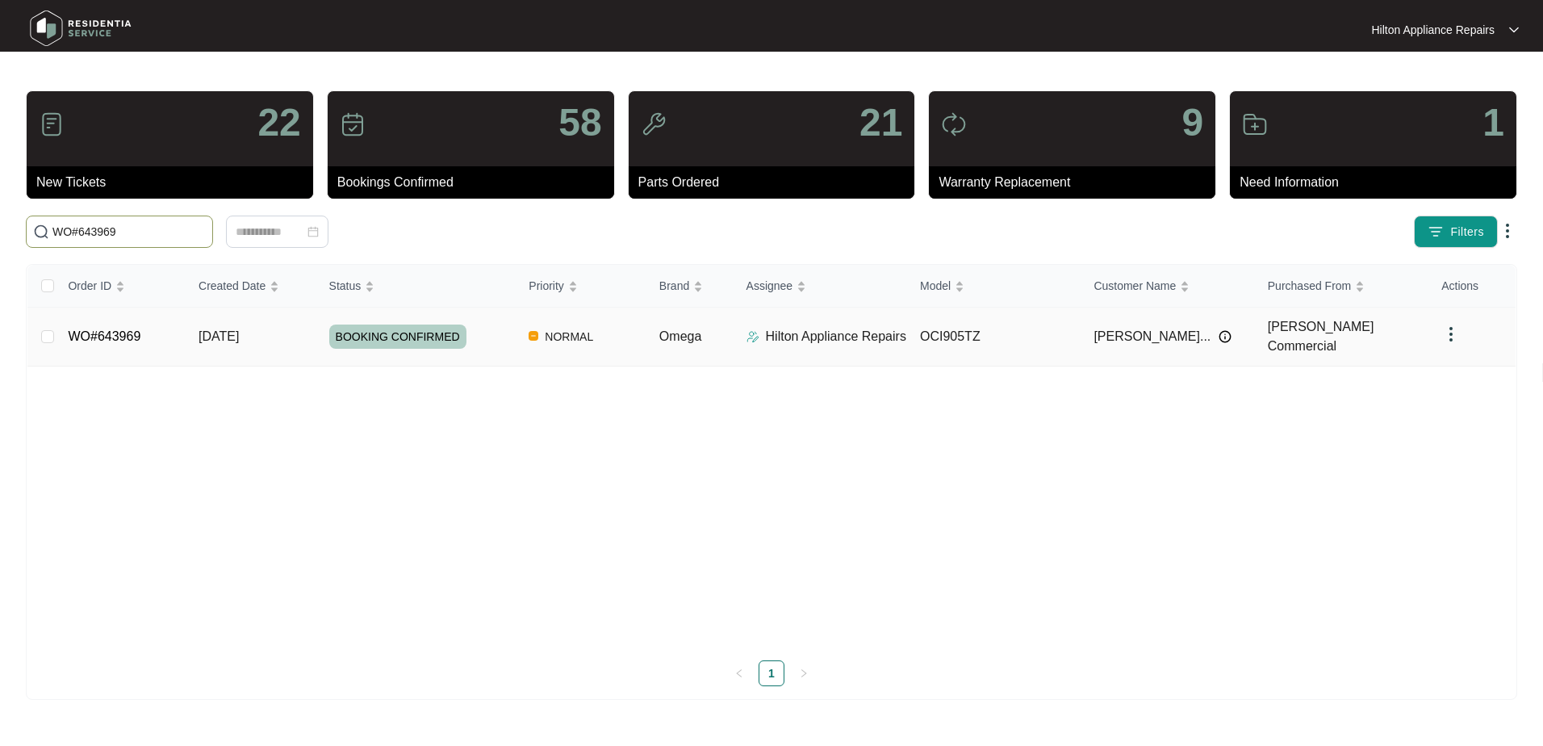
type input "WO#643969"
click at [337, 229] on span "Re-assign Selected Tickets" at bounding box center [318, 231] width 156 height 19
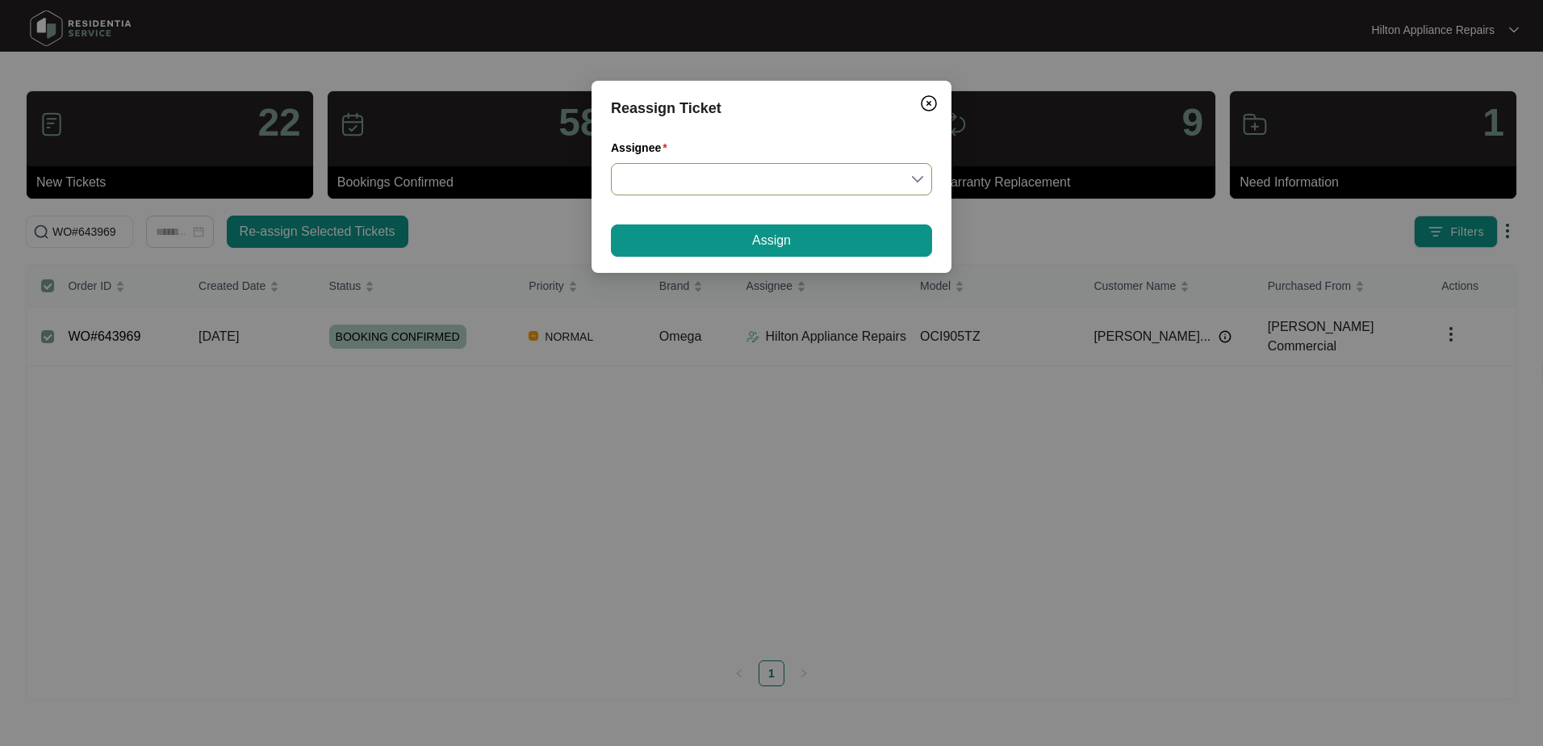
click at [914, 183] on input "Assignee" at bounding box center [772, 179] width 302 height 31
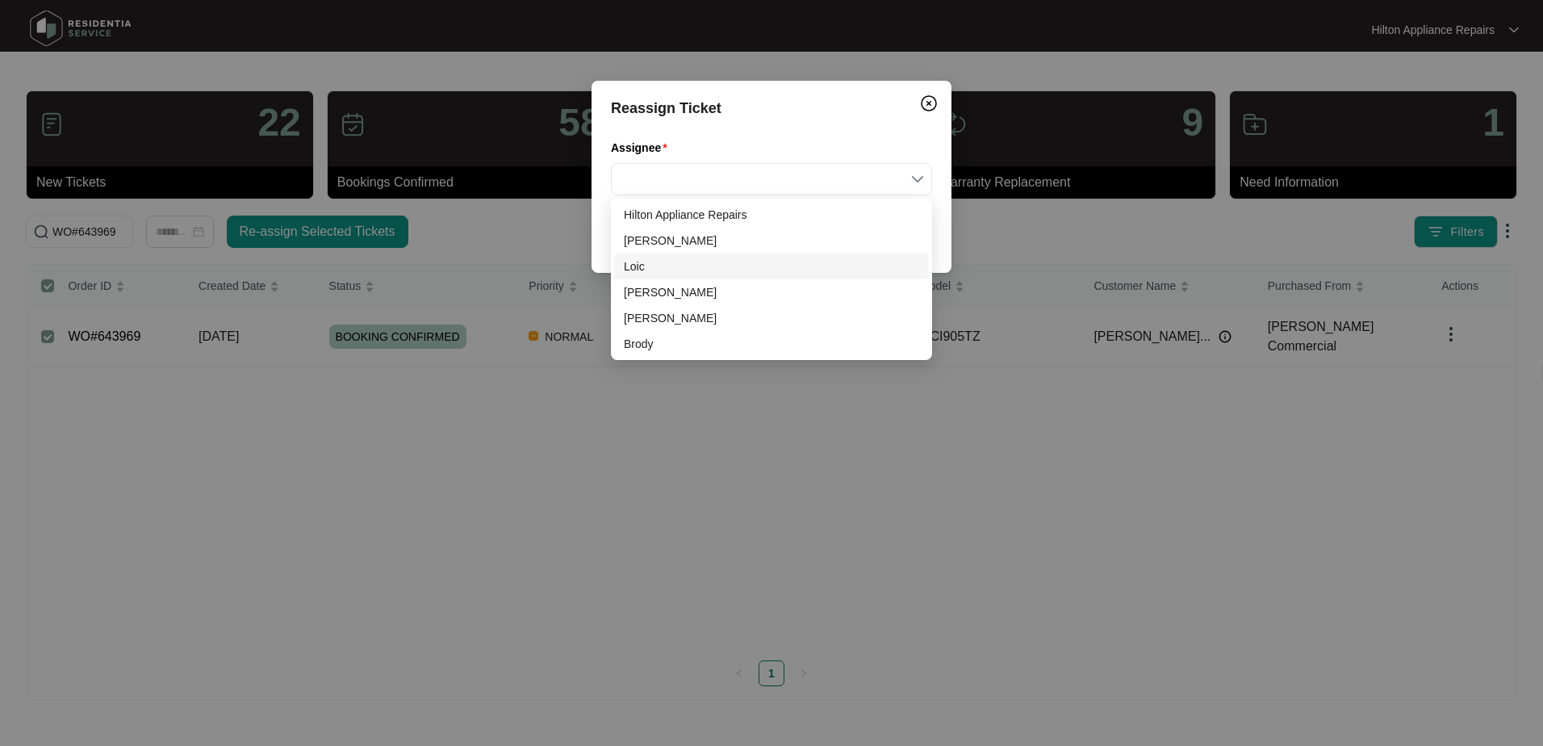
click at [671, 262] on div "Loic" at bounding box center [771, 266] width 295 height 18
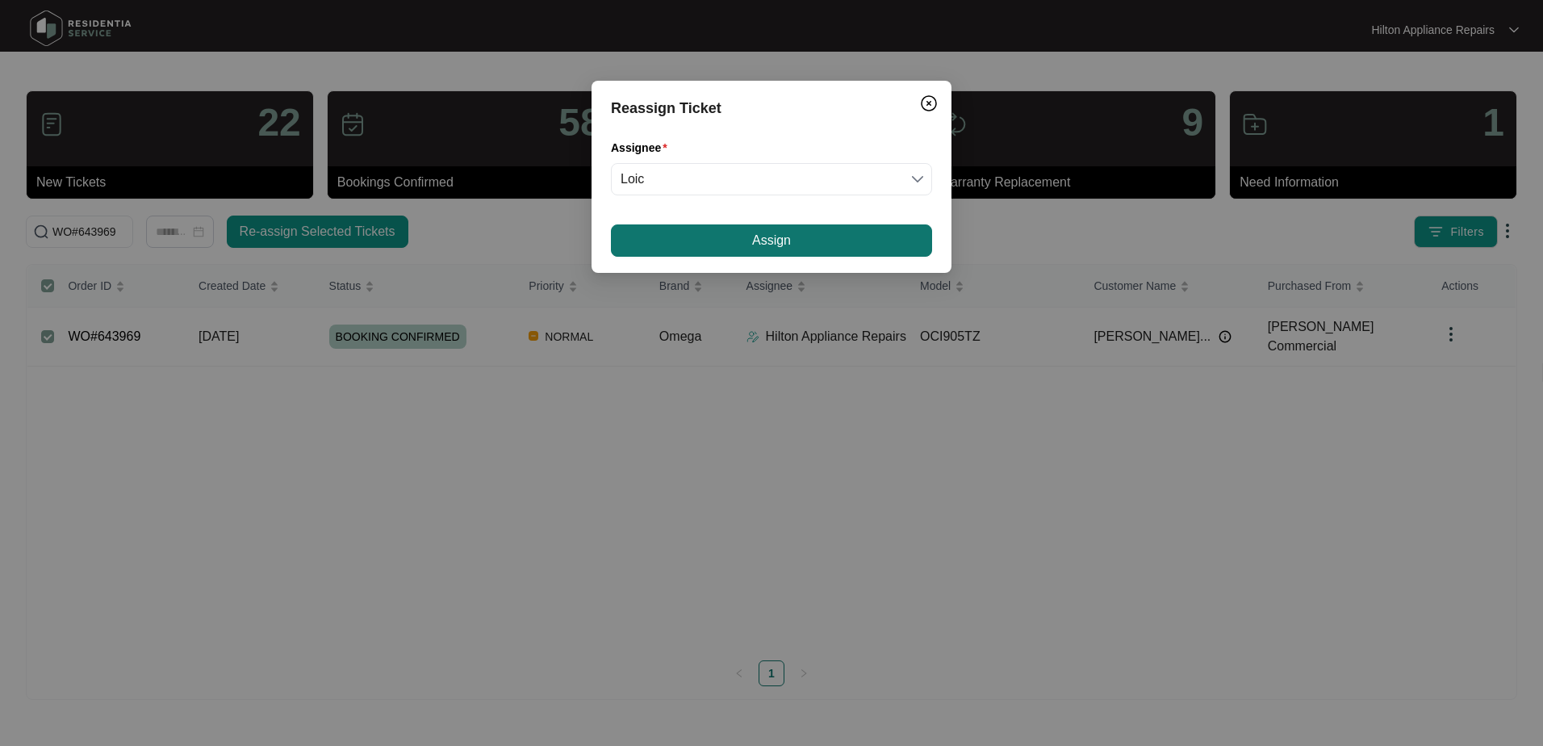
drag, startPoint x: 727, startPoint y: 239, endPoint x: 736, endPoint y: 234, distance: 10.1
click at [727, 238] on button "Assign" at bounding box center [771, 240] width 321 height 32
